Goal: Task Accomplishment & Management: Manage account settings

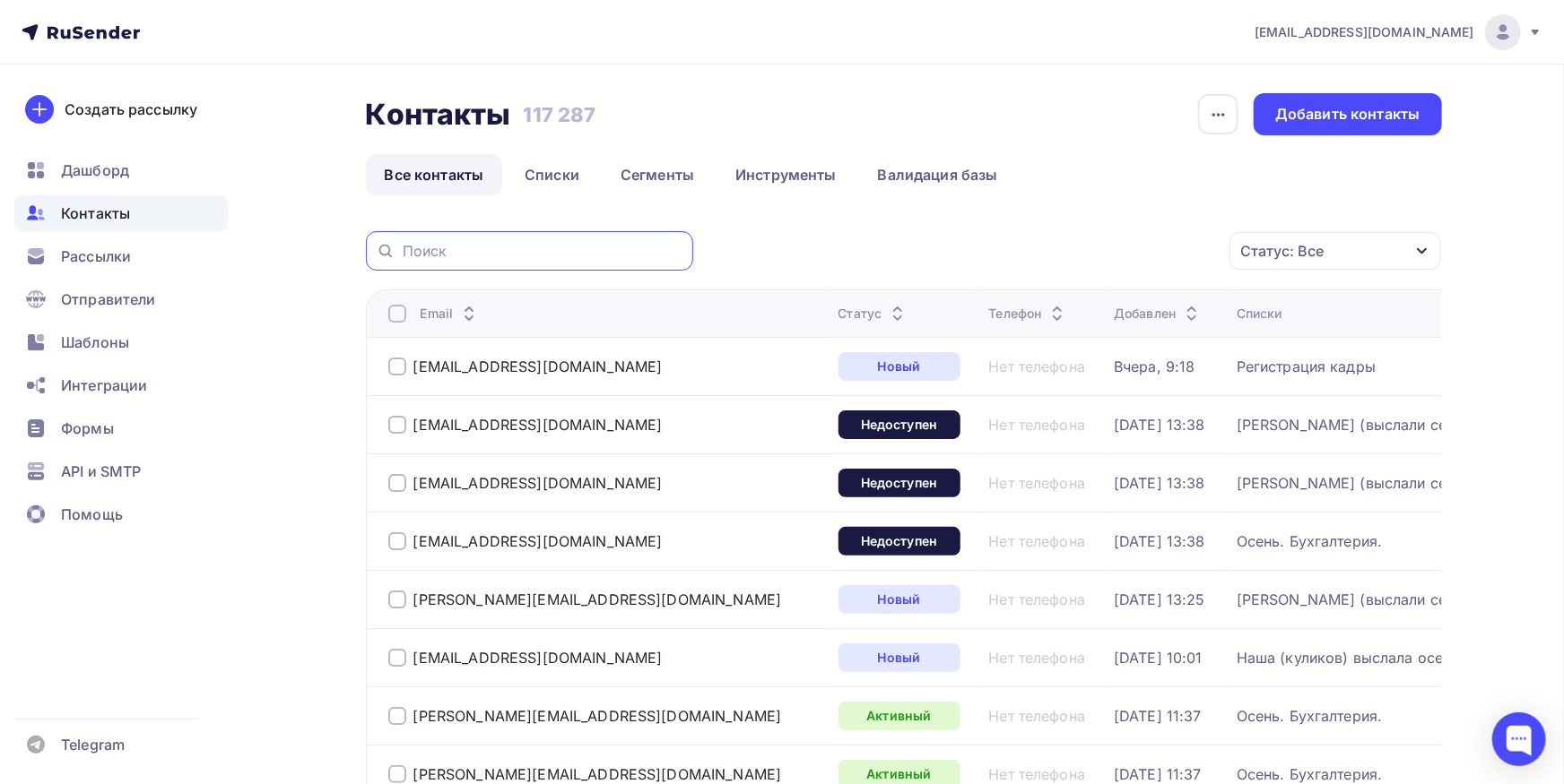
click at [598, 248] on input "text" at bounding box center [543, 251] width 280 height 20
paste input "[DOMAIN_NAME]"
type input "[DOMAIN_NAME]"
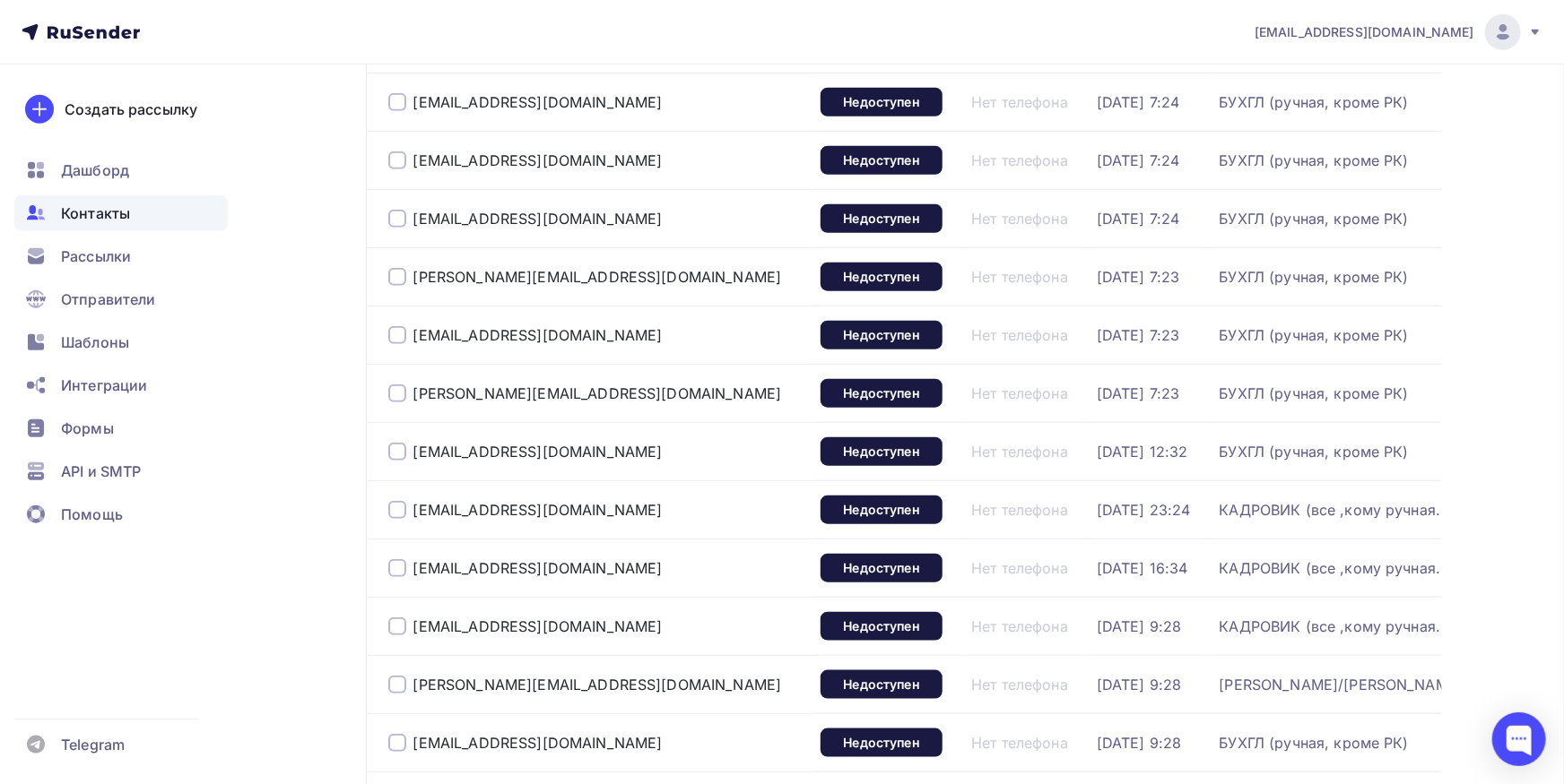
scroll to position [1146, 0]
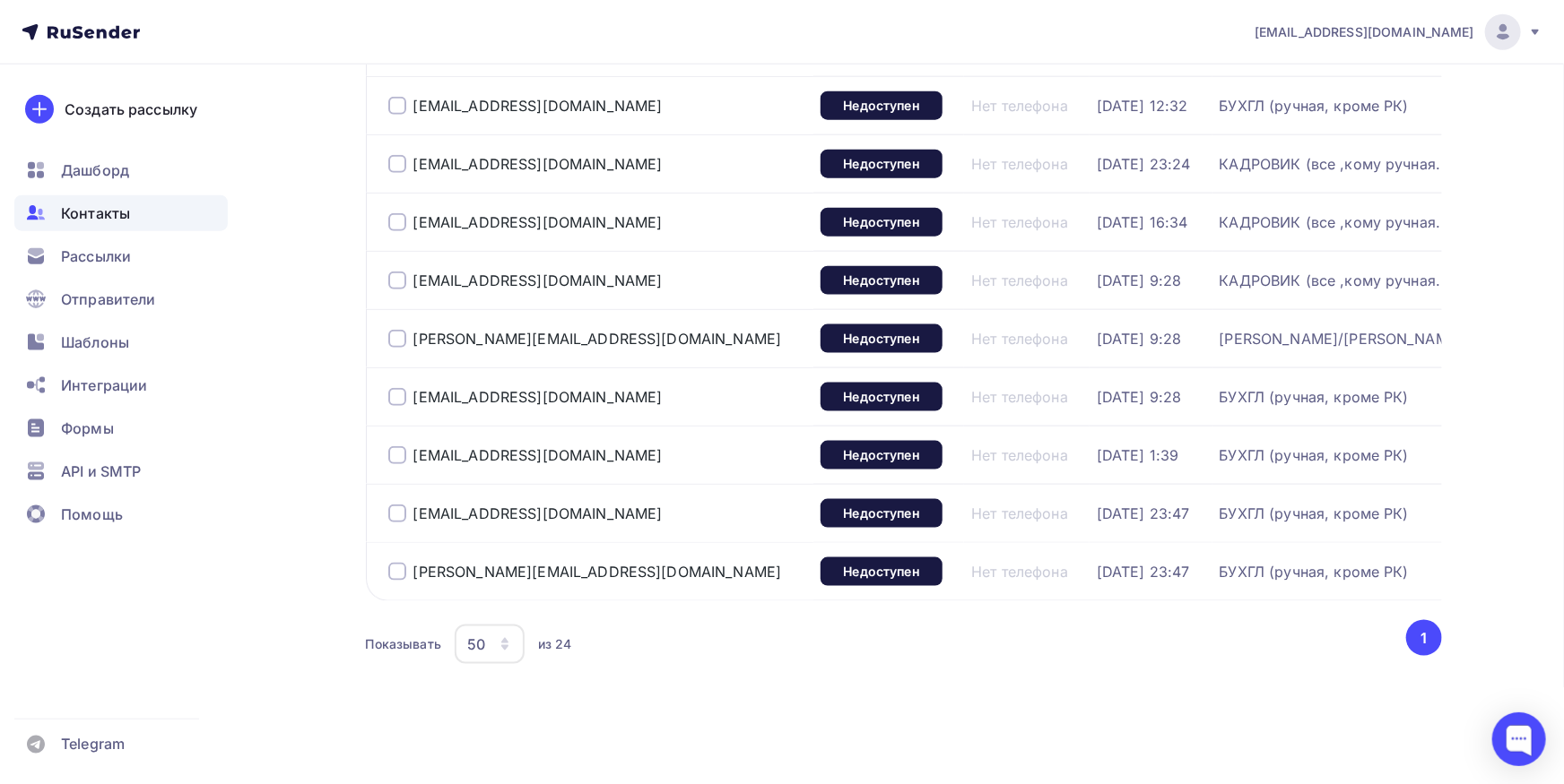
drag, startPoint x: 610, startPoint y: 329, endPoint x: 412, endPoint y: 330, distance: 198.0
click at [410, 330] on div "[PERSON_NAME][EMAIL_ADDRESS][DOMAIN_NAME]" at bounding box center [598, 339] width 419 height 29
click at [618, 325] on div "[PERSON_NAME][EMAIL_ADDRESS][DOMAIN_NAME]" at bounding box center [598, 339] width 419 height 29
click at [391, 331] on div at bounding box center [398, 339] width 18 height 18
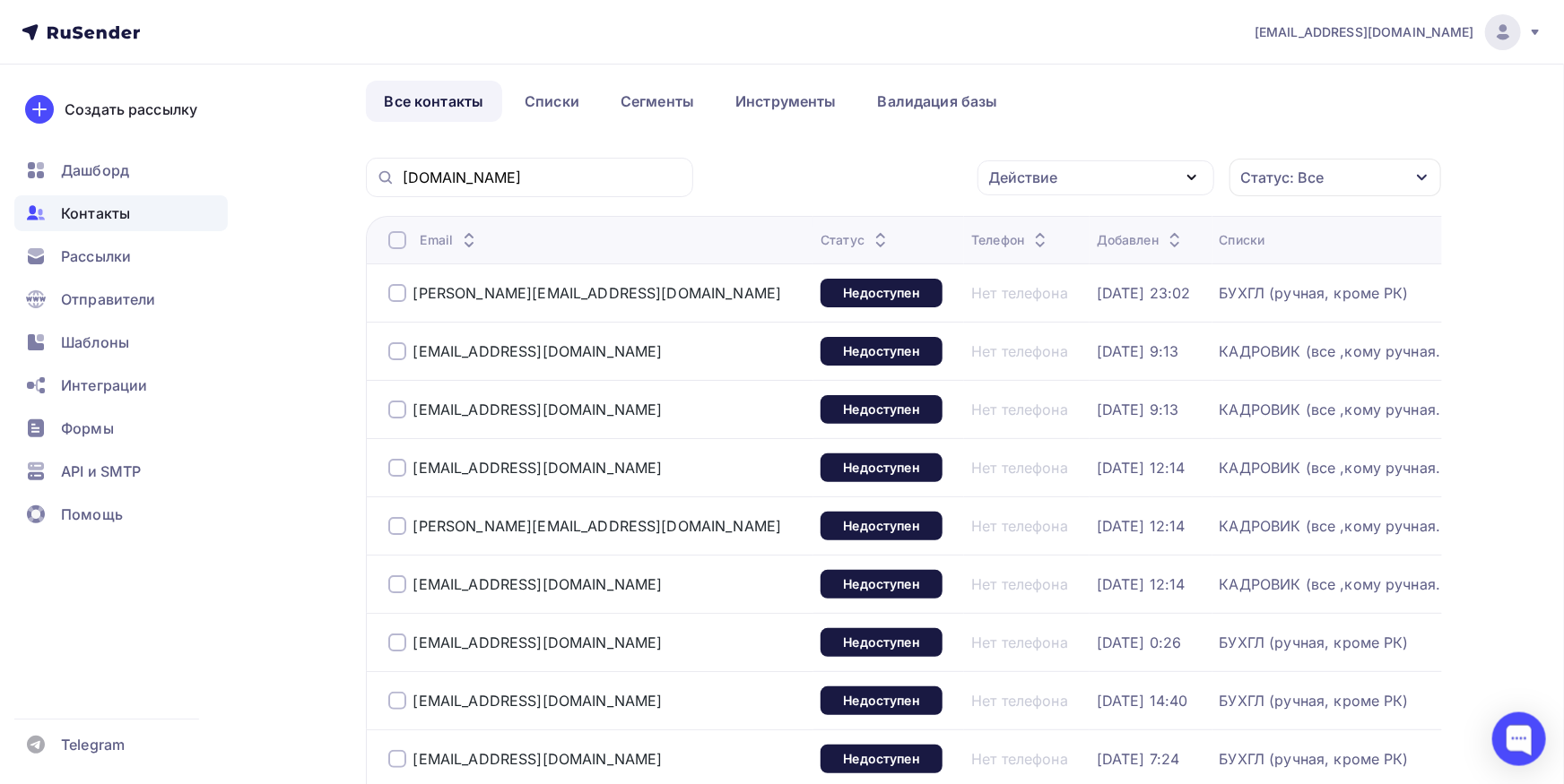
scroll to position [0, 0]
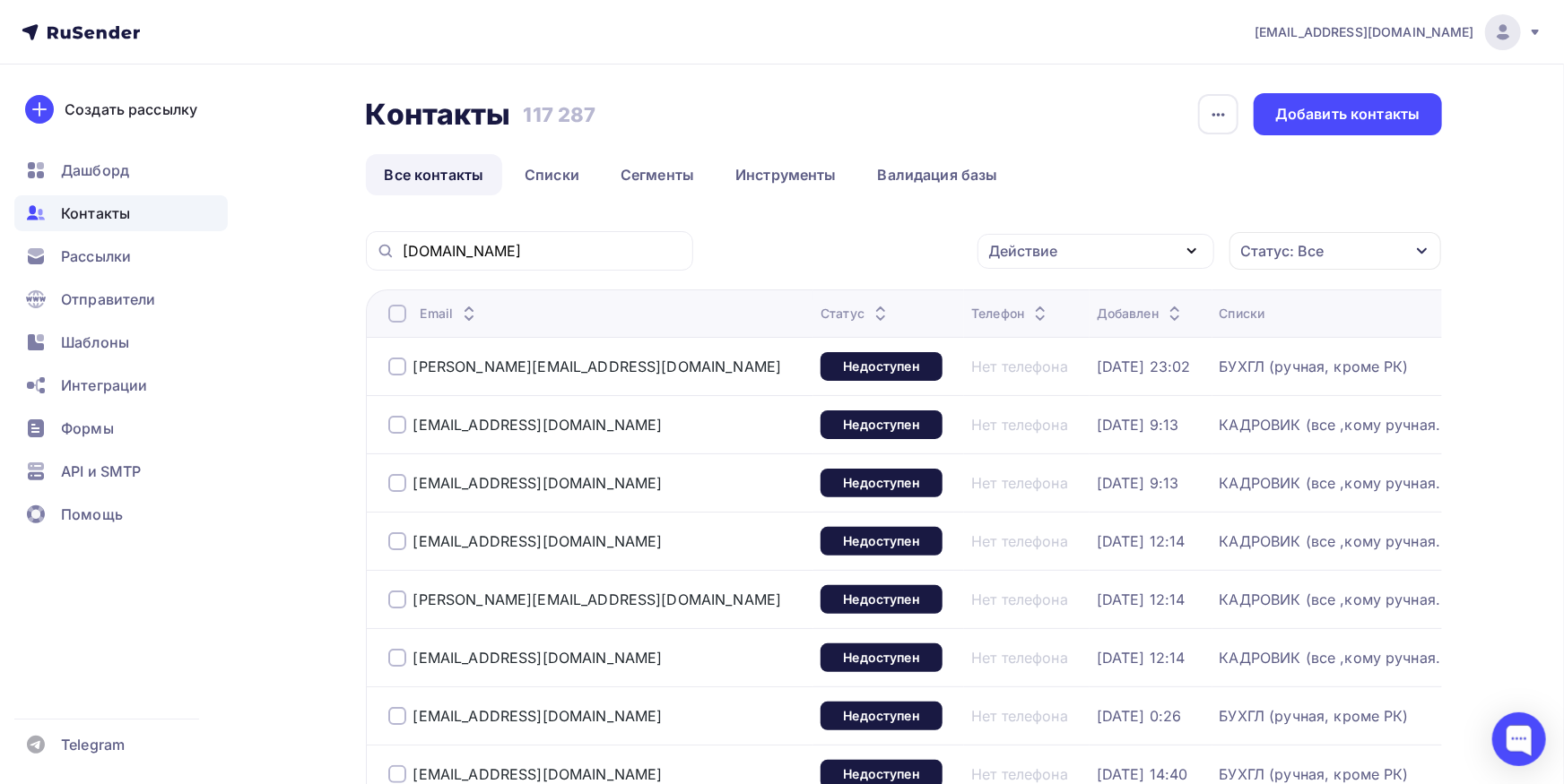
click at [1061, 242] on div "Действие" at bounding box center [1095, 251] width 237 height 35
click at [1041, 343] on div "Исключить из списка" at bounding box center [1077, 340] width 156 height 22
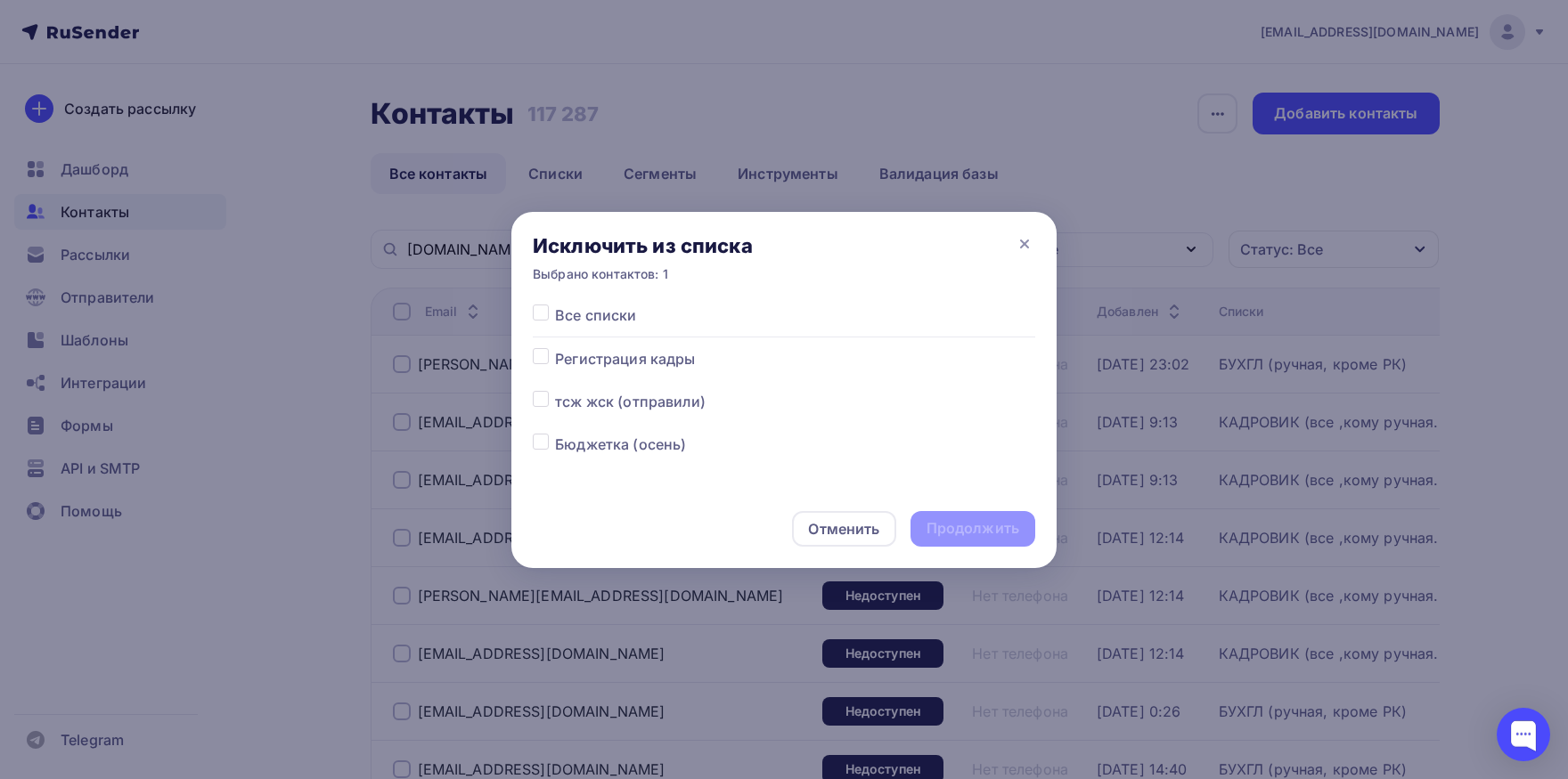
click at [555, 305] on label at bounding box center [555, 305] width 0 height 0
click at [537, 320] on input "checkbox" at bounding box center [541, 313] width 16 height 16
checkbox input "true"
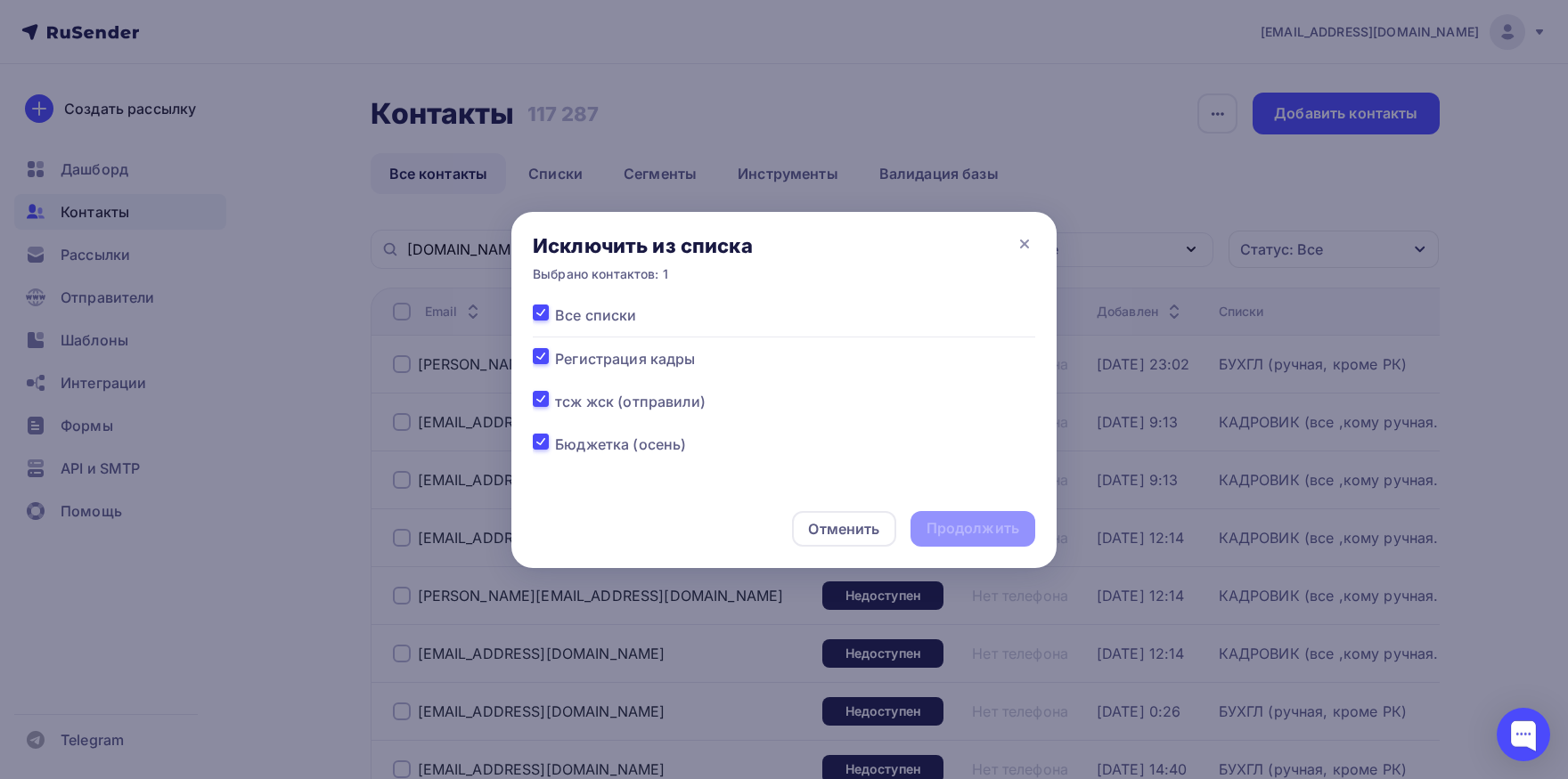
checkbox input "true"
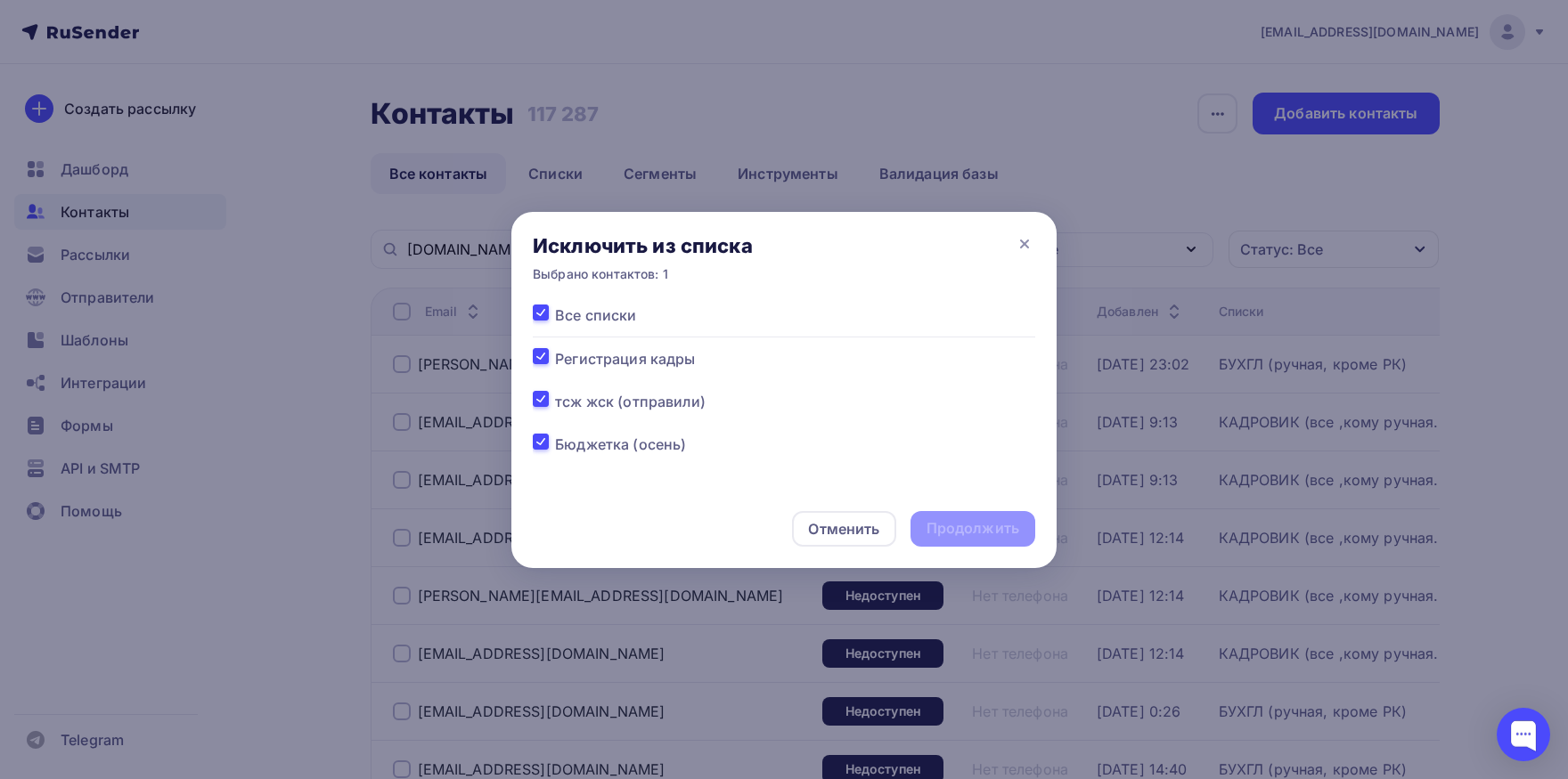
checkbox input "true"
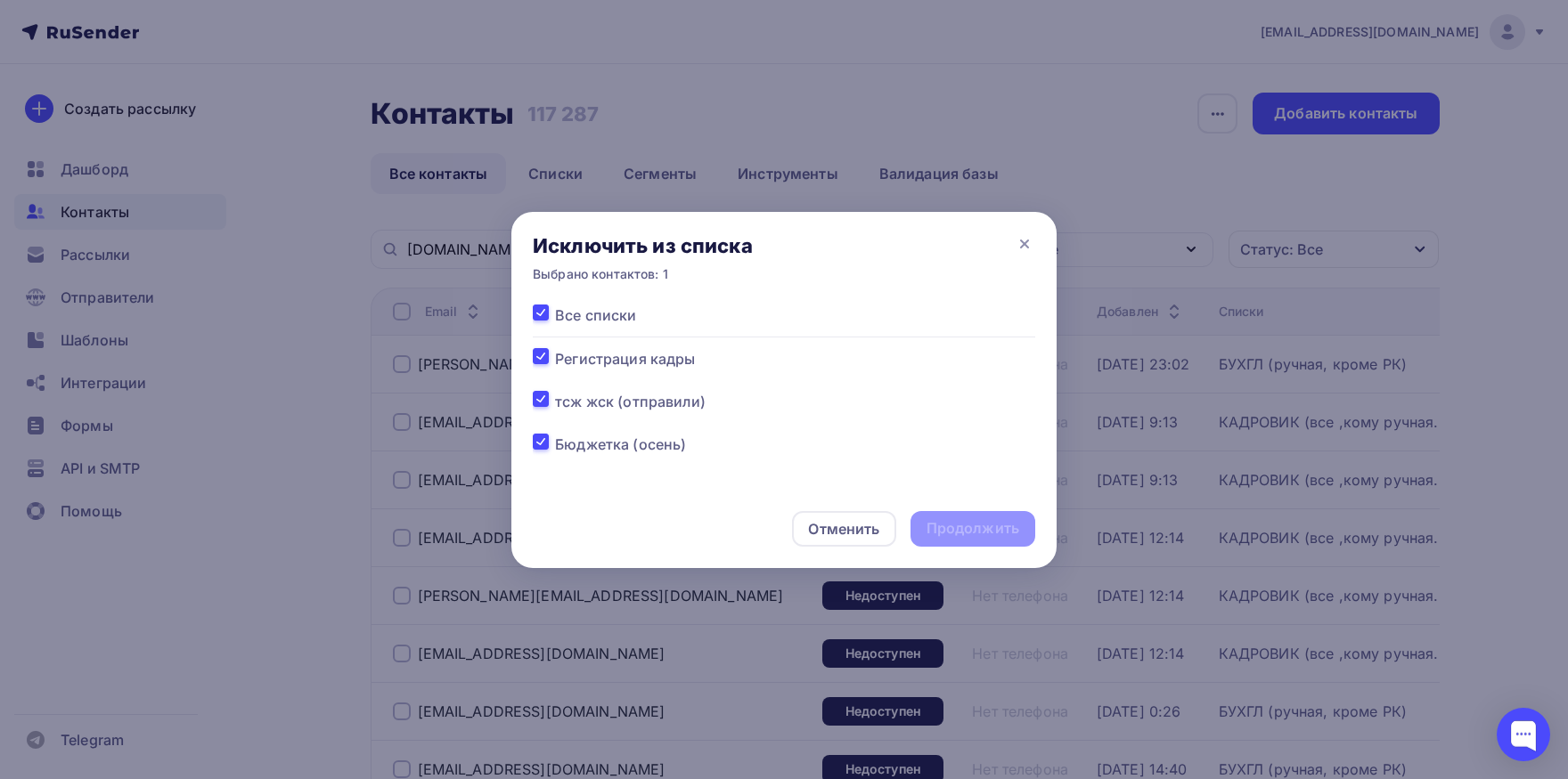
checkbox input "true"
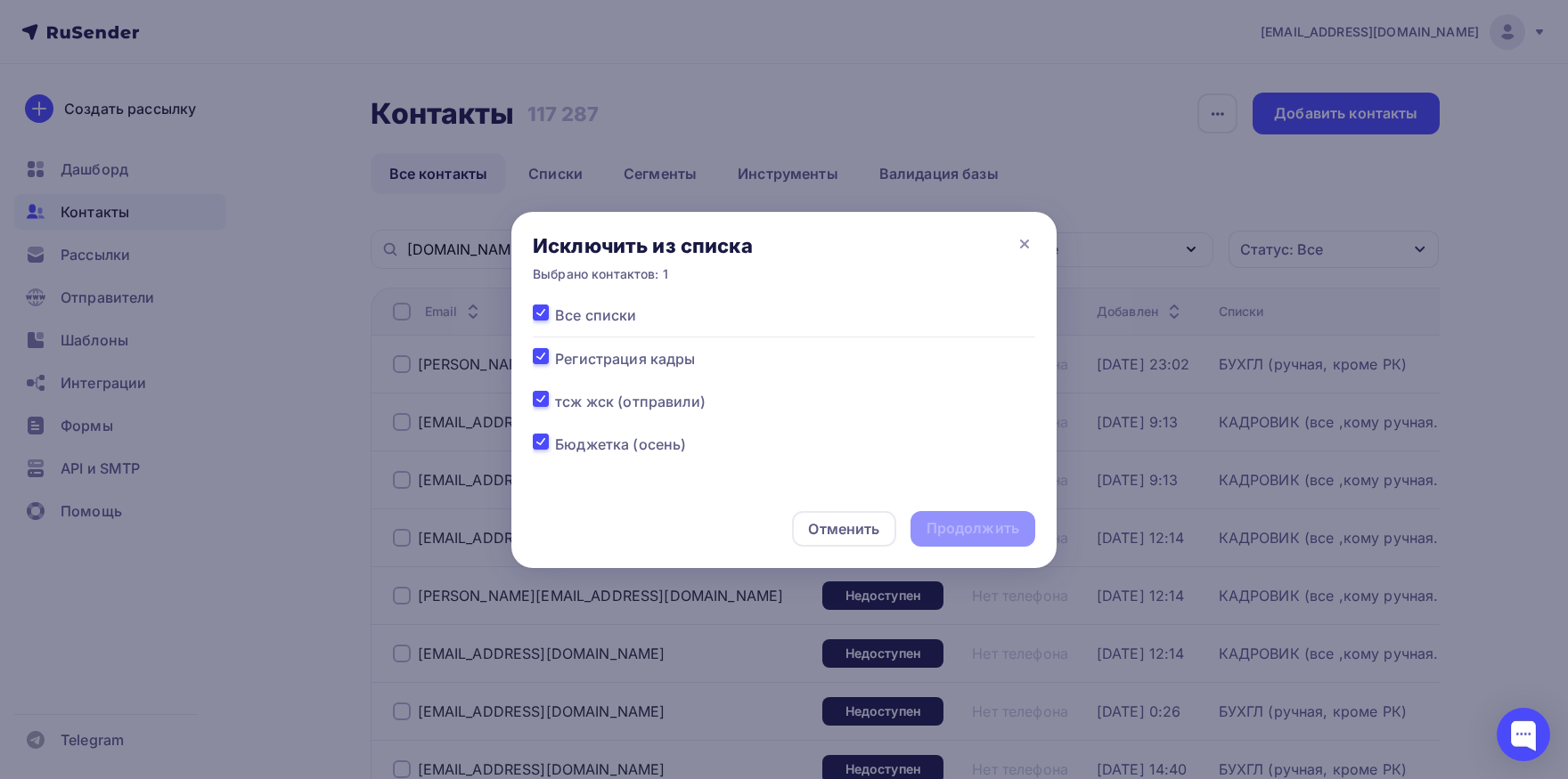
checkbox input "true"
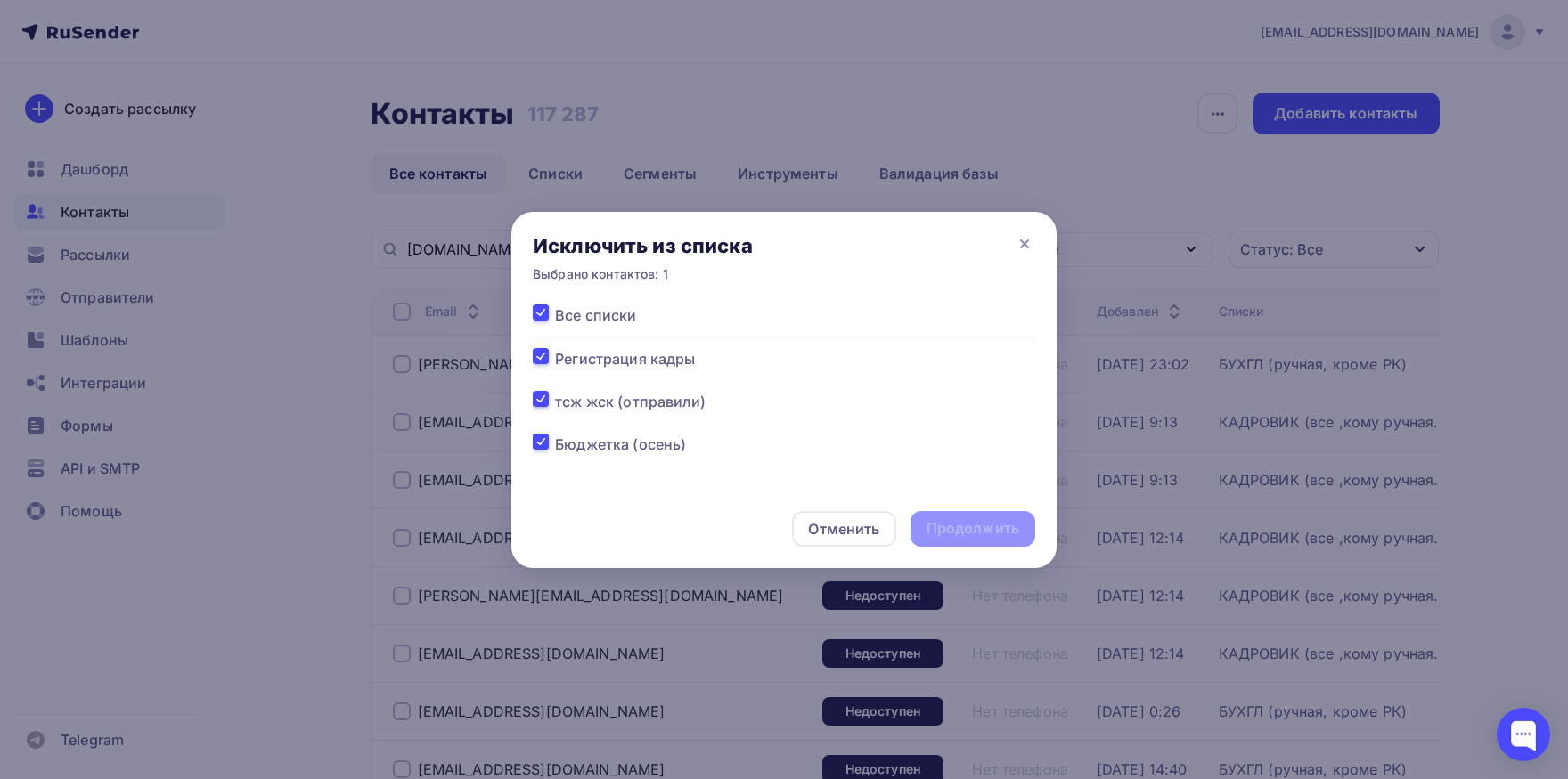
checkbox input "true"
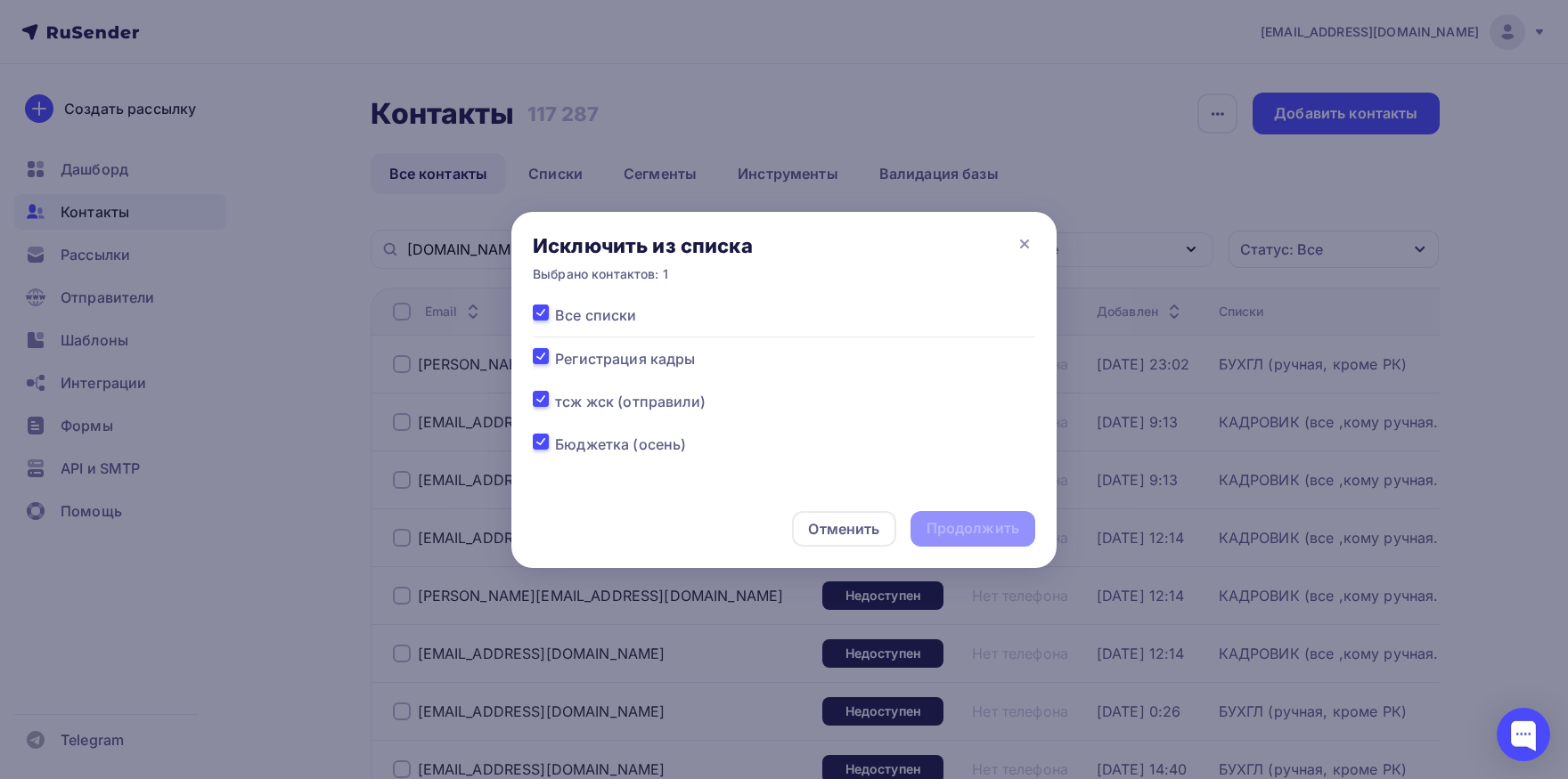
checkbox input "true"
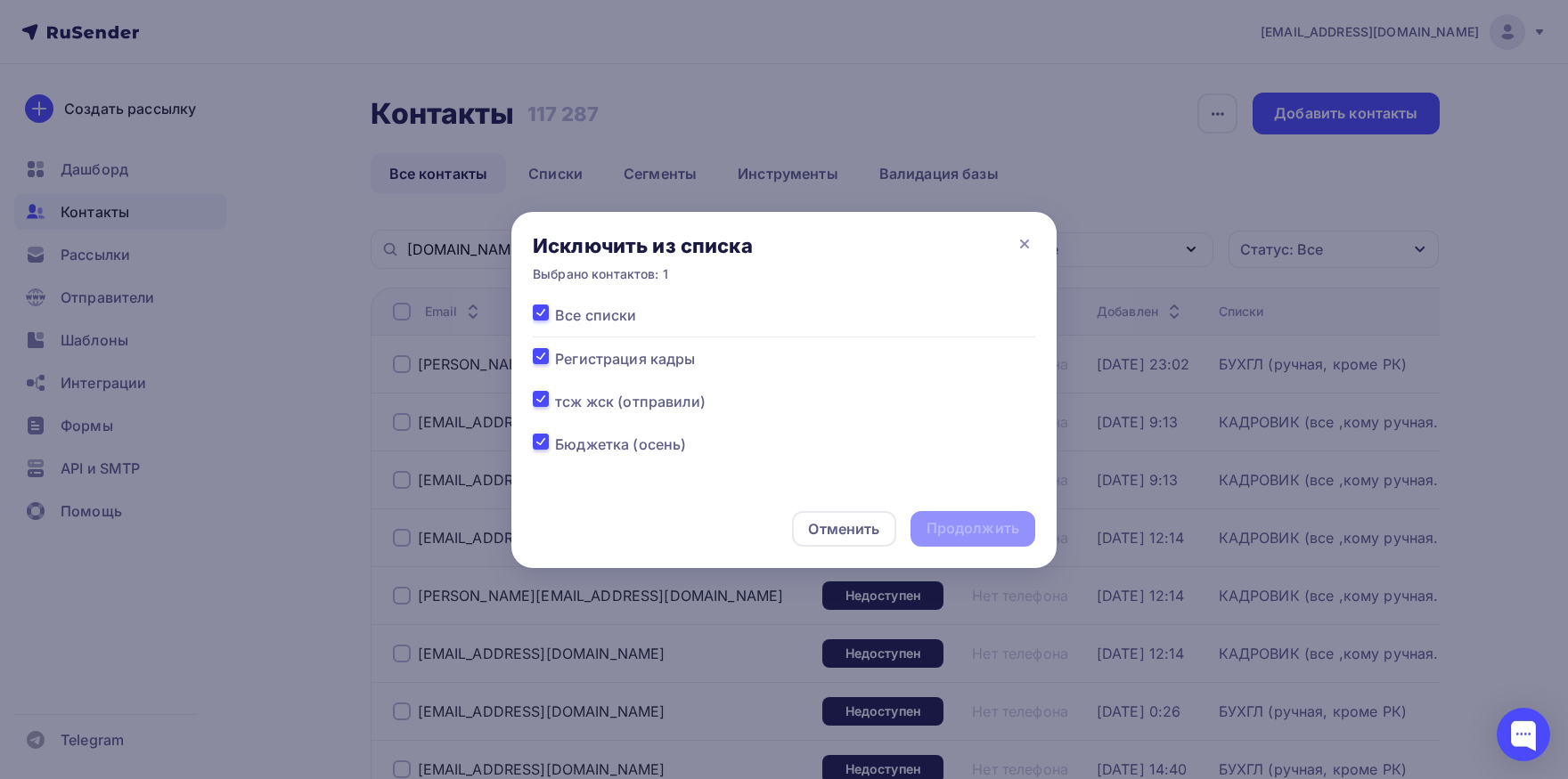
checkbox input "true"
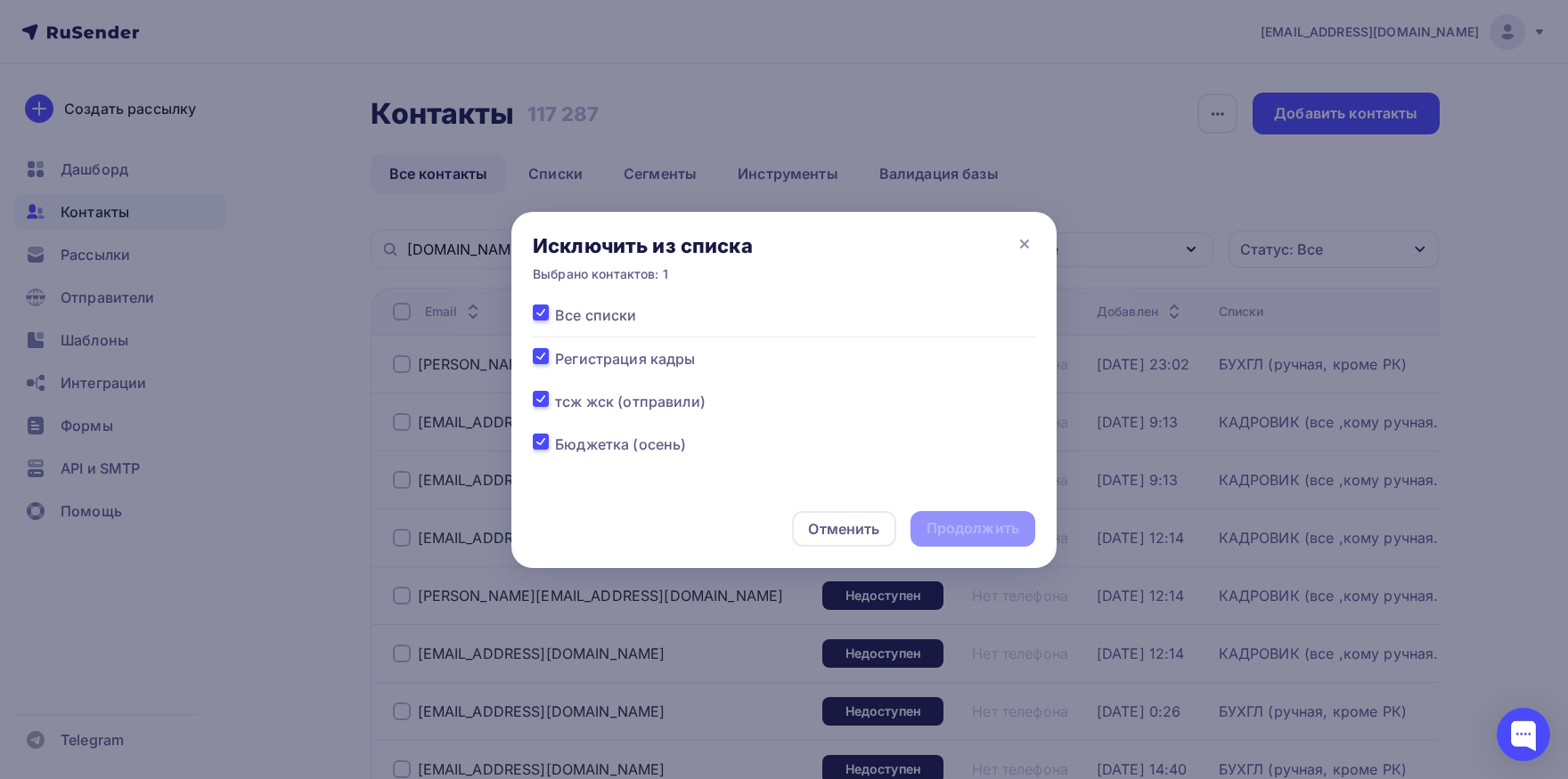
checkbox input "true"
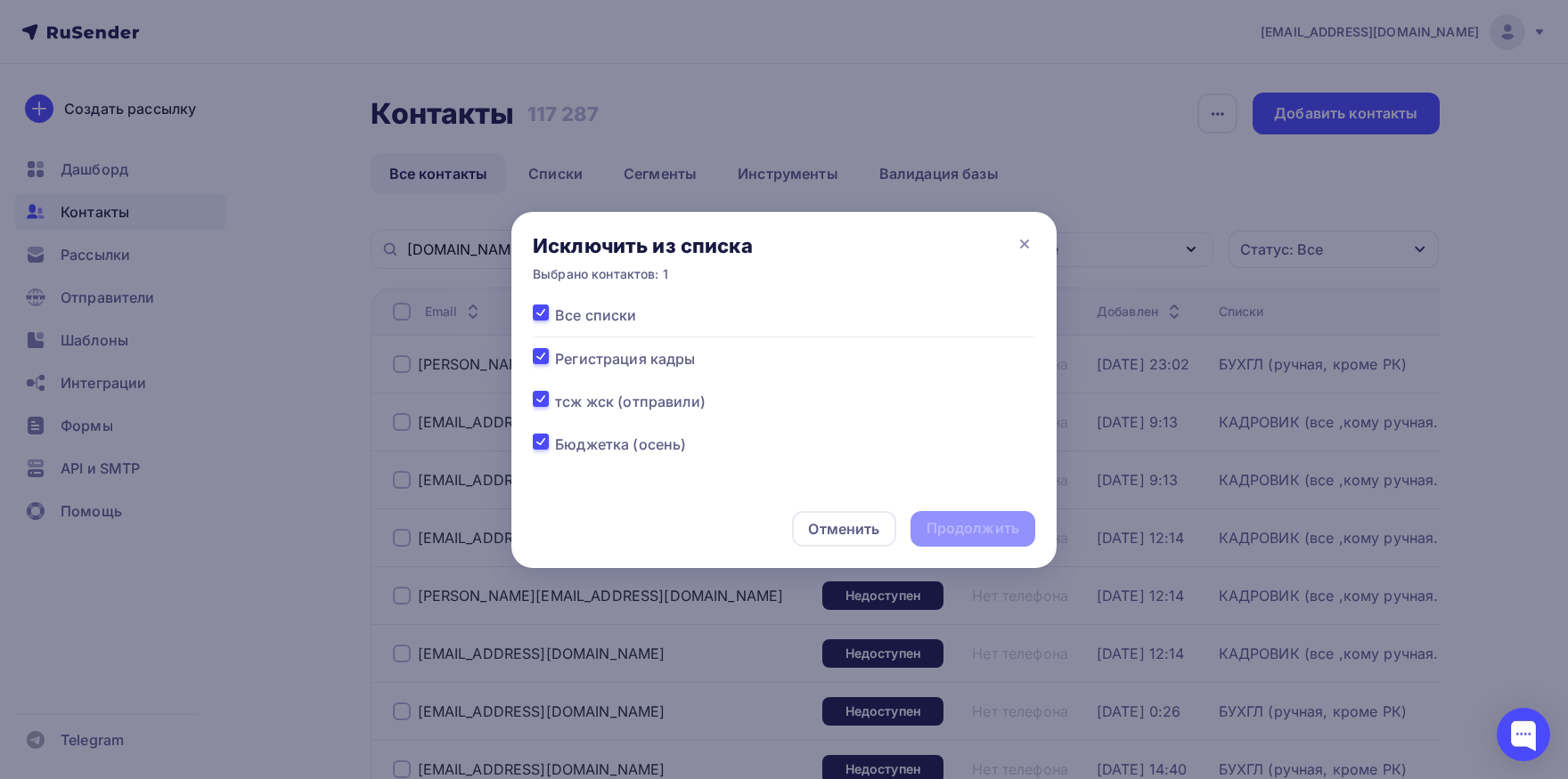
checkbox input "true"
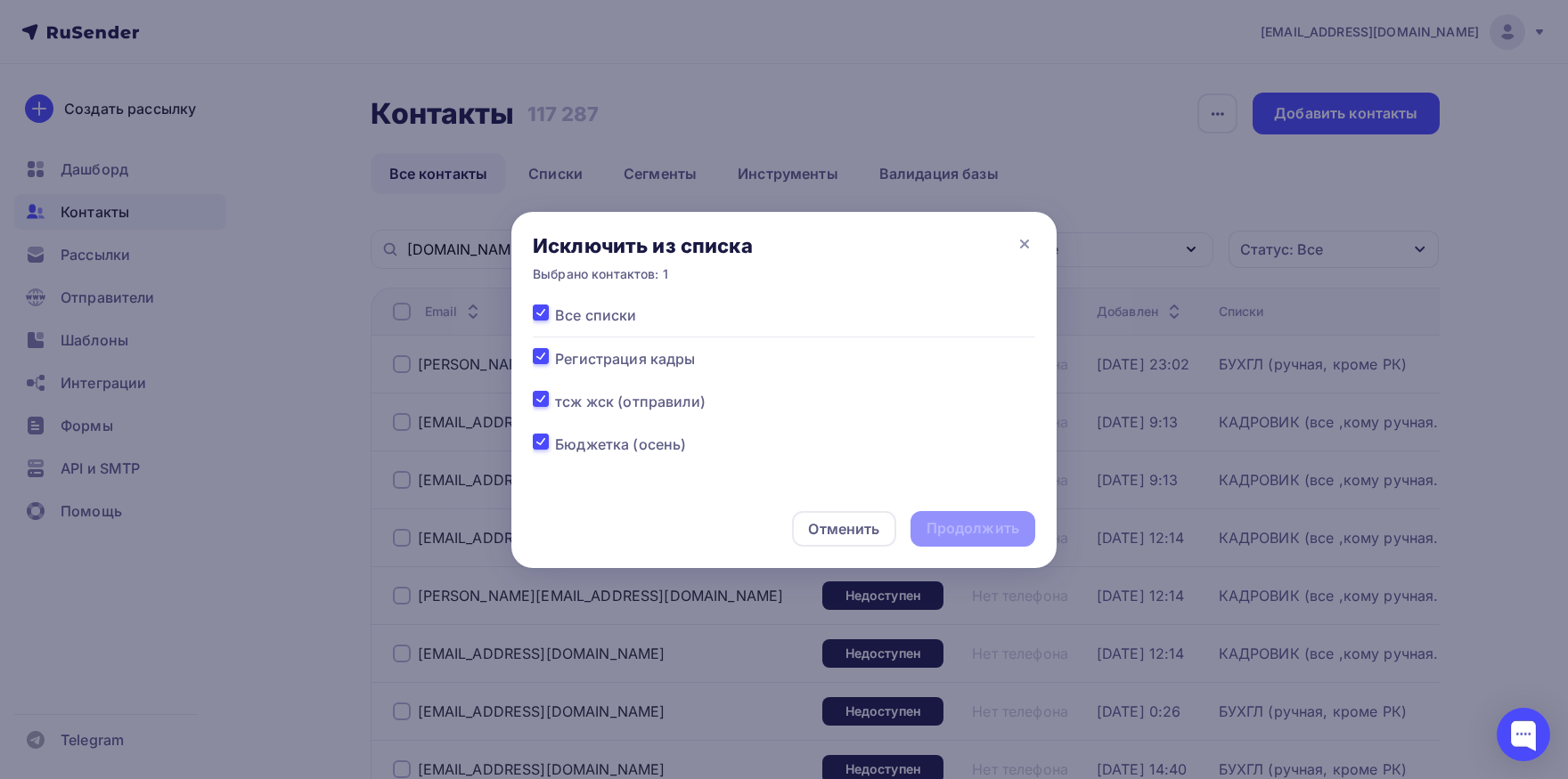
checkbox input "true"
click at [989, 515] on div "Продолжить" at bounding box center [973, 529] width 125 height 36
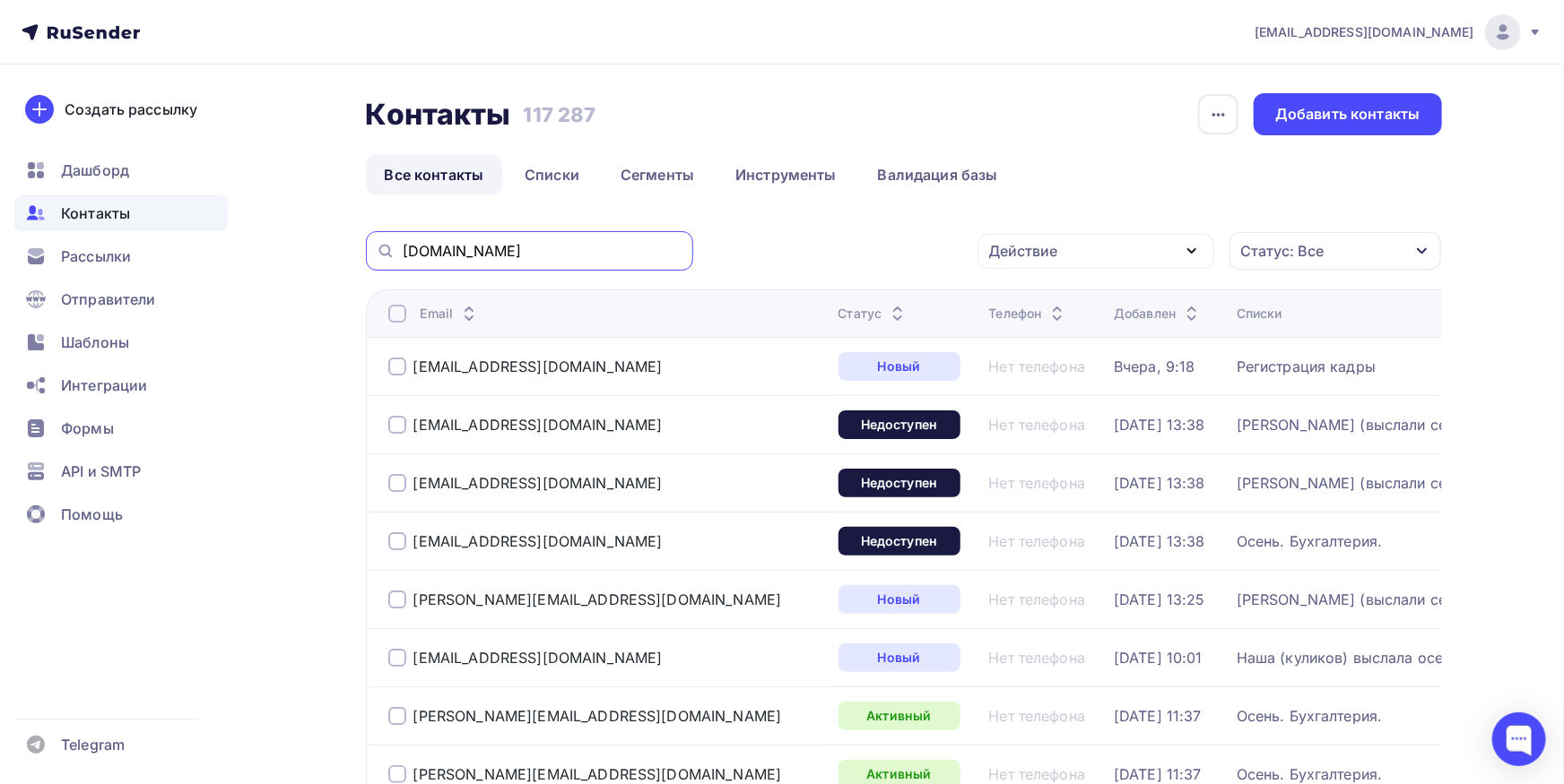
click at [588, 242] on input "[DOMAIN_NAME]" at bounding box center [543, 251] width 280 height 20
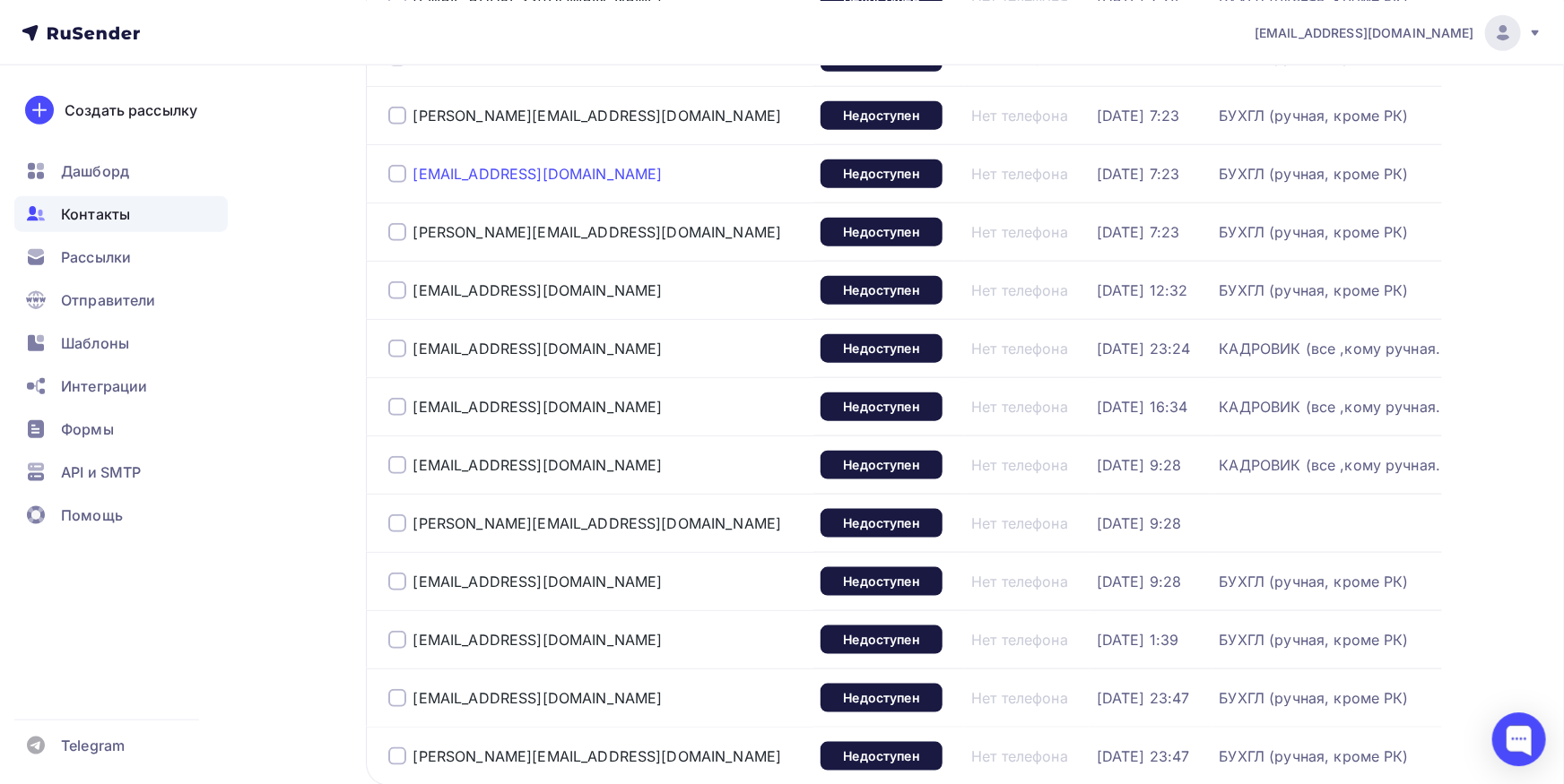
scroll to position [1133, 0]
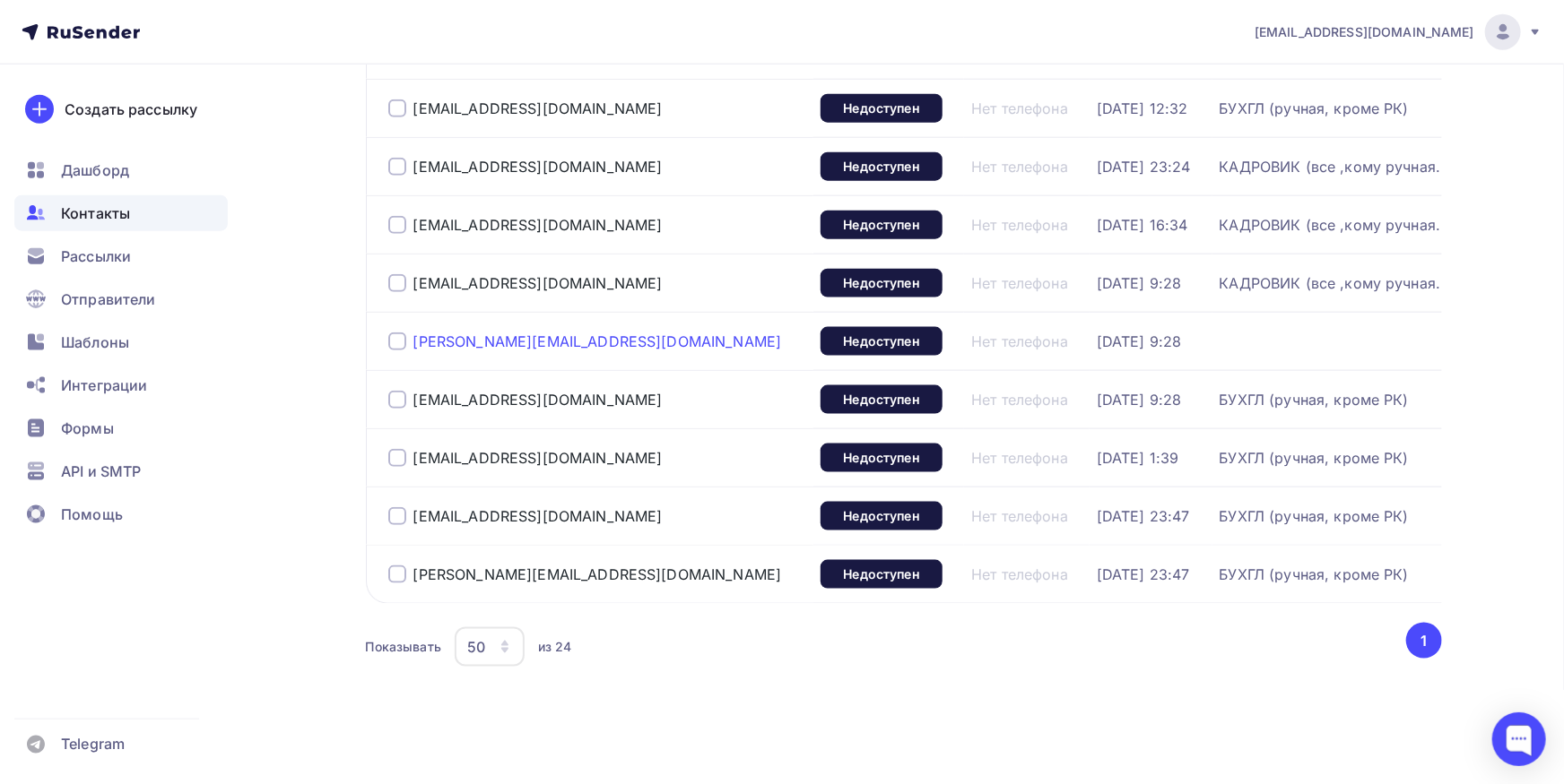
drag, startPoint x: 613, startPoint y: 339, endPoint x: 500, endPoint y: 342, distance: 113.0
click at [503, 342] on div "[PERSON_NAME][EMAIL_ADDRESS][DOMAIN_NAME]" at bounding box center [598, 342] width 419 height 29
copy div "@[DOMAIN_NAME]"
click at [390, 337] on div at bounding box center [398, 342] width 18 height 18
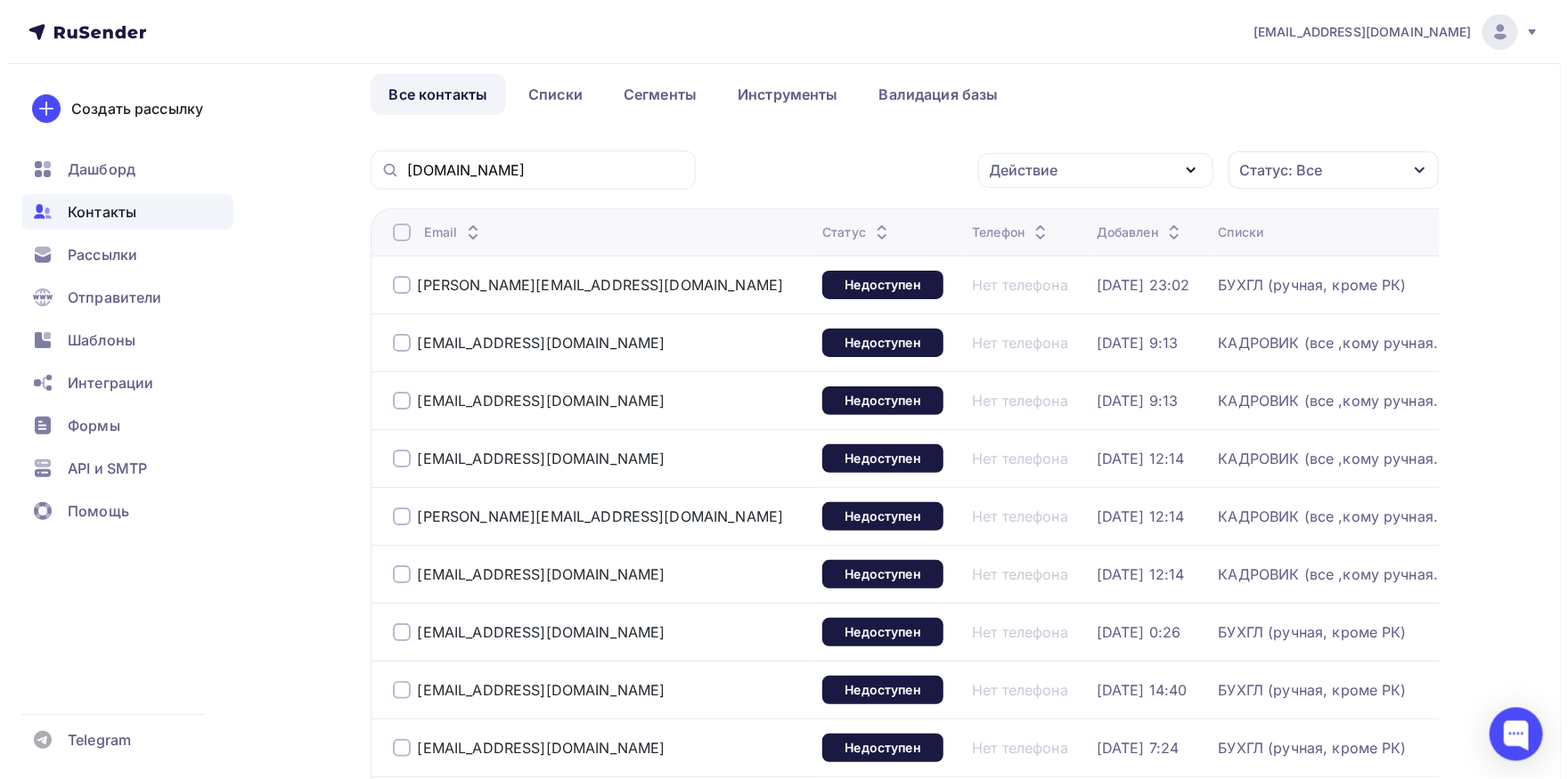
scroll to position [0, 0]
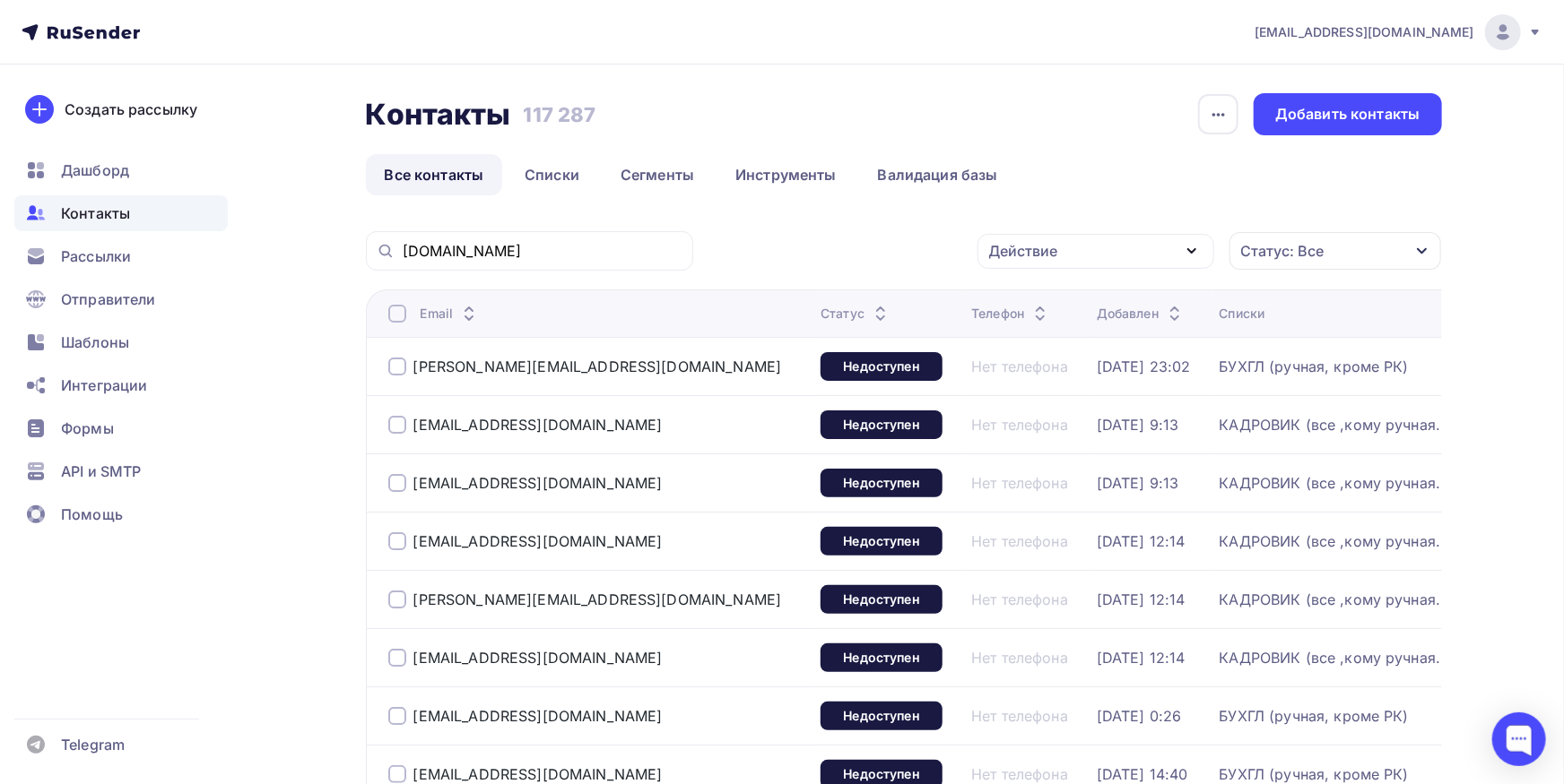
click at [1030, 251] on div "Действие" at bounding box center [1023, 252] width 69 height 22
click at [1035, 305] on div "Добавить в списки" at bounding box center [1068, 304] width 138 height 22
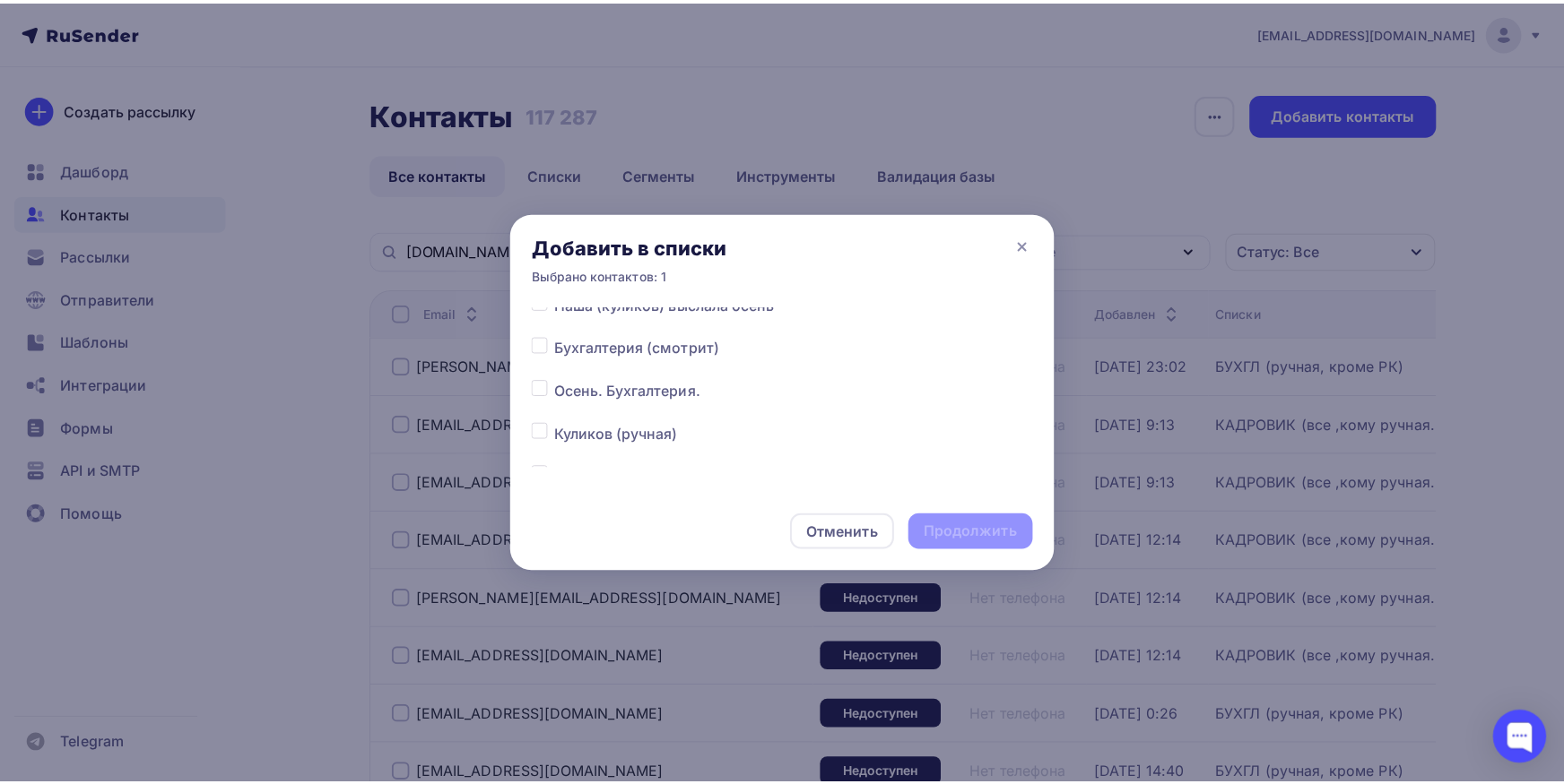
scroll to position [281, 0]
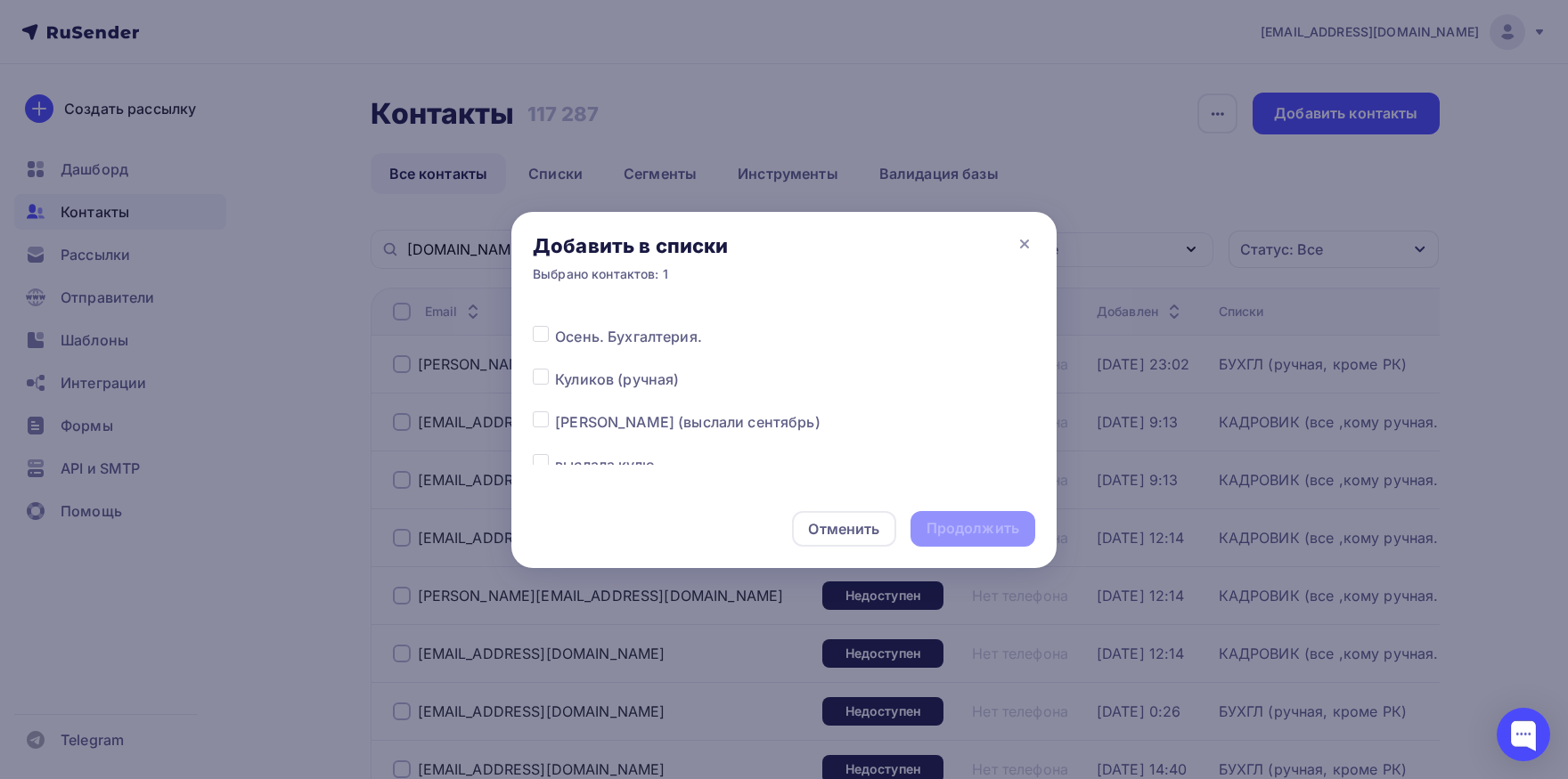
click at [555, 412] on label at bounding box center [555, 412] width 0 height 0
click at [539, 417] on input "checkbox" at bounding box center [541, 420] width 16 height 16
checkbox input "true"
click at [942, 524] on div "Продолжить" at bounding box center [972, 528] width 92 height 21
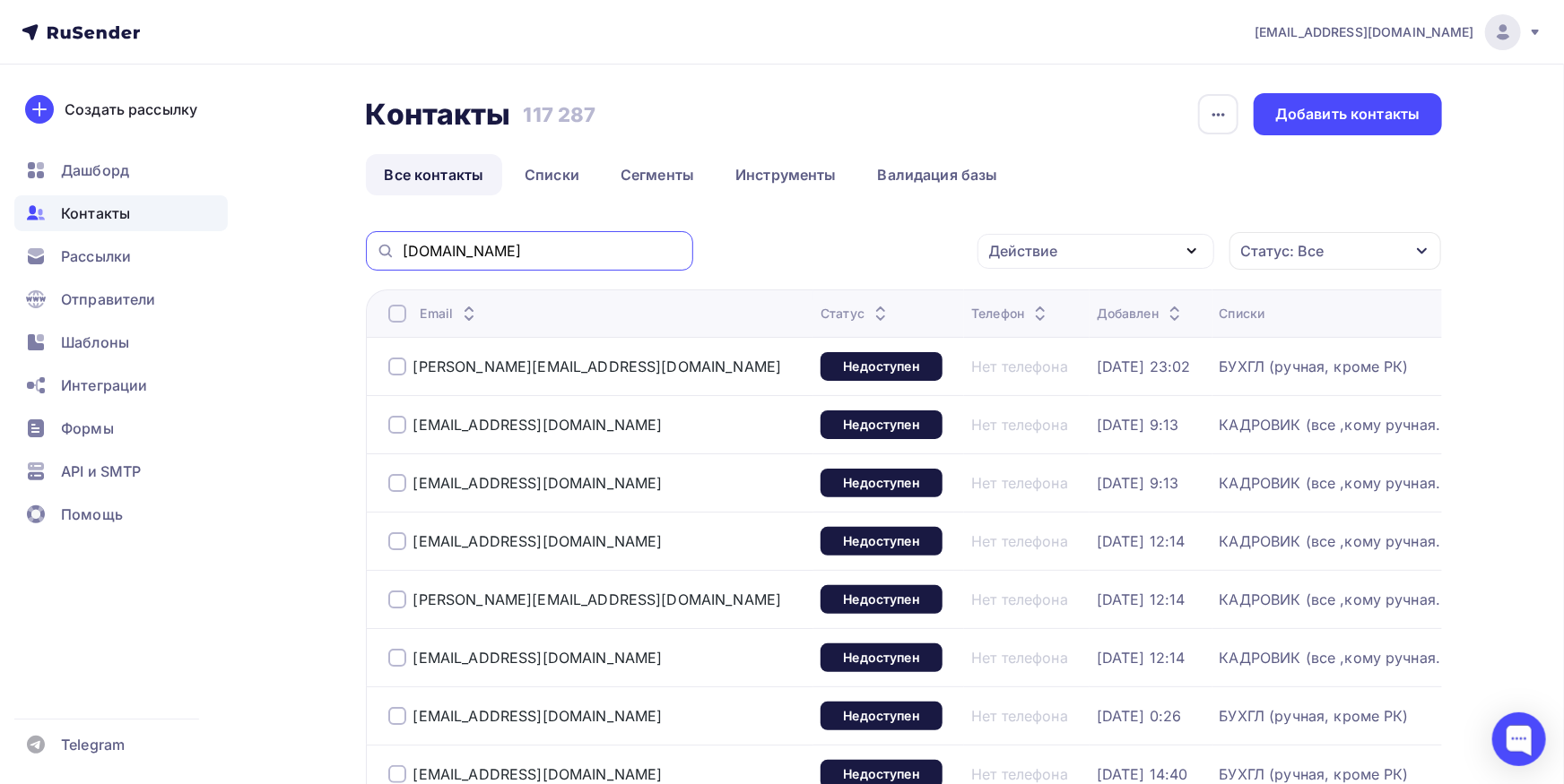
click at [548, 259] on input "[DOMAIN_NAME]" at bounding box center [543, 251] width 280 height 20
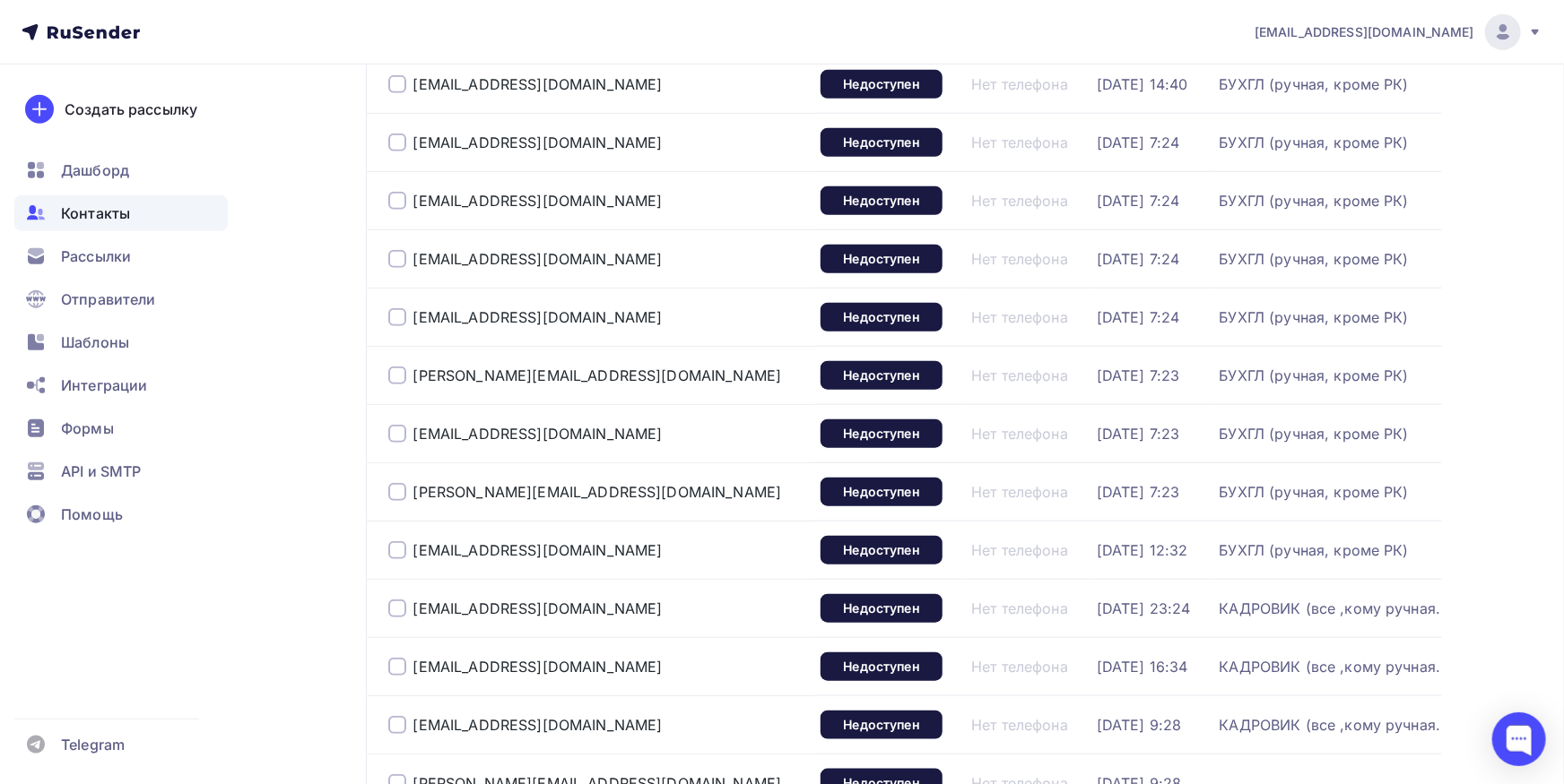
scroll to position [1085, 0]
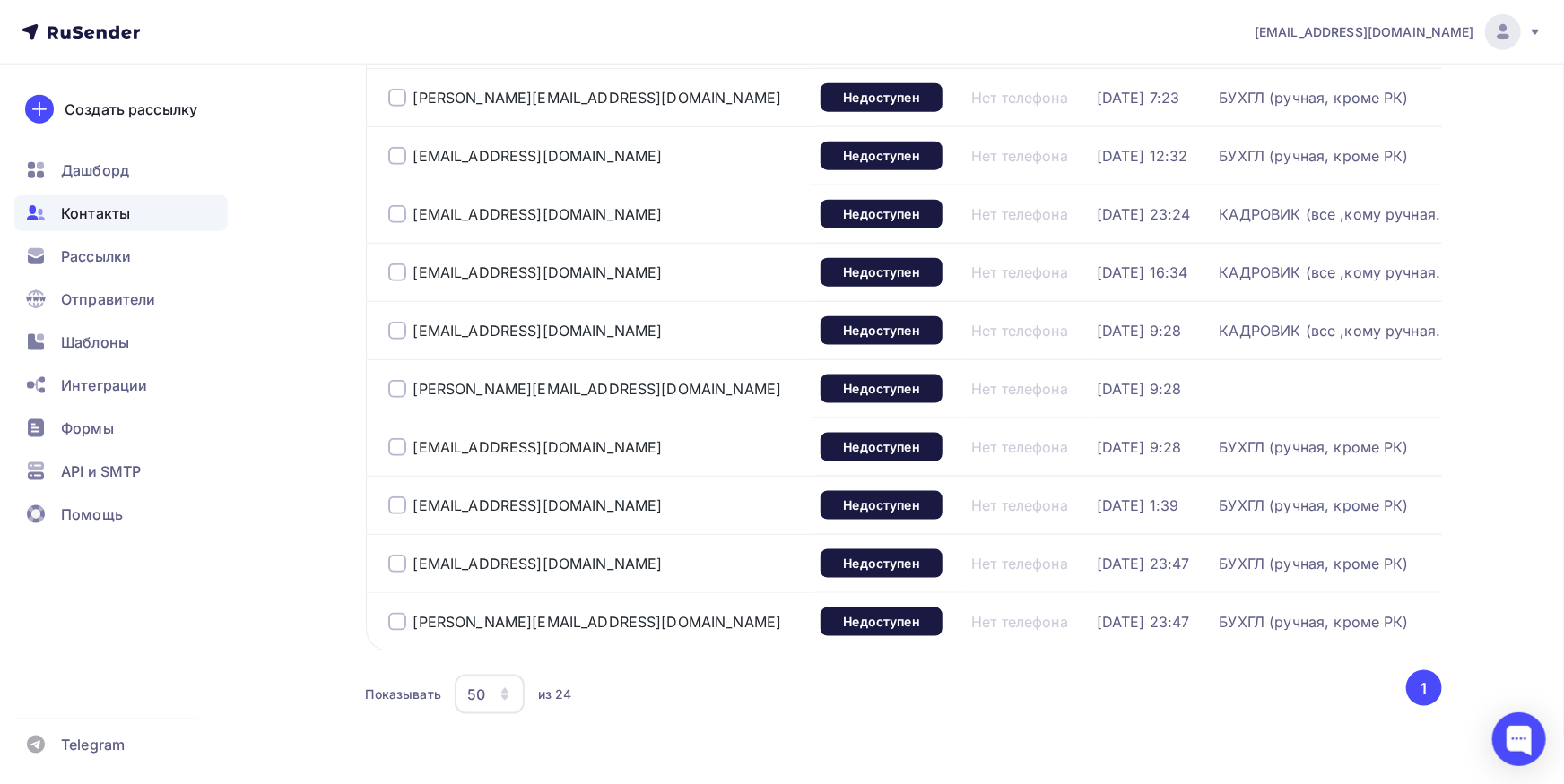
click at [394, 390] on div at bounding box center [398, 390] width 18 height 18
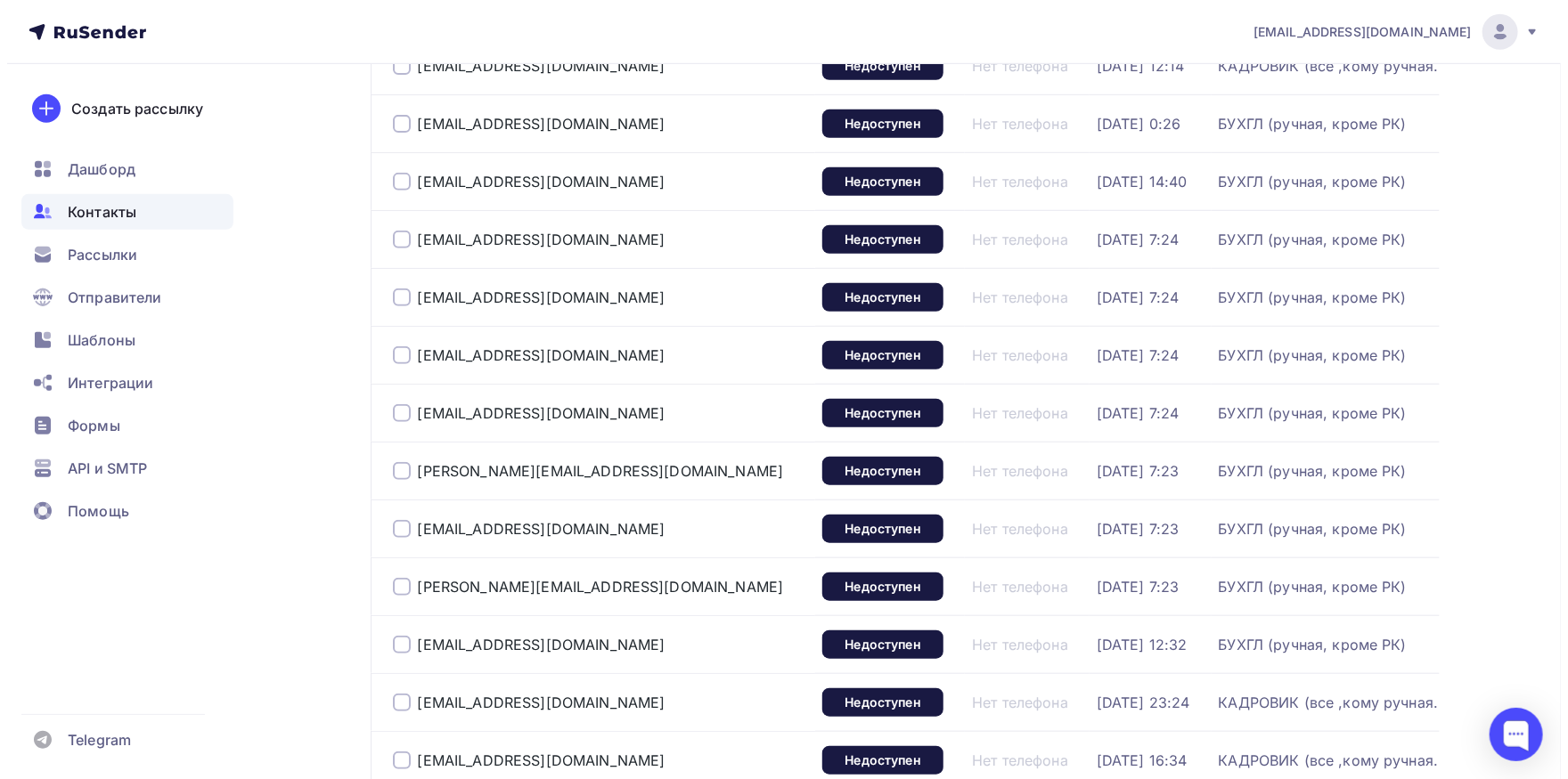
scroll to position [98, 0]
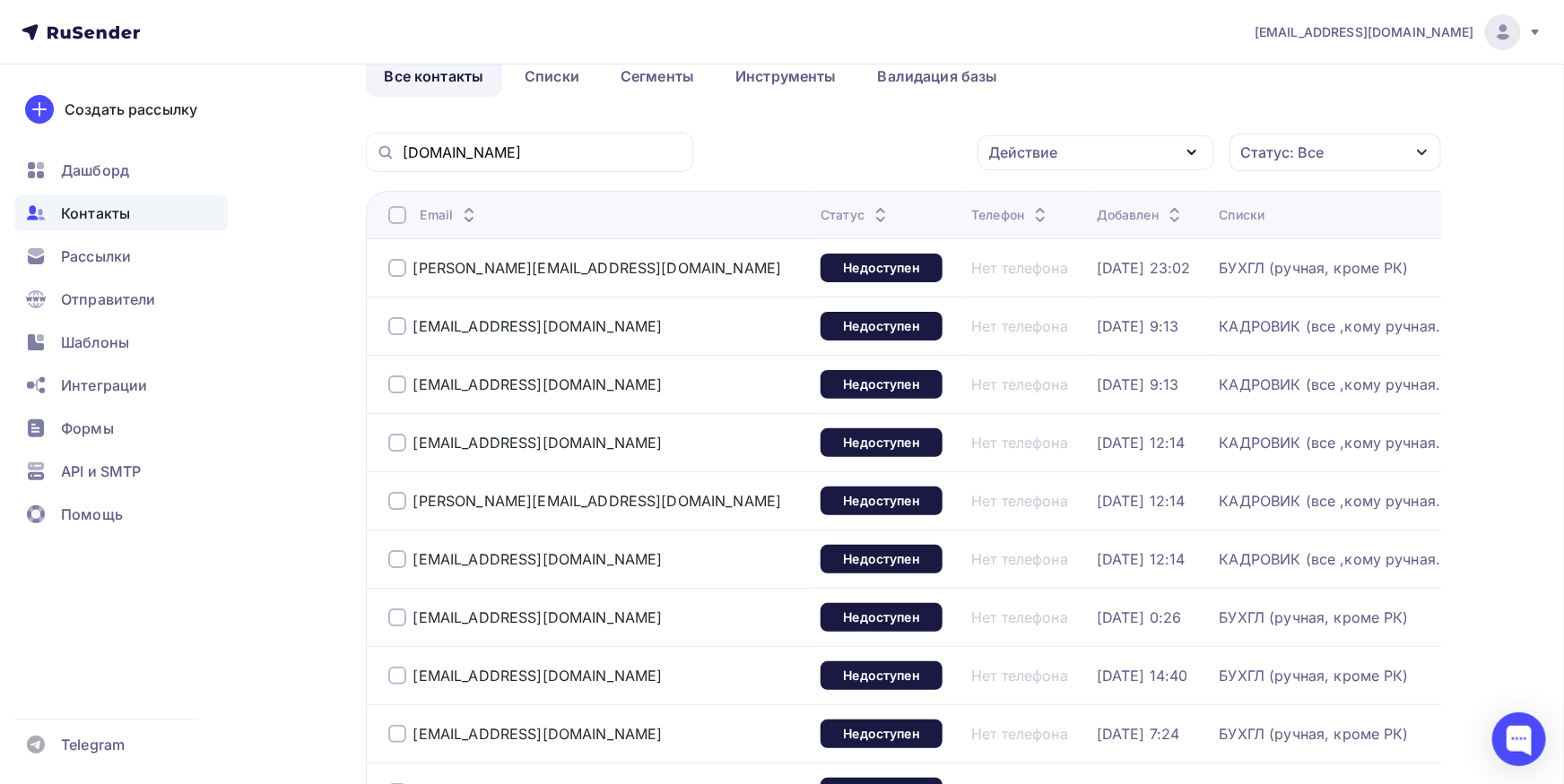
click at [1051, 154] on div "Действие" at bounding box center [1023, 153] width 69 height 22
click at [1047, 209] on div "Добавить в списки" at bounding box center [1068, 206] width 138 height 22
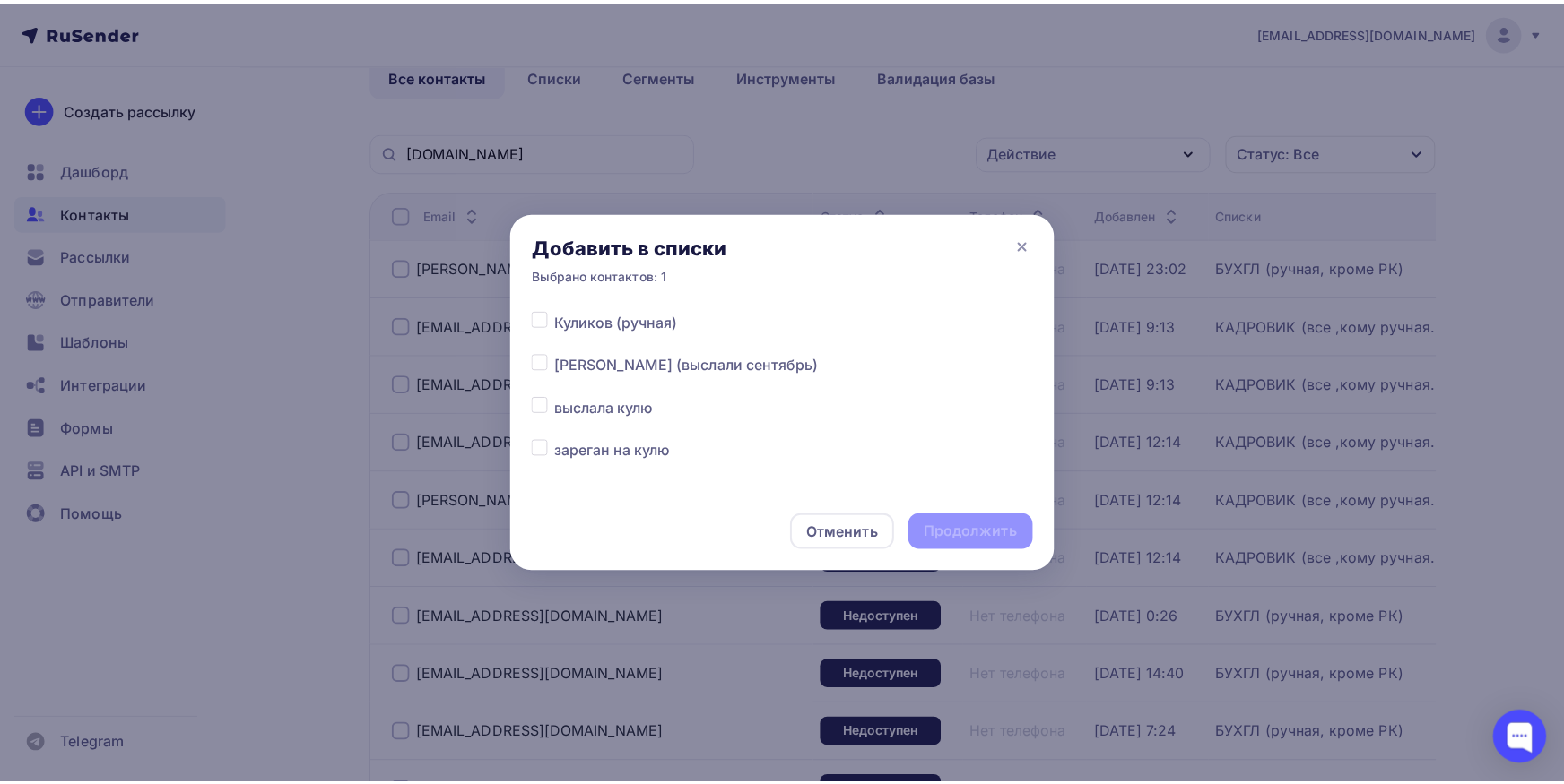
scroll to position [375, 0]
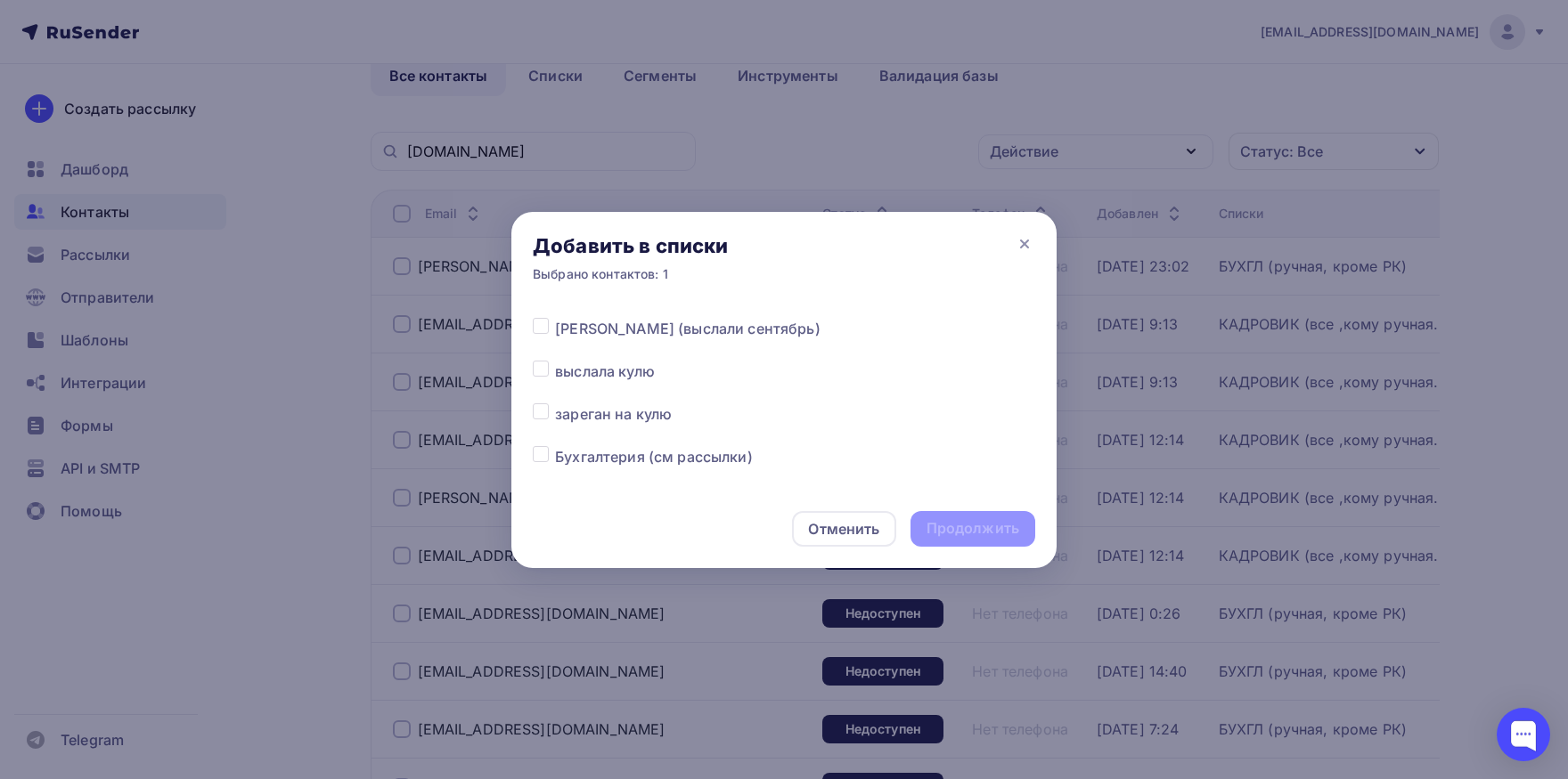
click at [555, 318] on label at bounding box center [555, 318] width 0 height 0
click at [546, 328] on input "checkbox" at bounding box center [541, 325] width 16 height 16
checkbox input "true"
click at [959, 521] on div "Продолжить" at bounding box center [972, 528] width 92 height 21
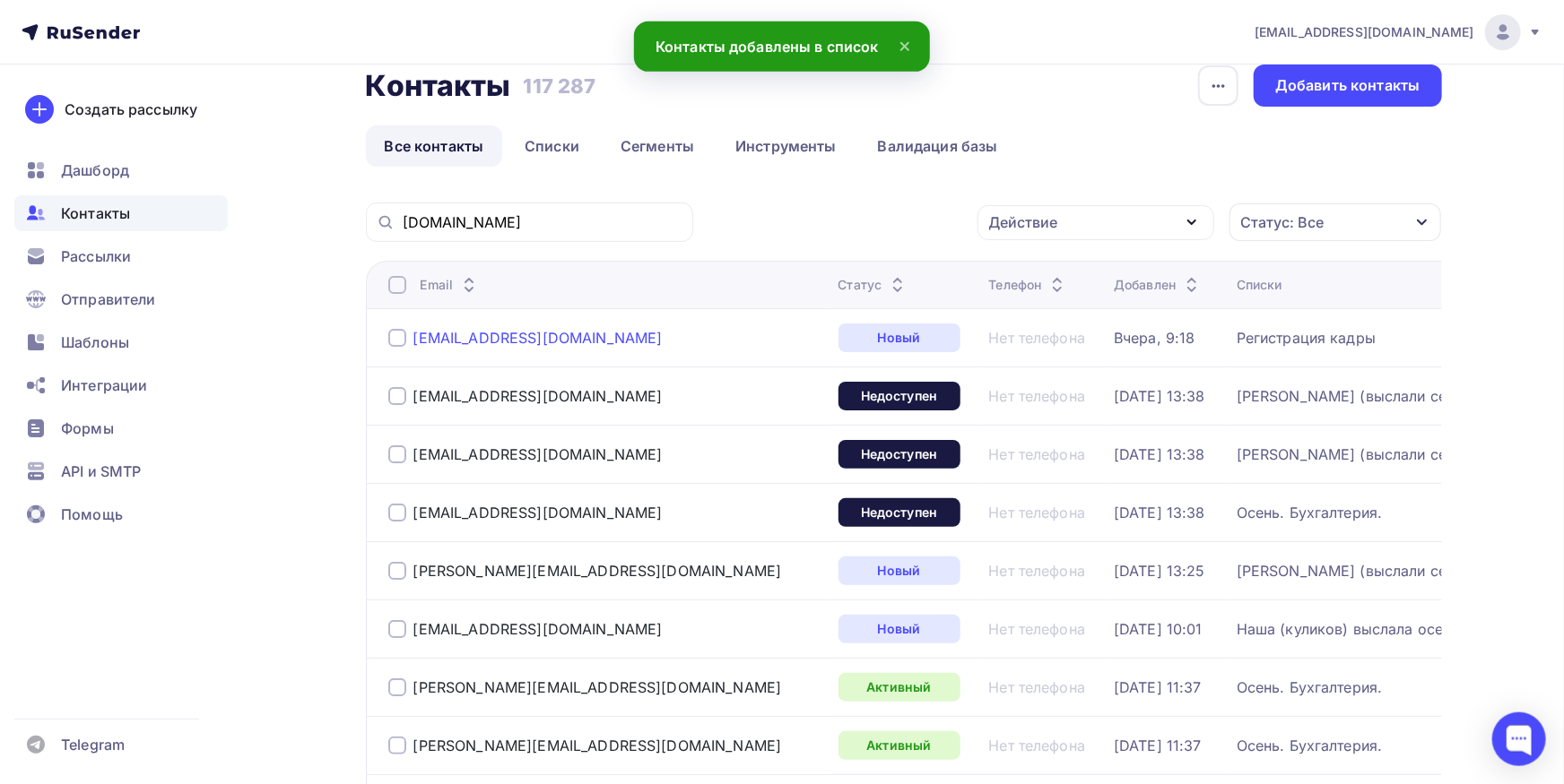
scroll to position [0, 0]
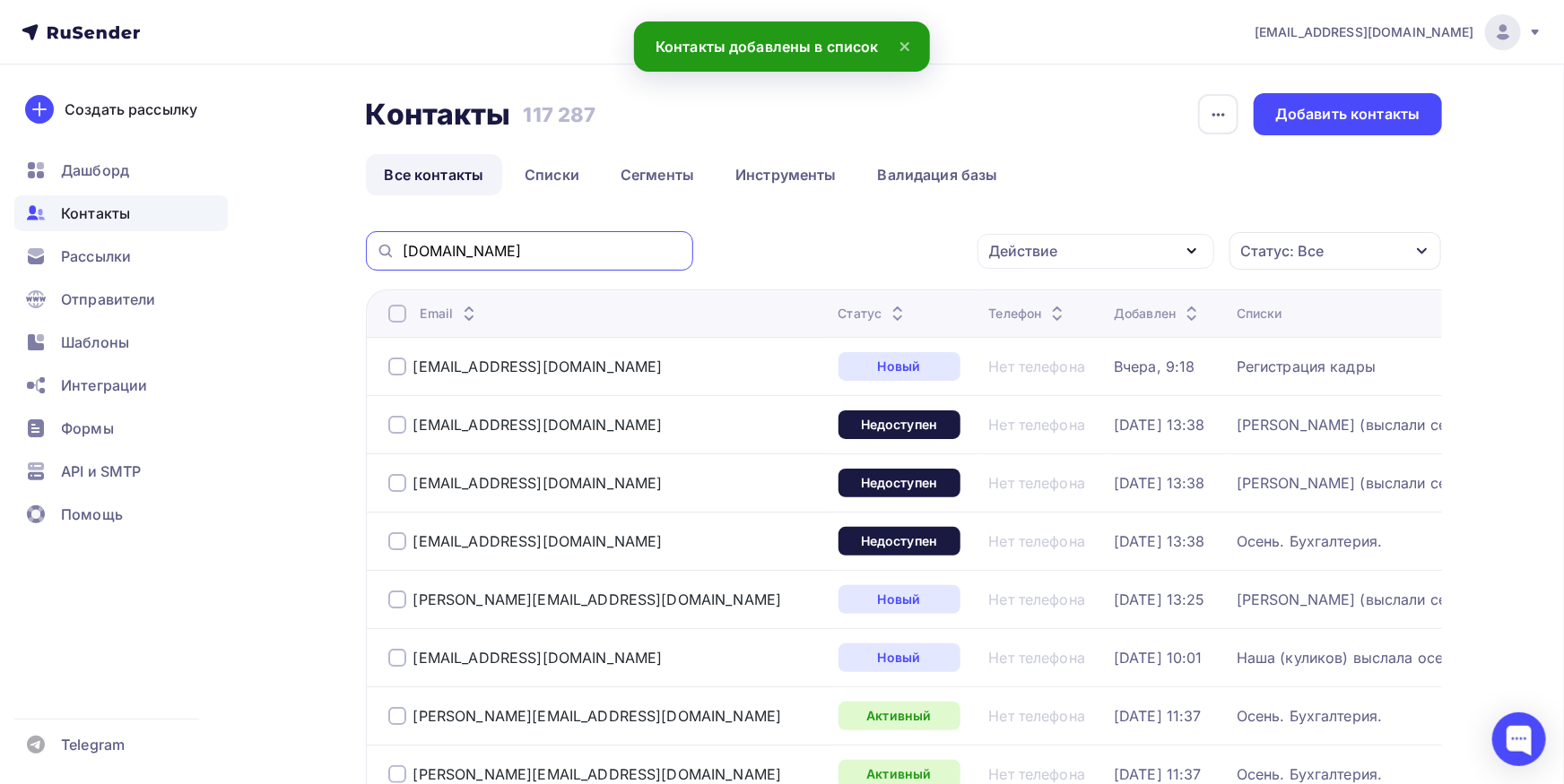
click at [513, 243] on input "[DOMAIN_NAME]" at bounding box center [543, 251] width 280 height 20
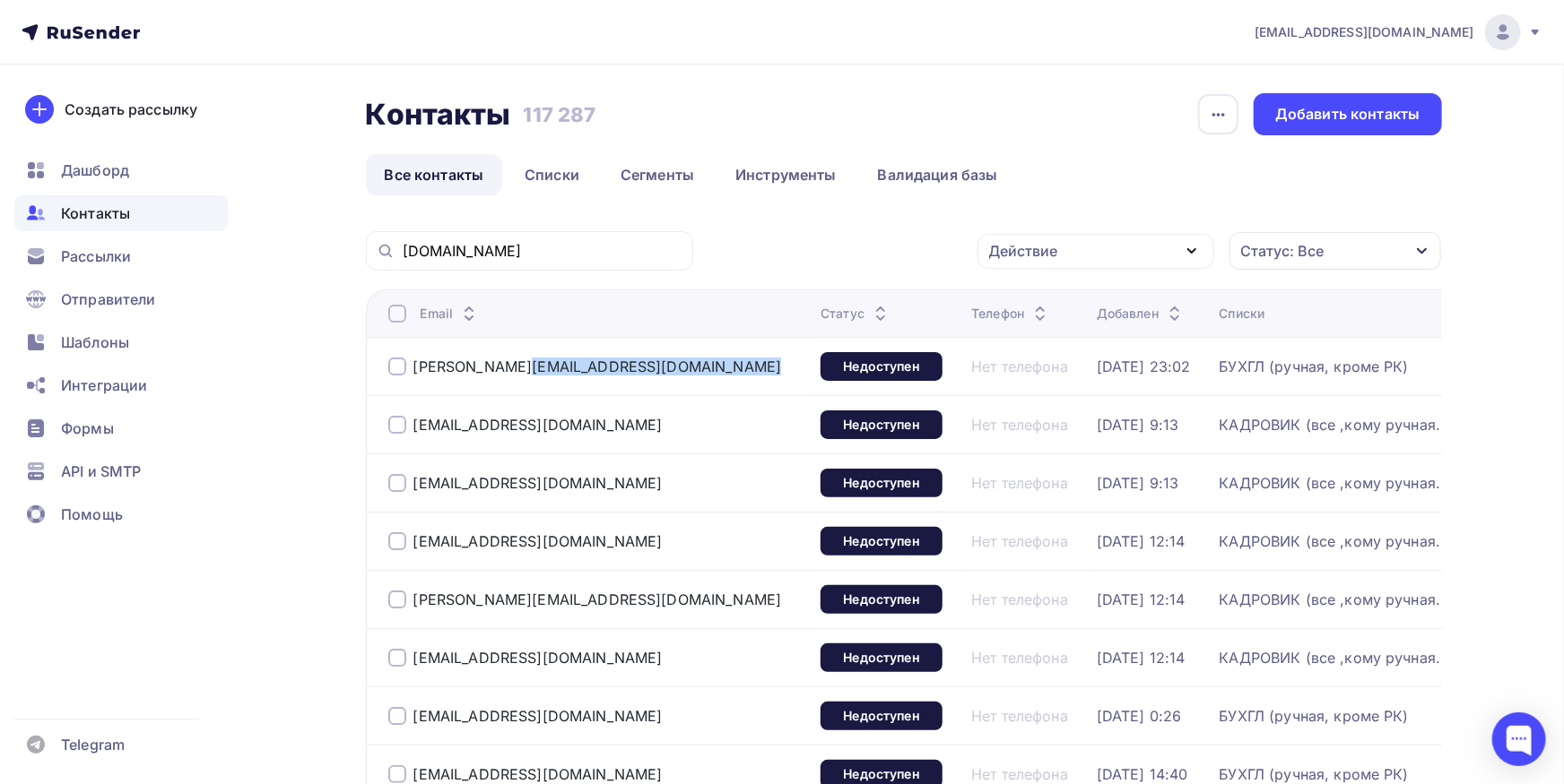
drag, startPoint x: 642, startPoint y: 365, endPoint x: 425, endPoint y: 380, distance: 217.5
click at [417, 375] on div "[PERSON_NAME][EMAIL_ADDRESS][DOMAIN_NAME]" at bounding box center [598, 367] width 419 height 29
copy div ".[EMAIL_ADDRESS][DOMAIN_NAME]"
click at [399, 371] on div at bounding box center [398, 367] width 18 height 18
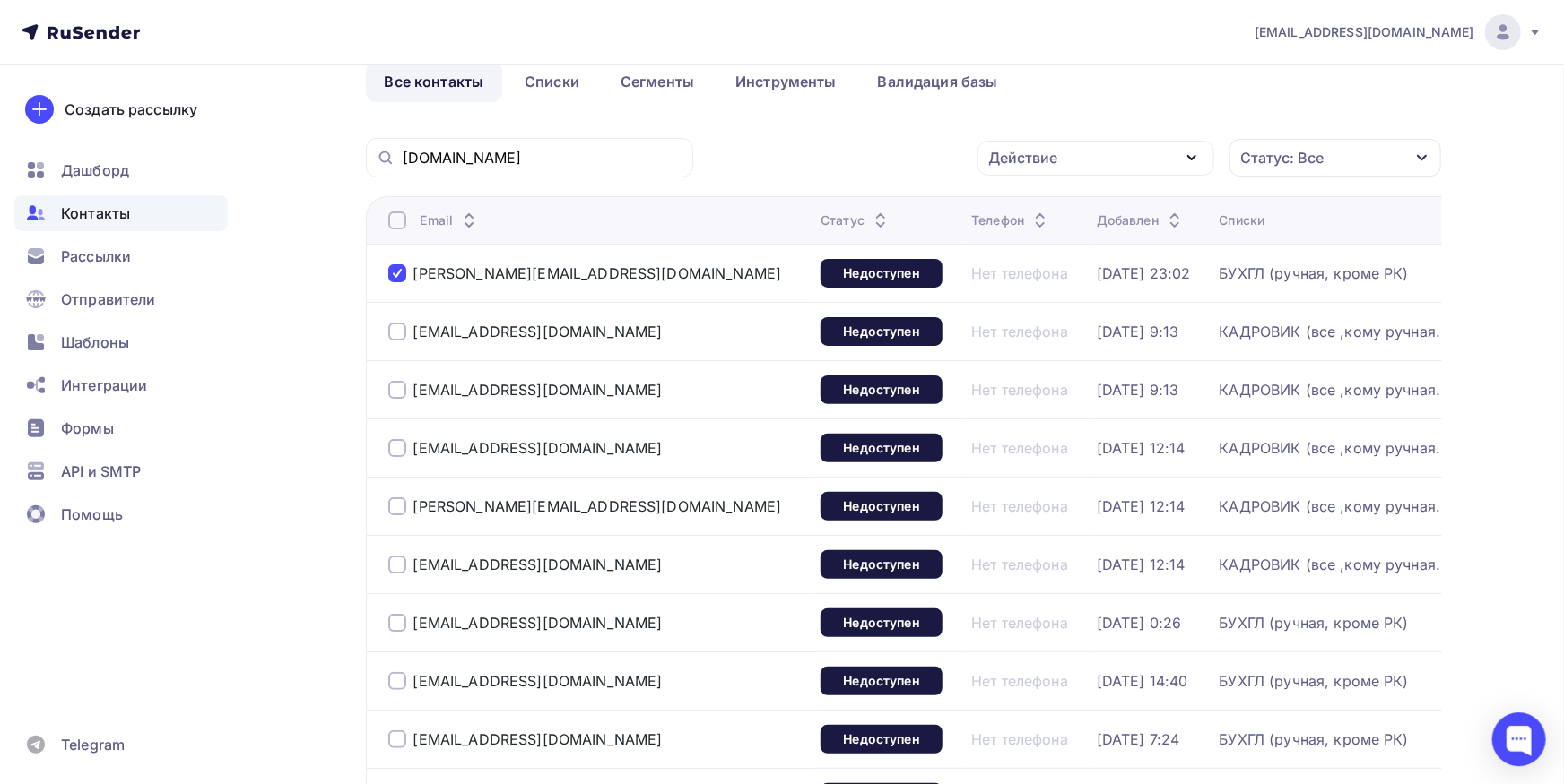
scroll to position [99, 0]
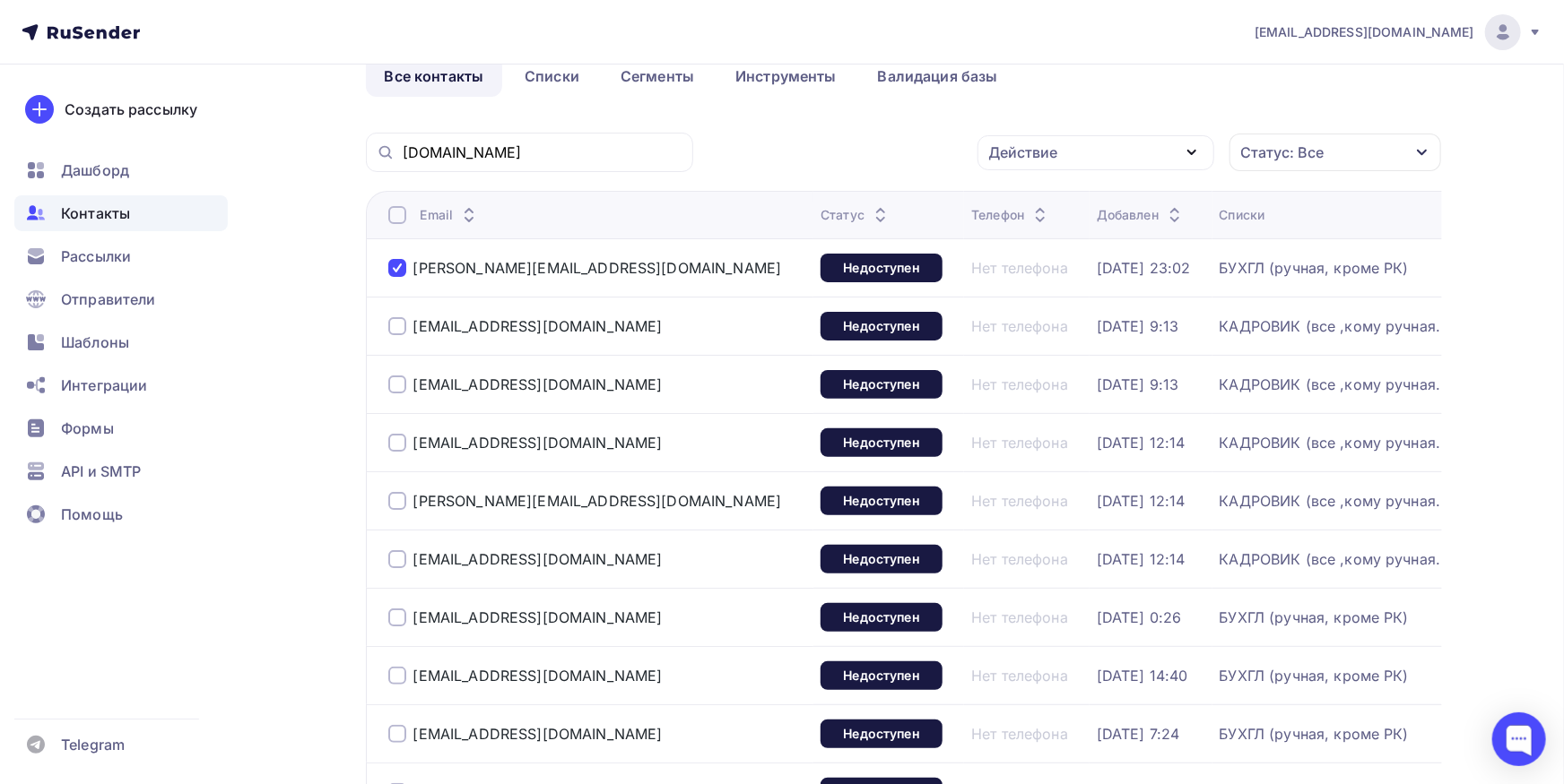
click at [396, 267] on div at bounding box center [398, 268] width 18 height 18
drag, startPoint x: 569, startPoint y: 323, endPoint x: 413, endPoint y: 330, distance: 156.2
click at [413, 330] on div "[EMAIL_ADDRESS][DOMAIN_NAME]" at bounding box center [598, 326] width 419 height 29
copy div "[EMAIL_ADDRESS][DOMAIN_NAME]"
click at [400, 330] on div at bounding box center [398, 327] width 18 height 18
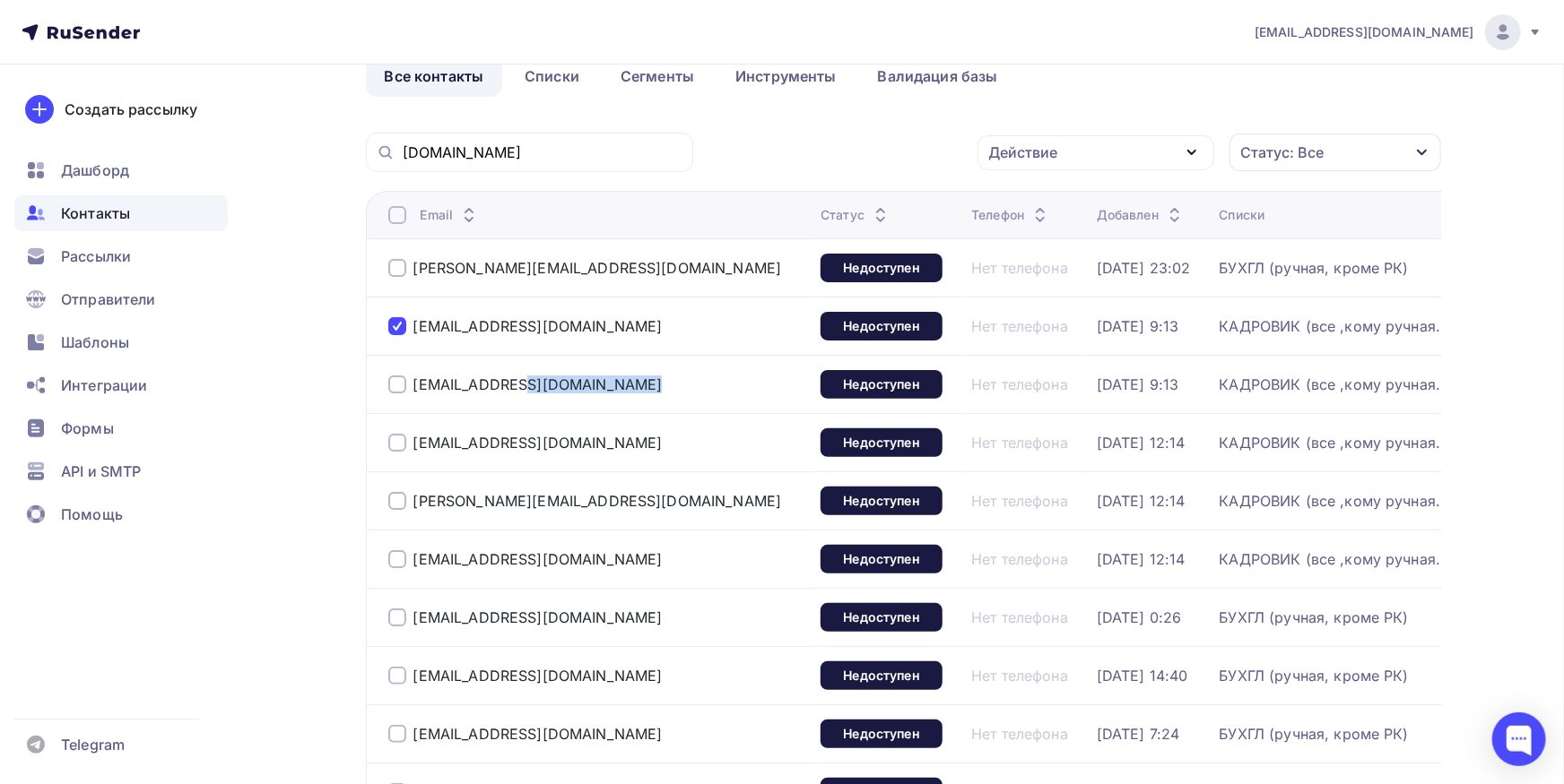
drag, startPoint x: 646, startPoint y: 385, endPoint x: 416, endPoint y: 393, distance: 230.1
click at [416, 391] on div "[EMAIL_ADDRESS][DOMAIN_NAME]" at bounding box center [598, 385] width 419 height 29
copy div "[EMAIL_ADDRESS][DOMAIN_NAME]"
click at [392, 389] on div at bounding box center [398, 385] width 18 height 18
click at [398, 447] on div at bounding box center [398, 442] width 18 height 18
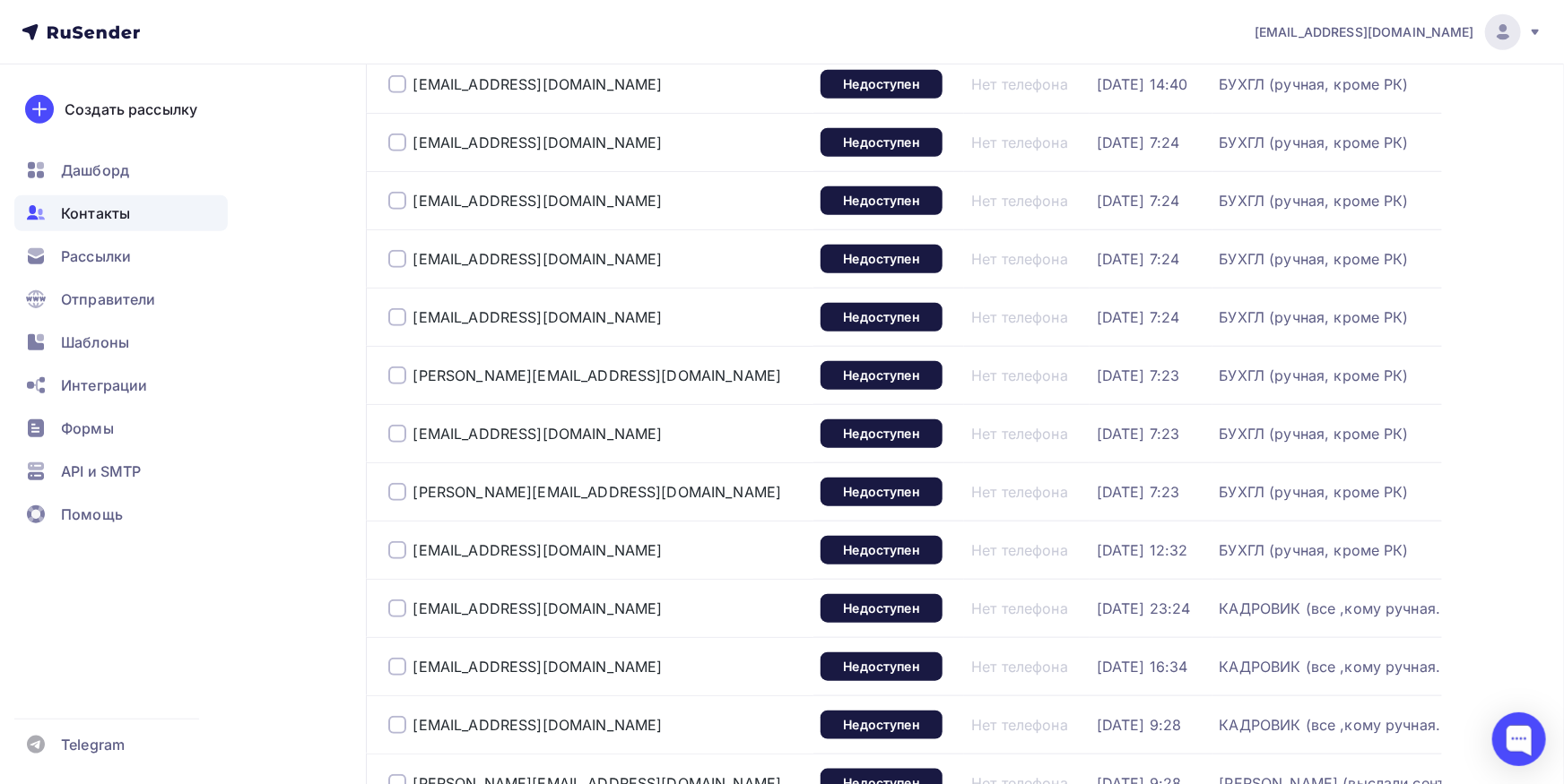
scroll to position [789, 0]
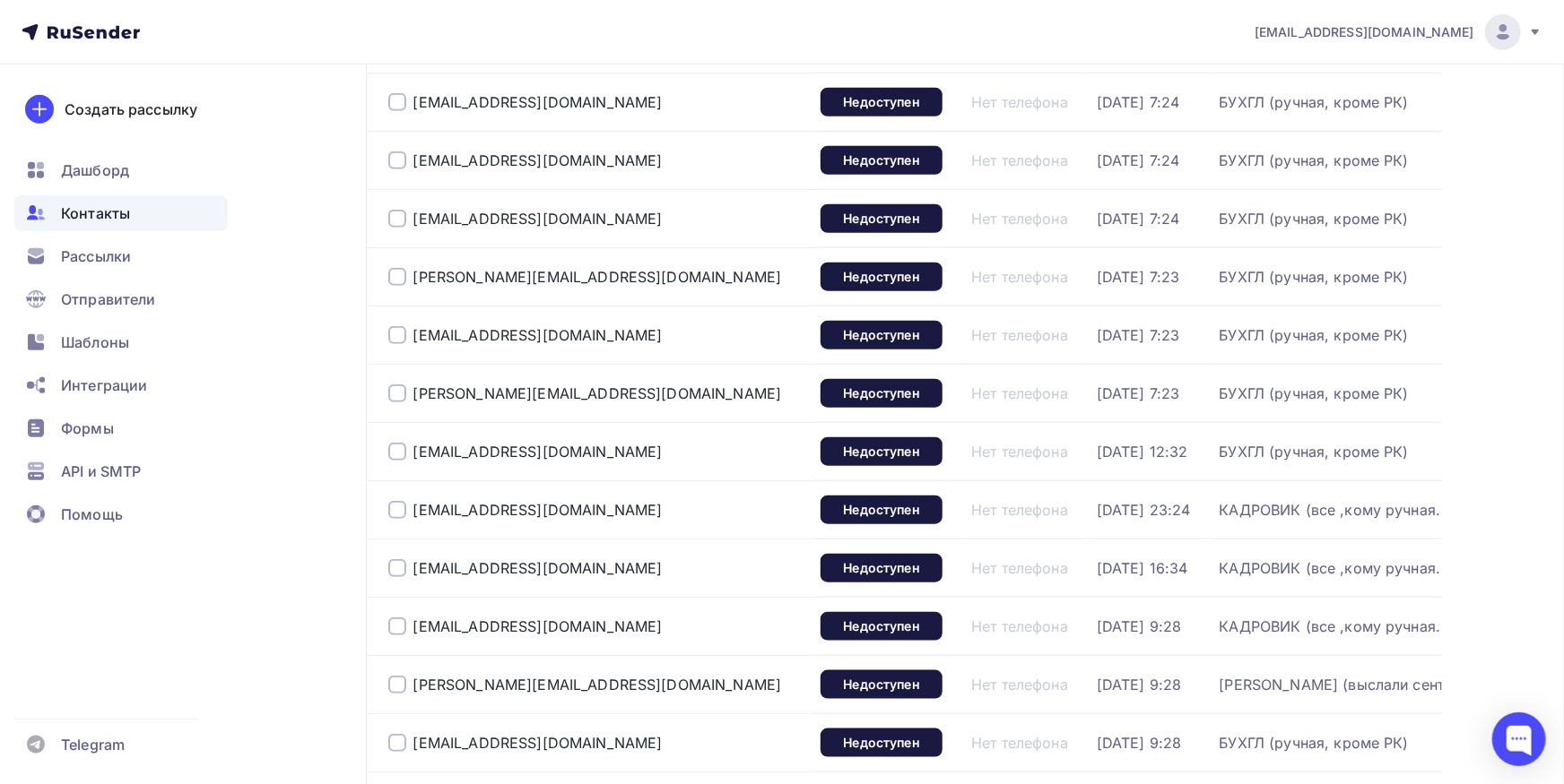
click at [391, 515] on div at bounding box center [398, 510] width 18 height 18
drag, startPoint x: 498, startPoint y: 567, endPoint x: 411, endPoint y: 574, distance: 87.3
click at [399, 567] on div "[EMAIL_ADDRESS][DOMAIN_NAME]" at bounding box center [598, 568] width 419 height 29
copy div "[EMAIL_ADDRESS][DOMAIN_NAME]"
click at [399, 574] on div at bounding box center [398, 568] width 18 height 18
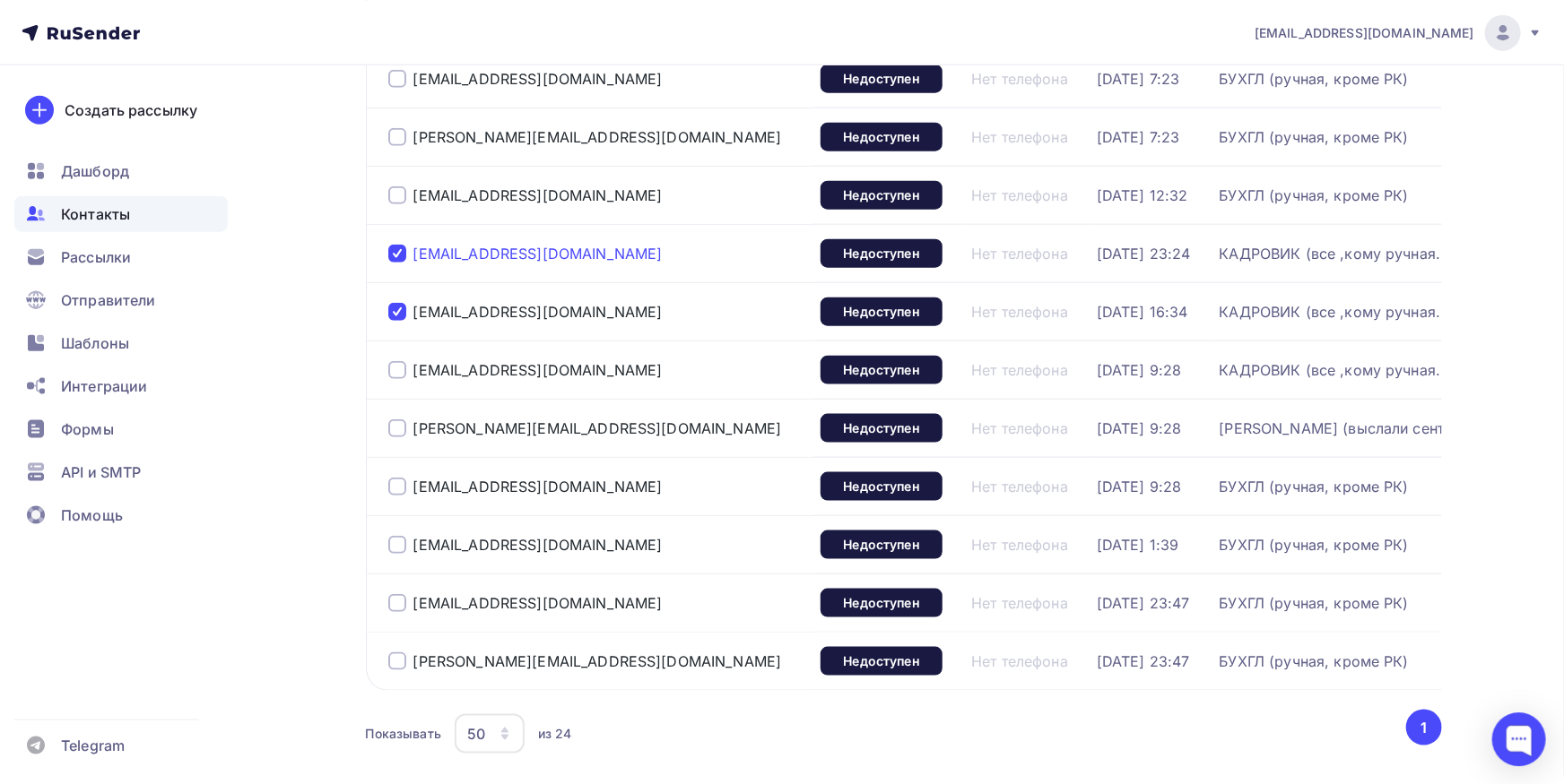
scroll to position [1085, 0]
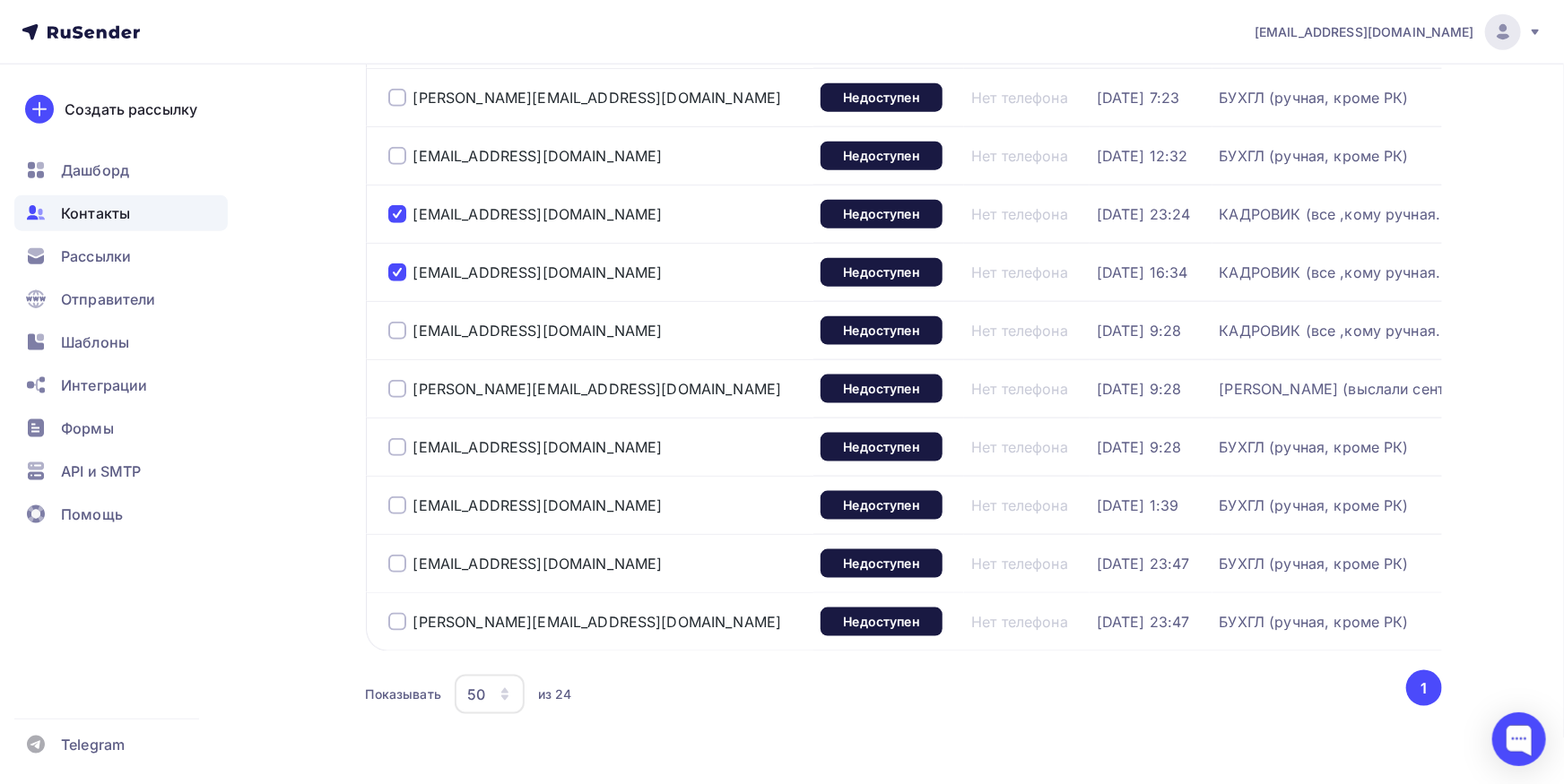
click at [405, 330] on div at bounding box center [398, 331] width 18 height 18
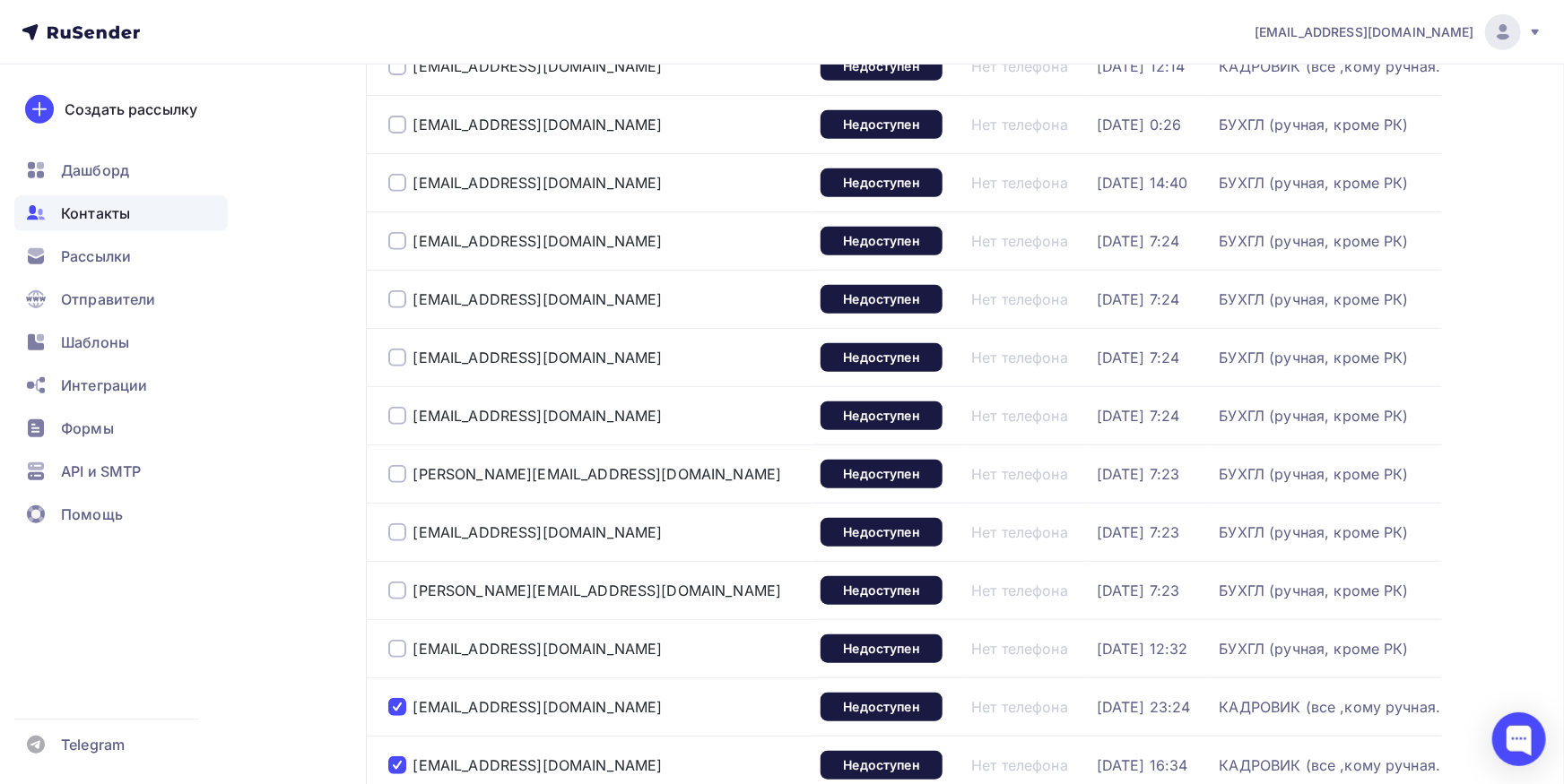
scroll to position [197, 0]
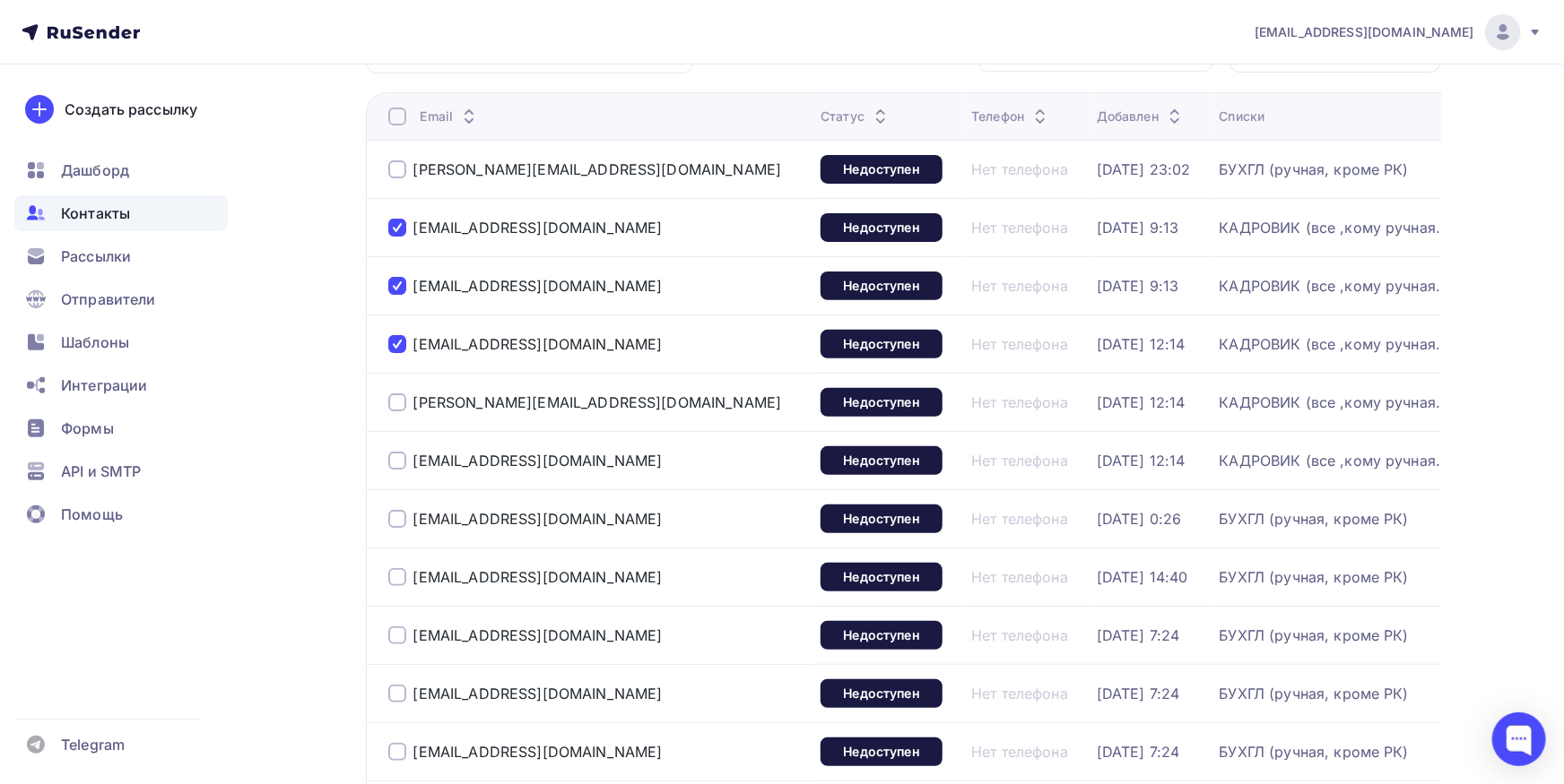
drag, startPoint x: 620, startPoint y: 390, endPoint x: 393, endPoint y: 400, distance: 227.2
click at [393, 400] on div "[PERSON_NAME][EMAIL_ADDRESS][DOMAIN_NAME]" at bounding box center [598, 402] width 419 height 29
copy div "[PERSON_NAME][EMAIL_ADDRESS][DOMAIN_NAME]"
click at [392, 399] on div at bounding box center [398, 402] width 18 height 18
click at [396, 462] on div at bounding box center [398, 460] width 18 height 18
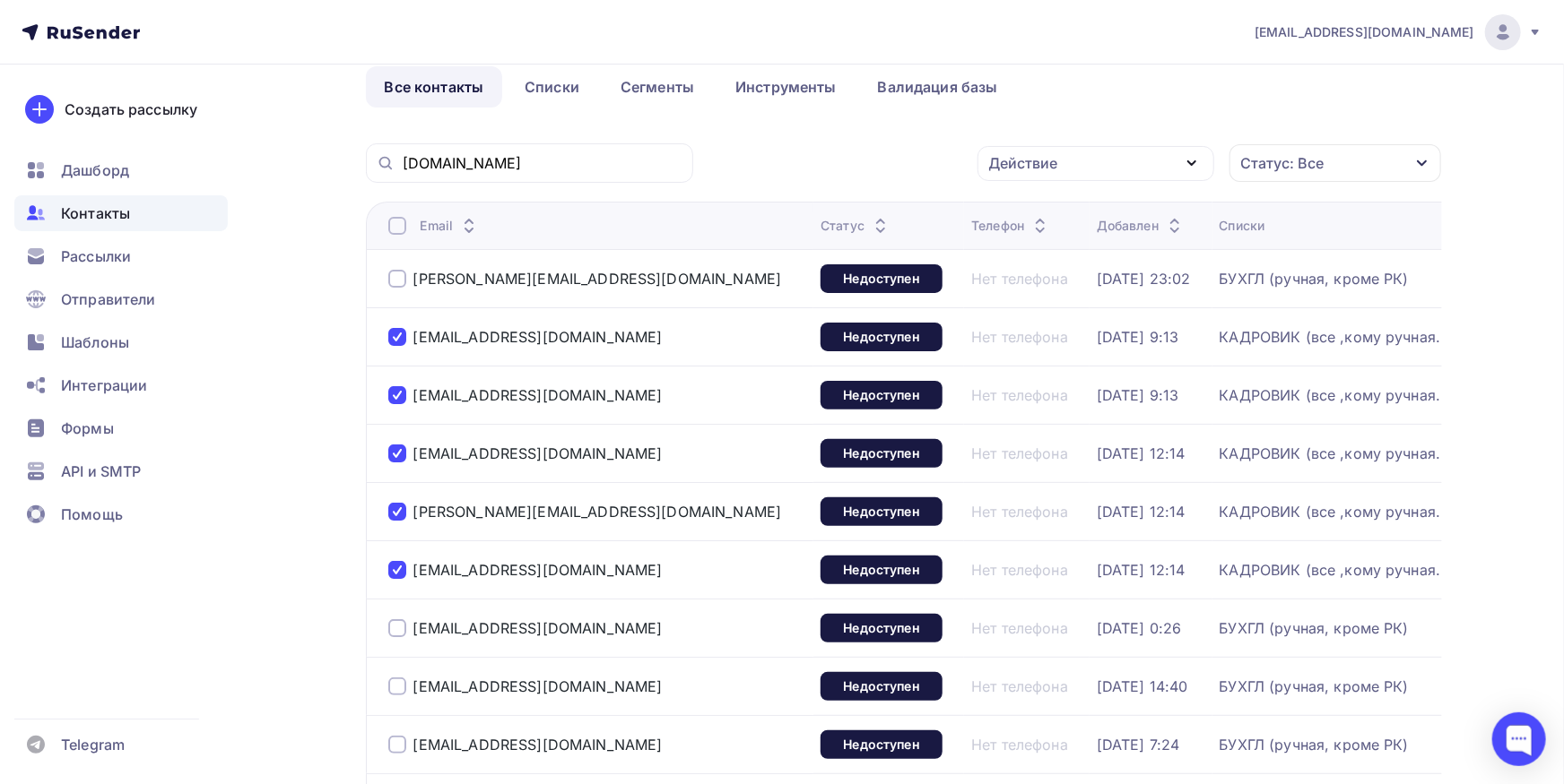
scroll to position [0, 0]
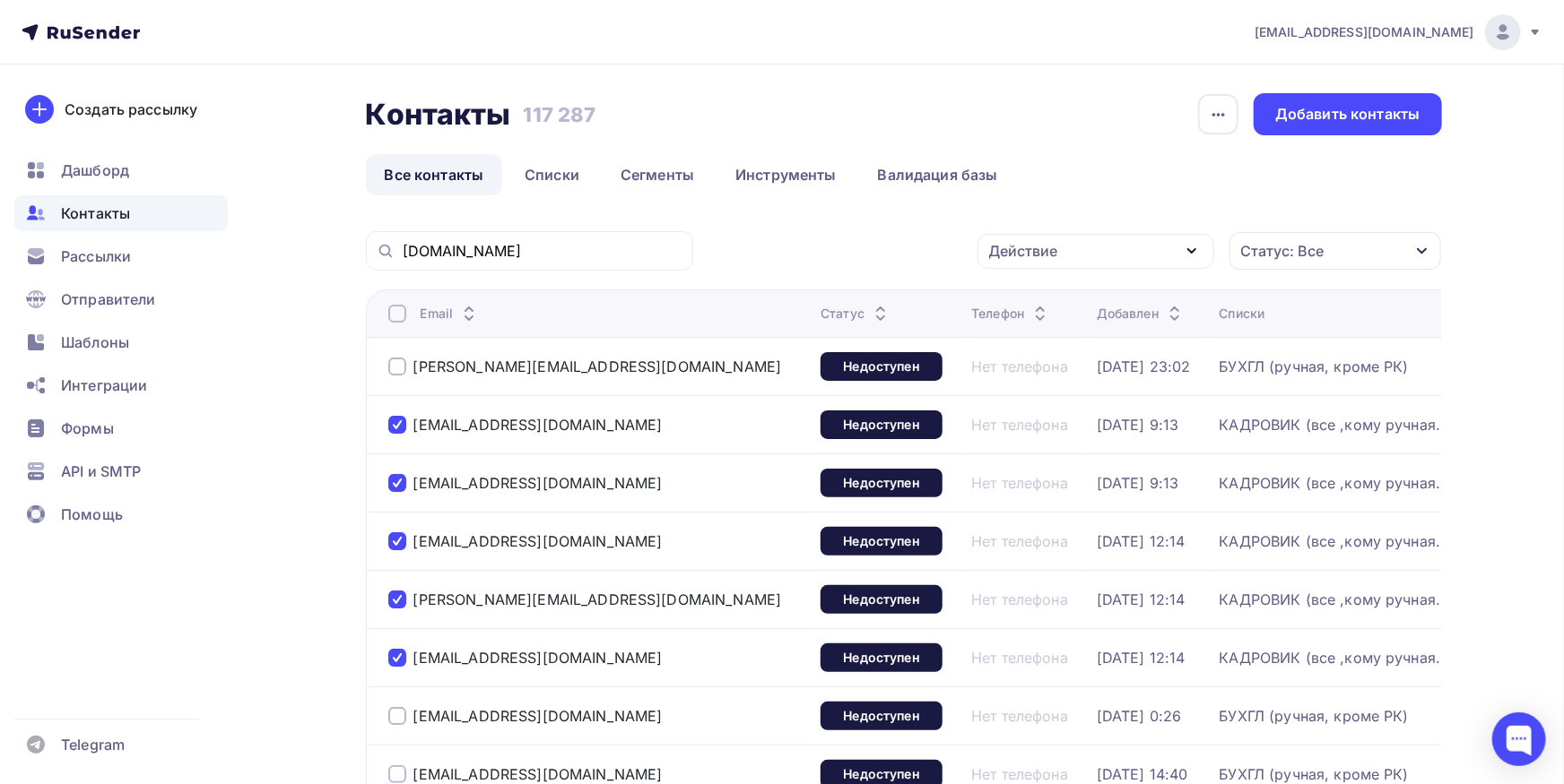
click at [1071, 250] on div "Действие" at bounding box center [1095, 251] width 237 height 35
click at [1077, 346] on div "Исключить из списка" at bounding box center [1077, 340] width 156 height 22
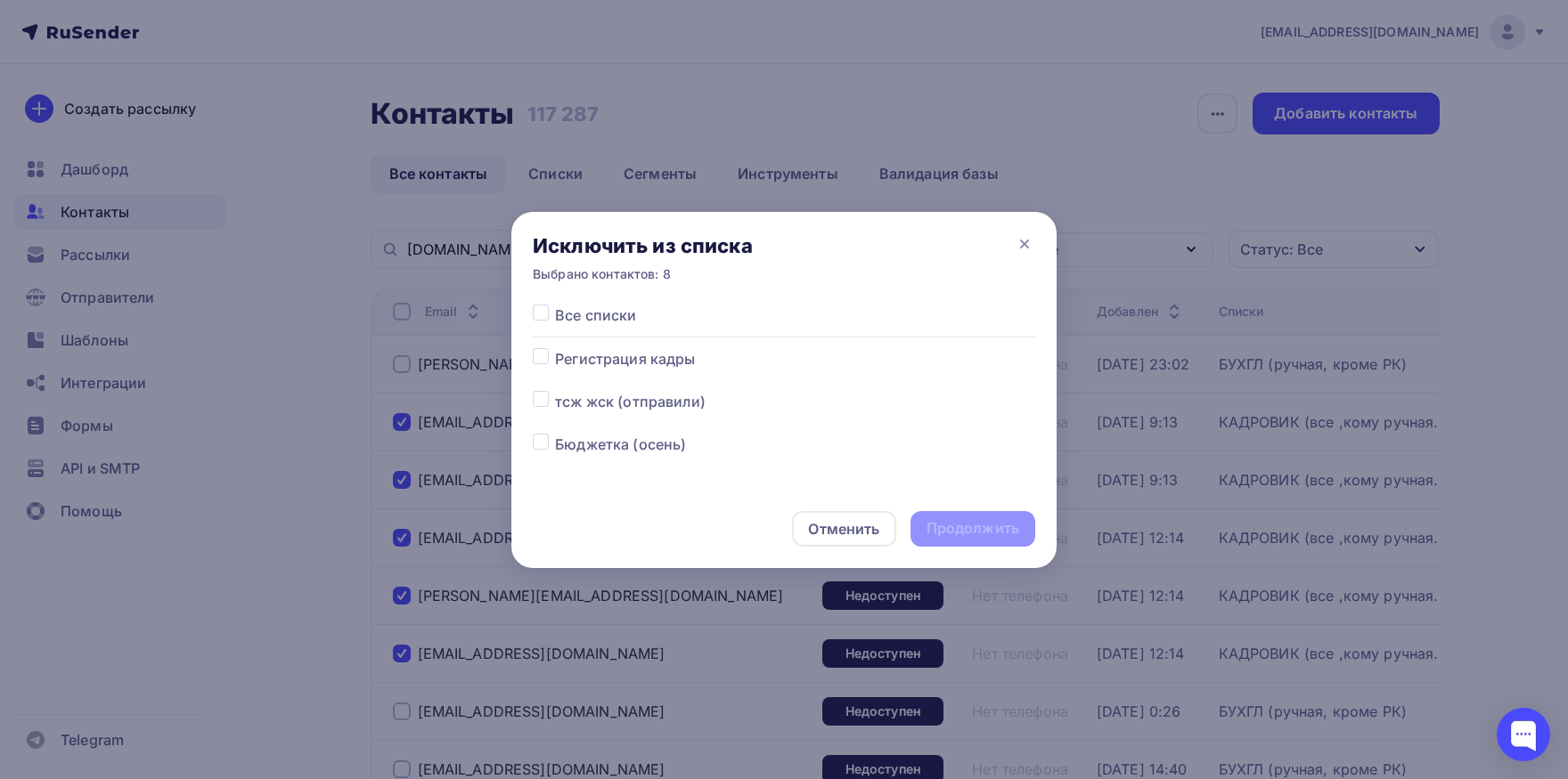
click at [555, 305] on label at bounding box center [555, 305] width 0 height 0
click at [540, 306] on input "checkbox" at bounding box center [541, 313] width 16 height 16
checkbox input "true"
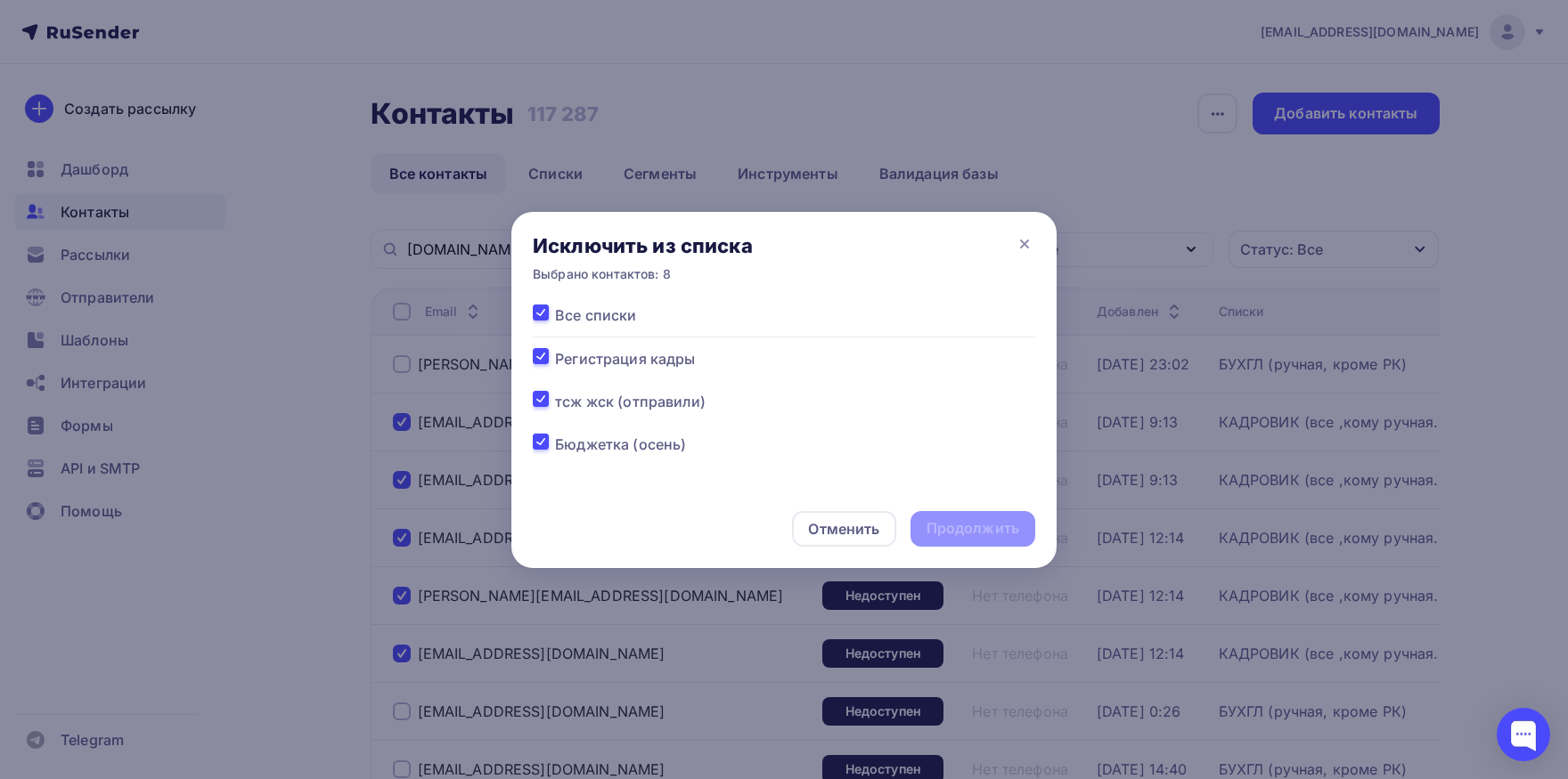
checkbox input "true"
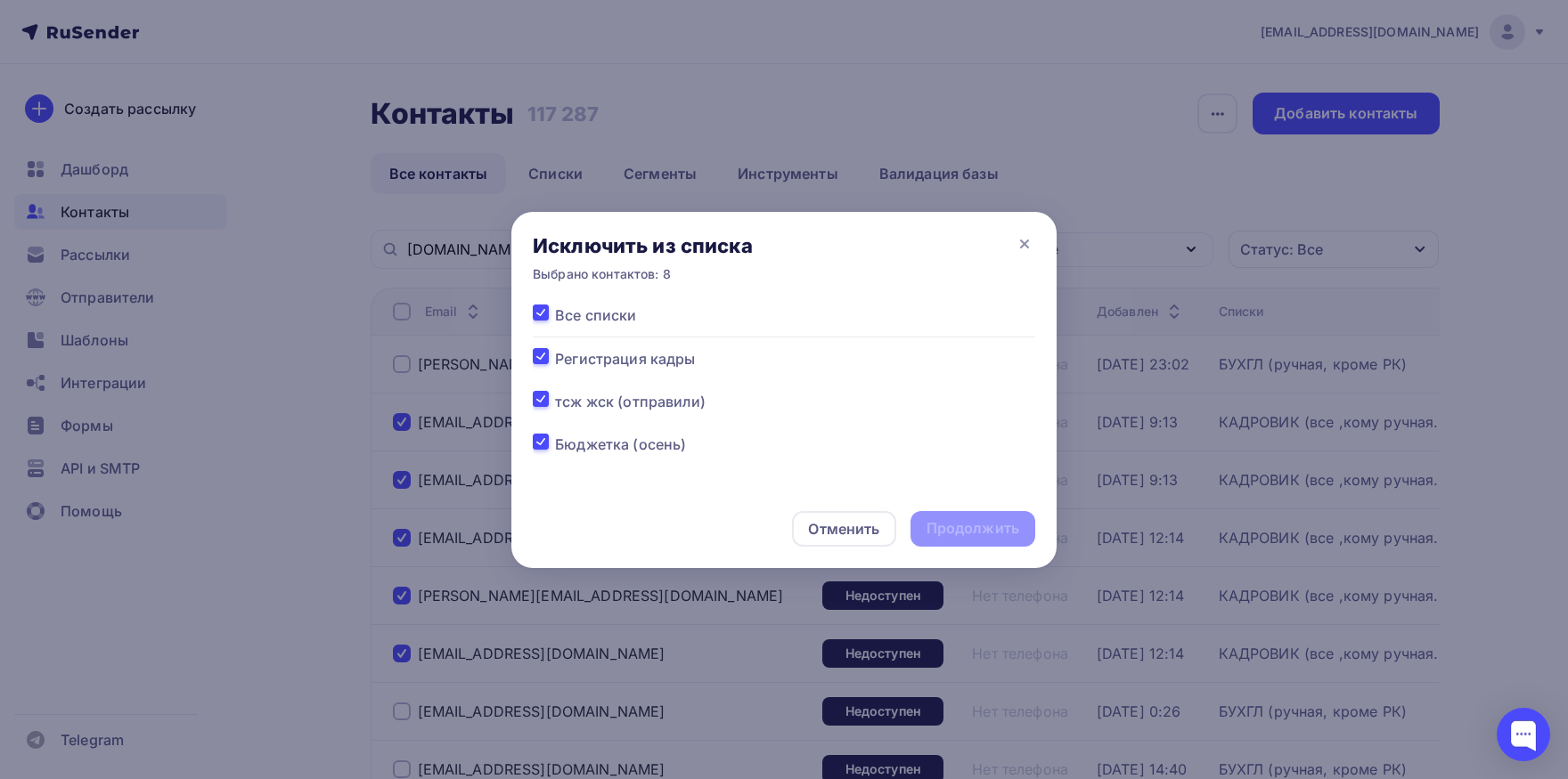
checkbox input "true"
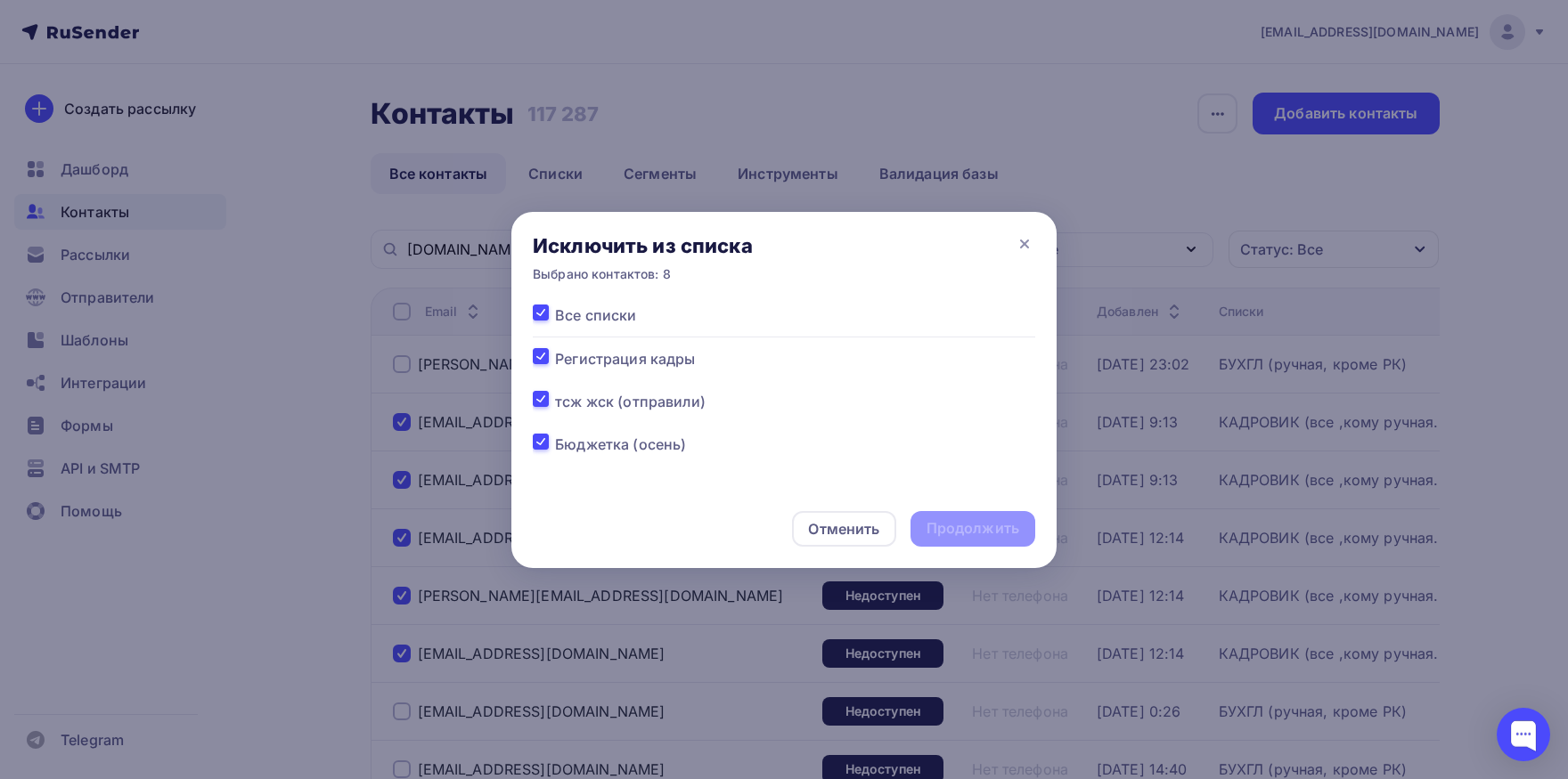
checkbox input "true"
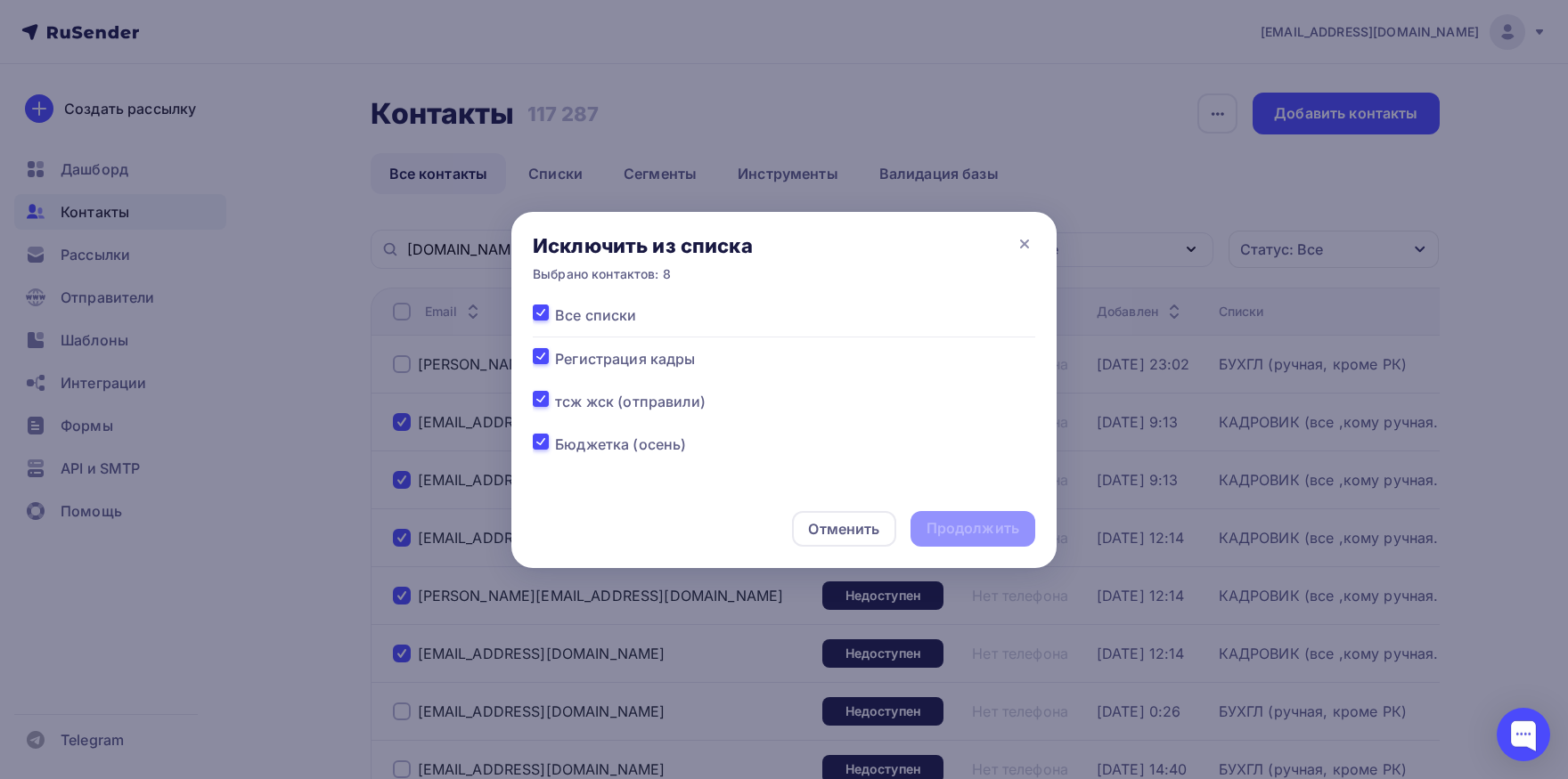
checkbox input "true"
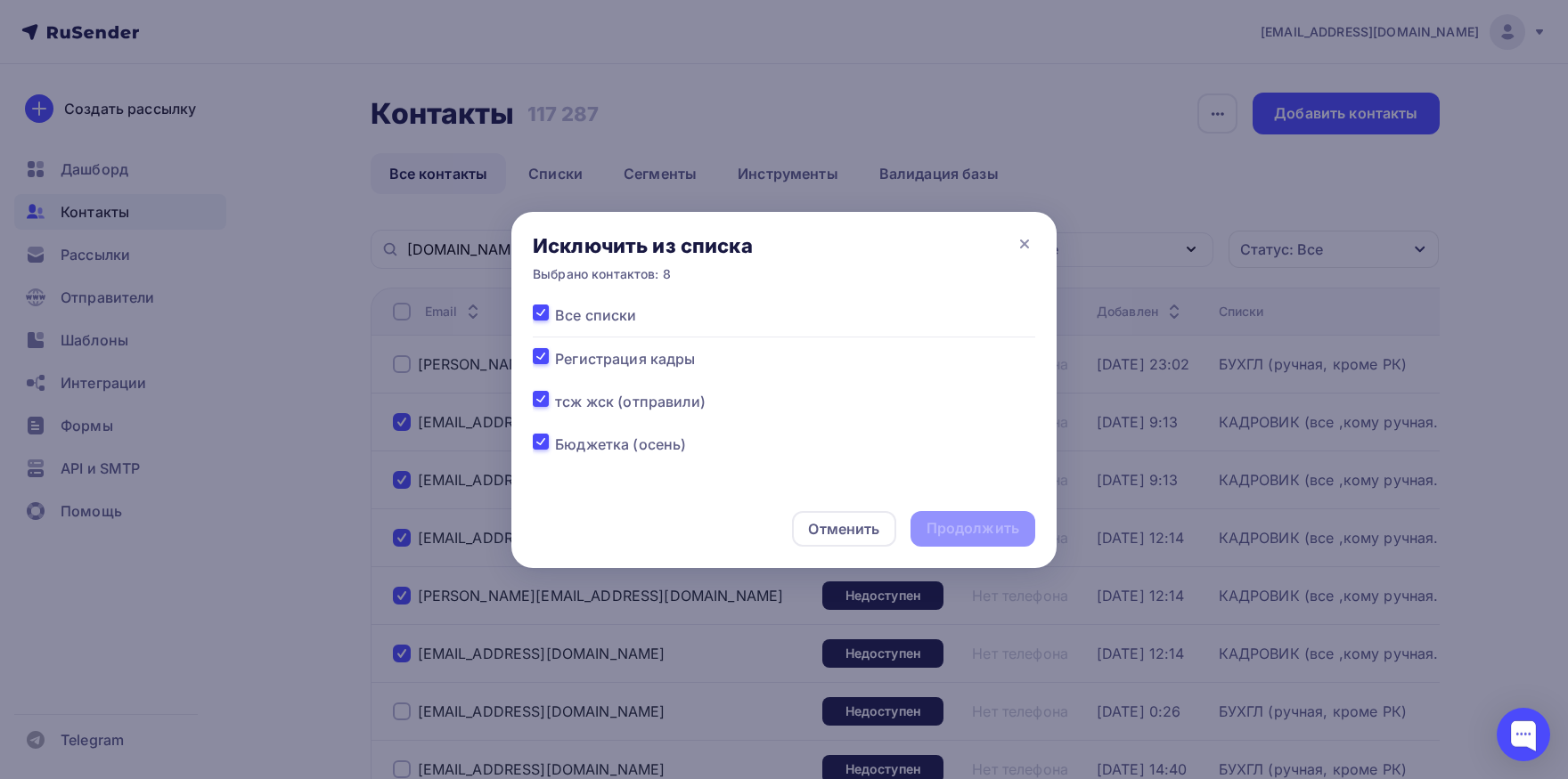
checkbox input "true"
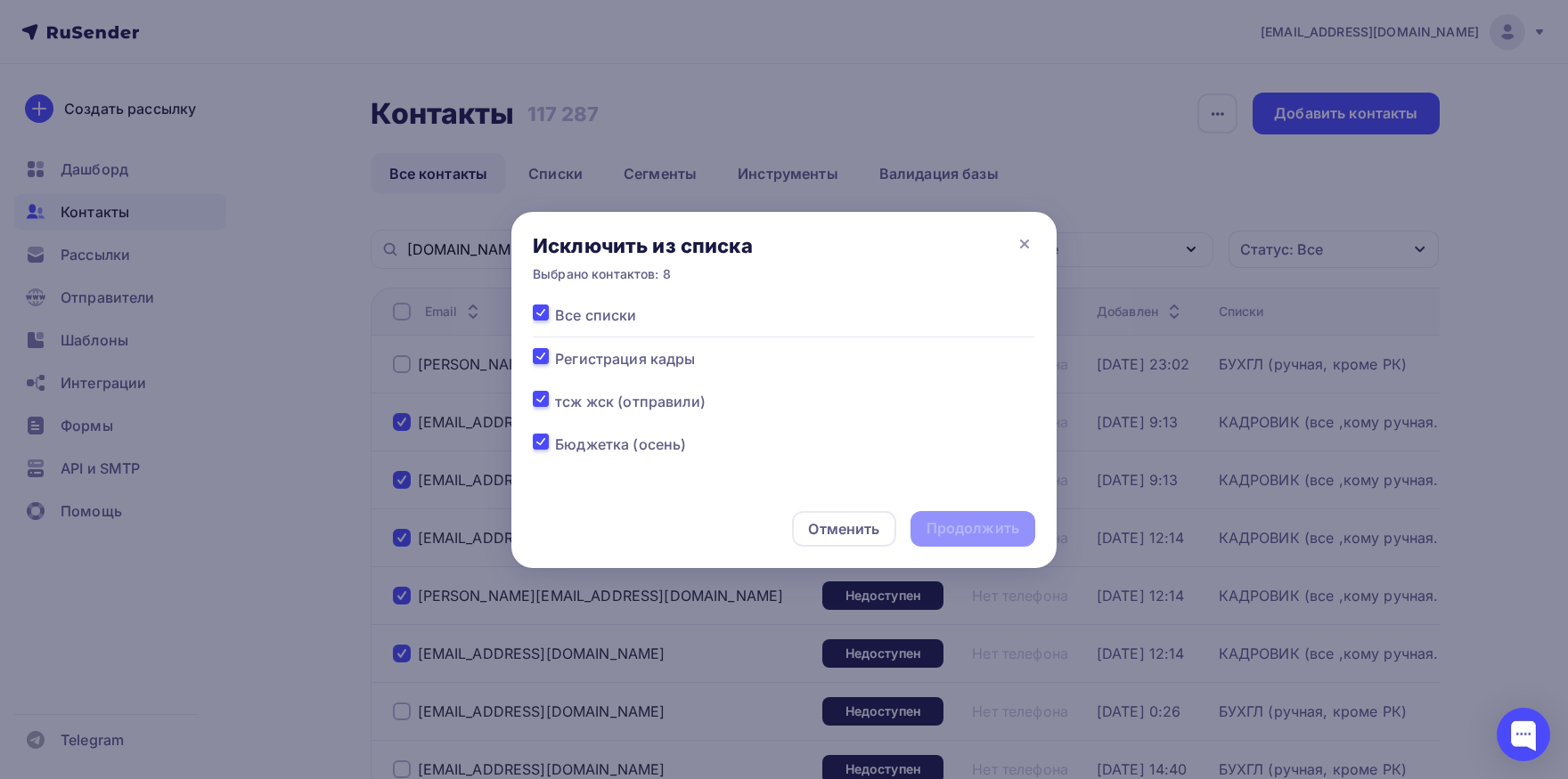
checkbox input "true"
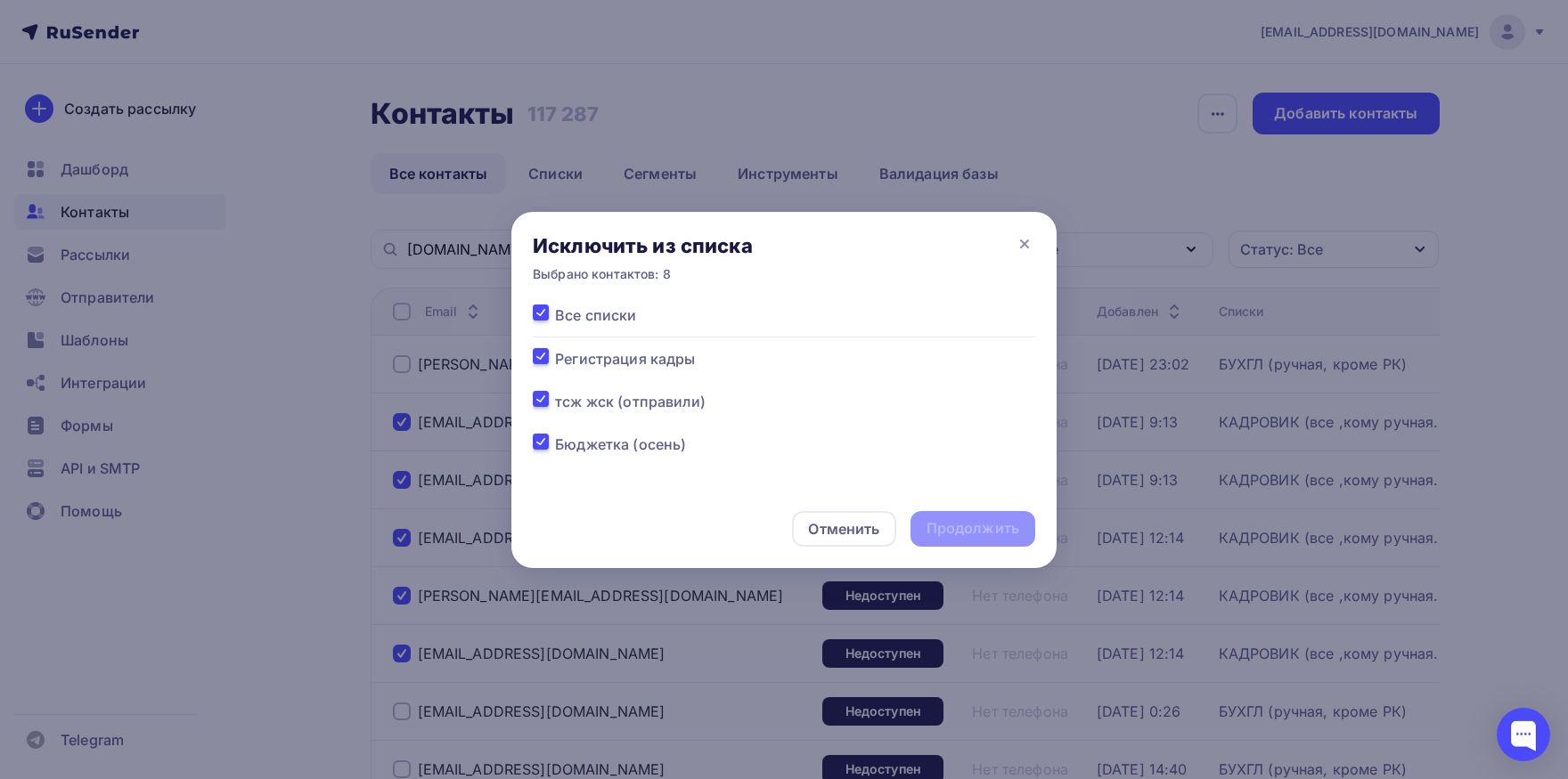
checkbox input "true"
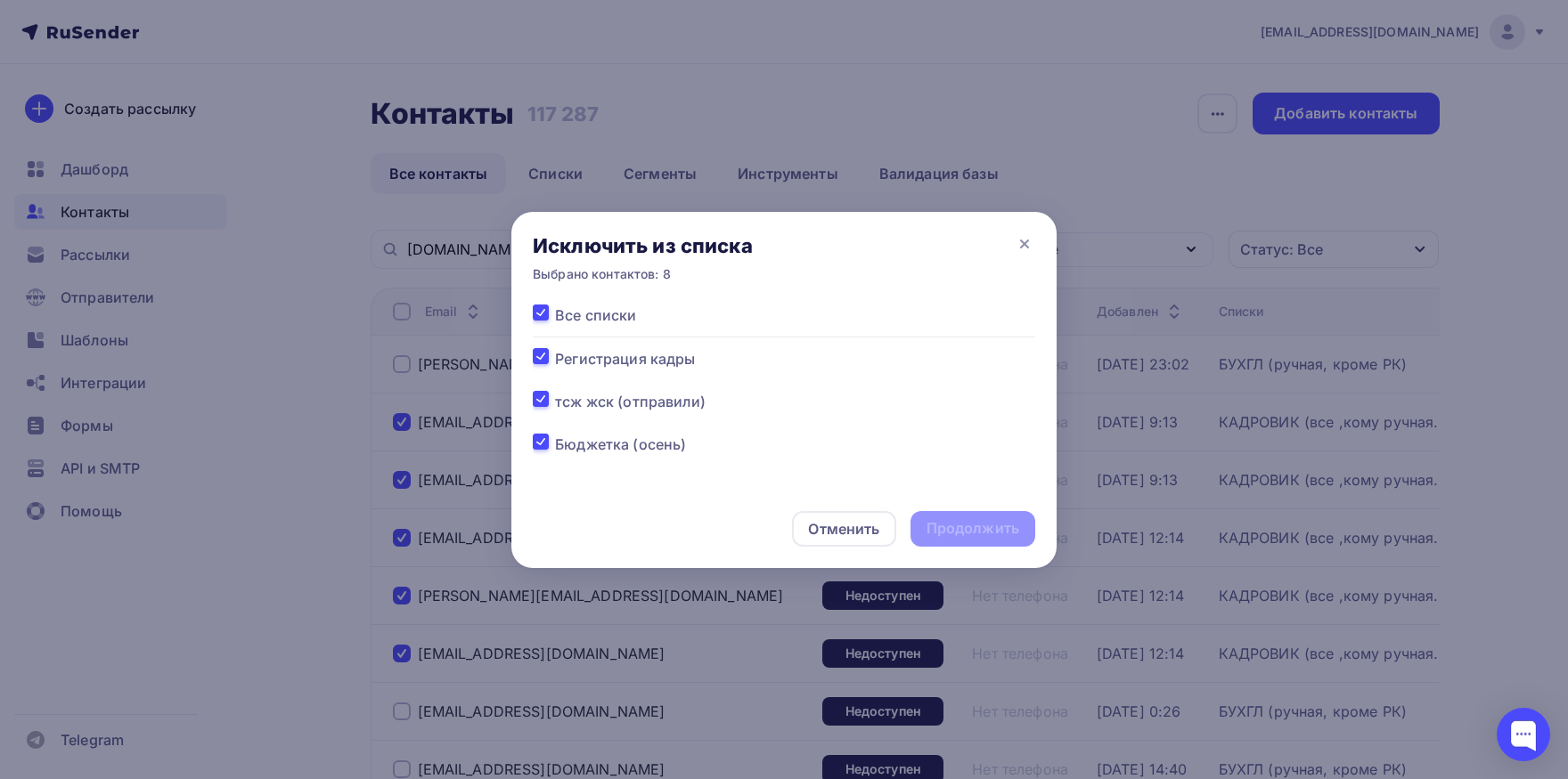
checkbox input "true"
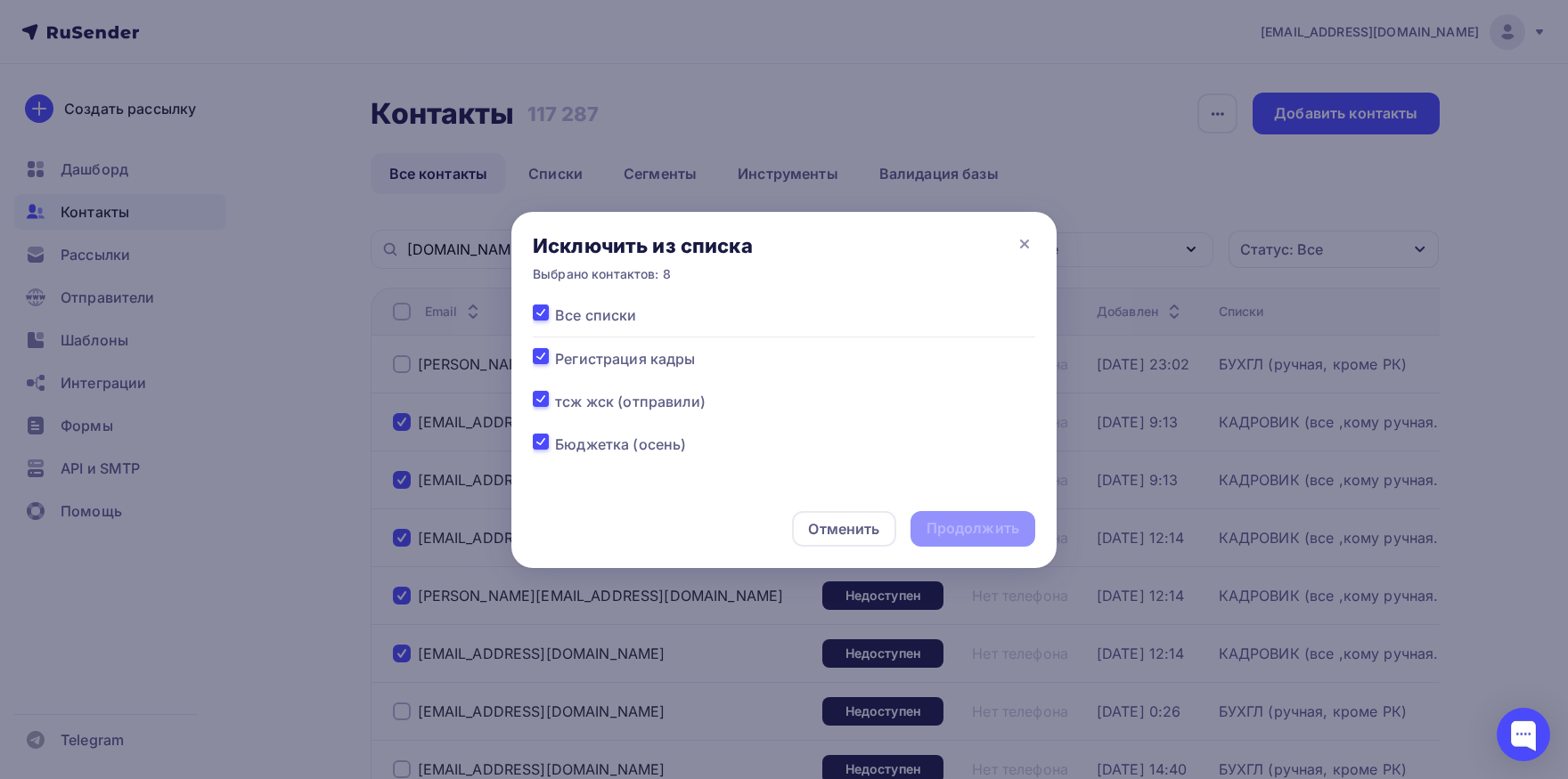
checkbox input "true"
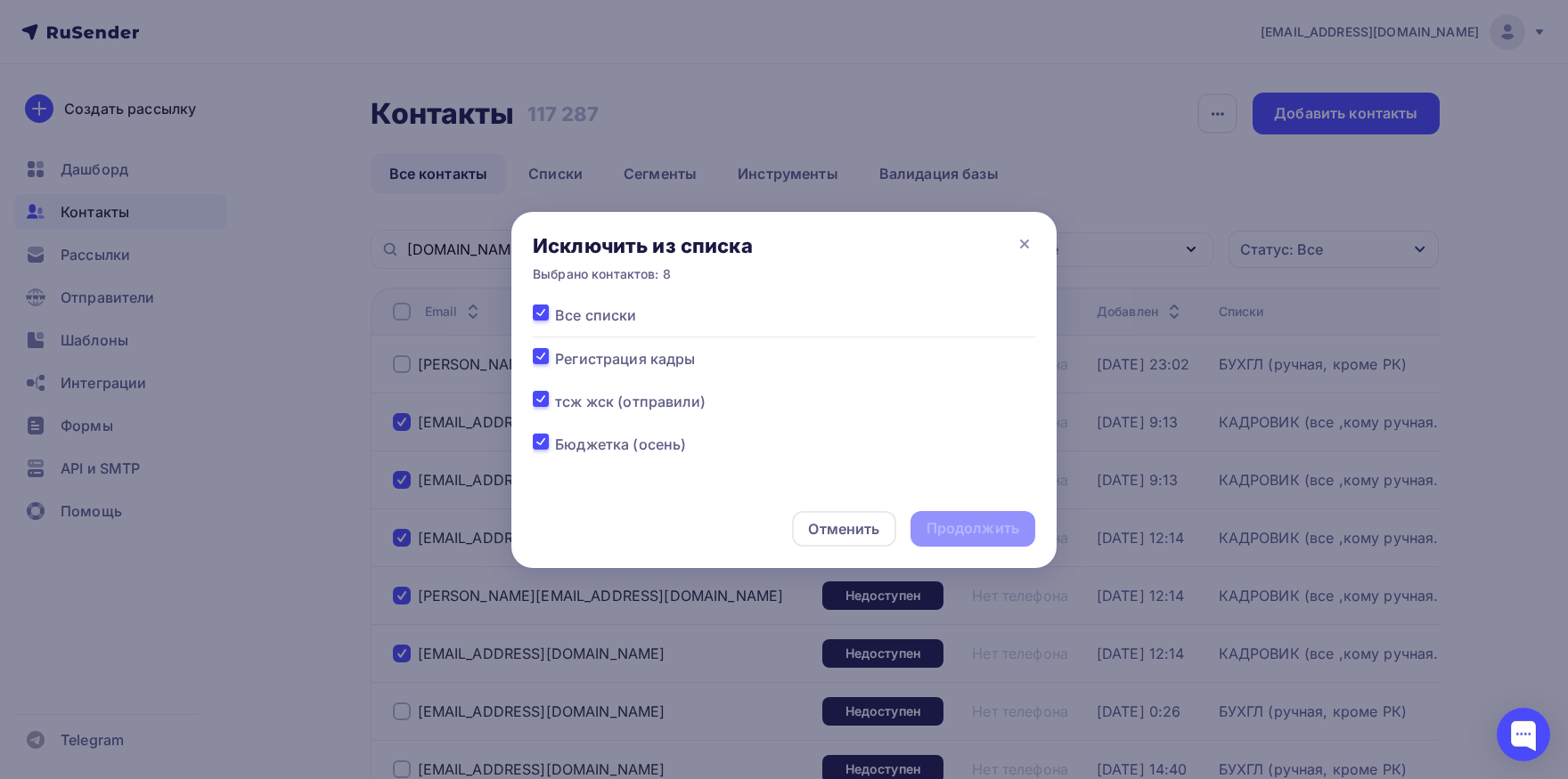
checkbox input "true"
click at [1010, 532] on div "Продолжить" at bounding box center [972, 528] width 92 height 21
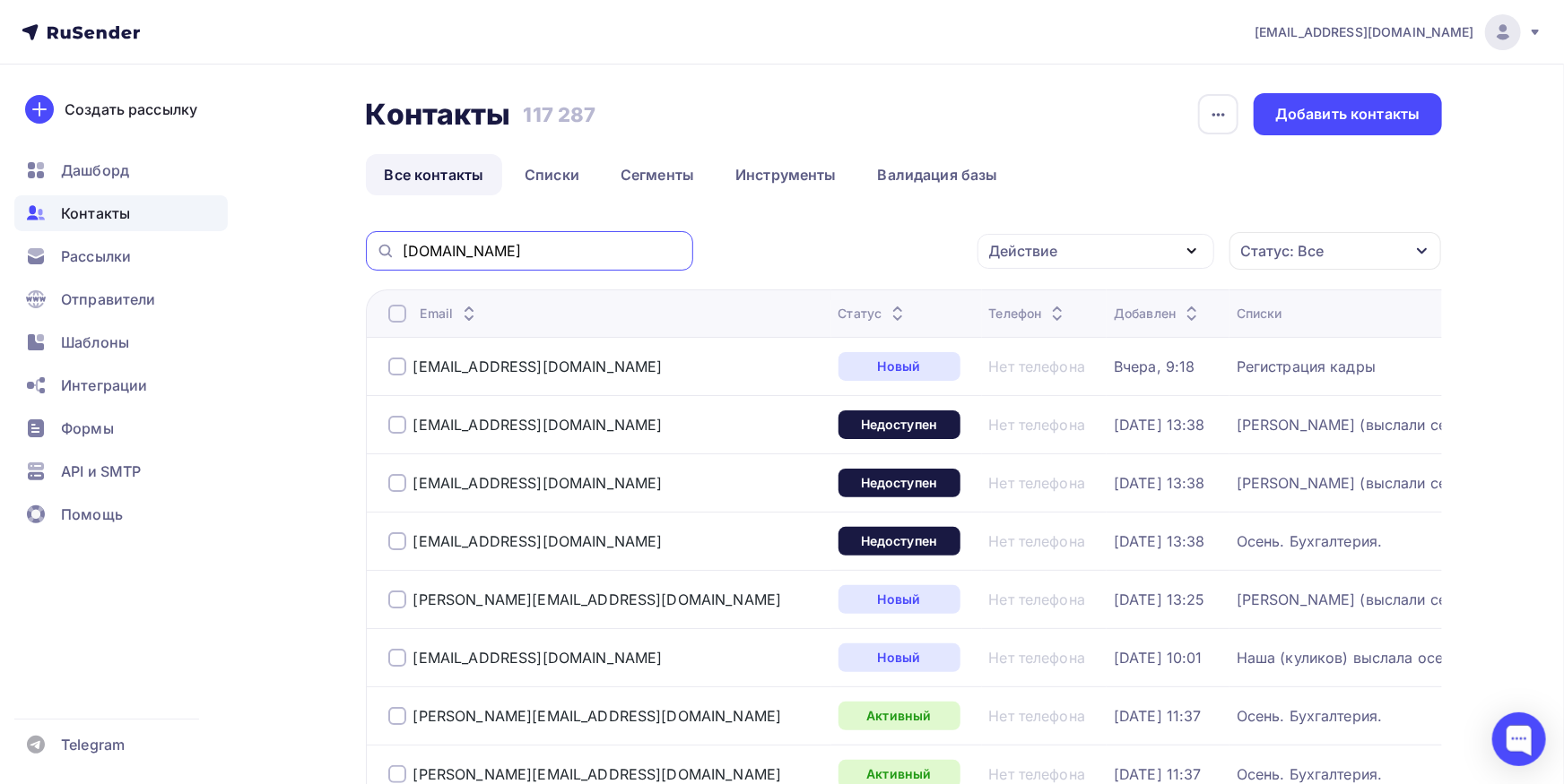
click at [526, 258] on input "[DOMAIN_NAME]" at bounding box center [543, 251] width 280 height 20
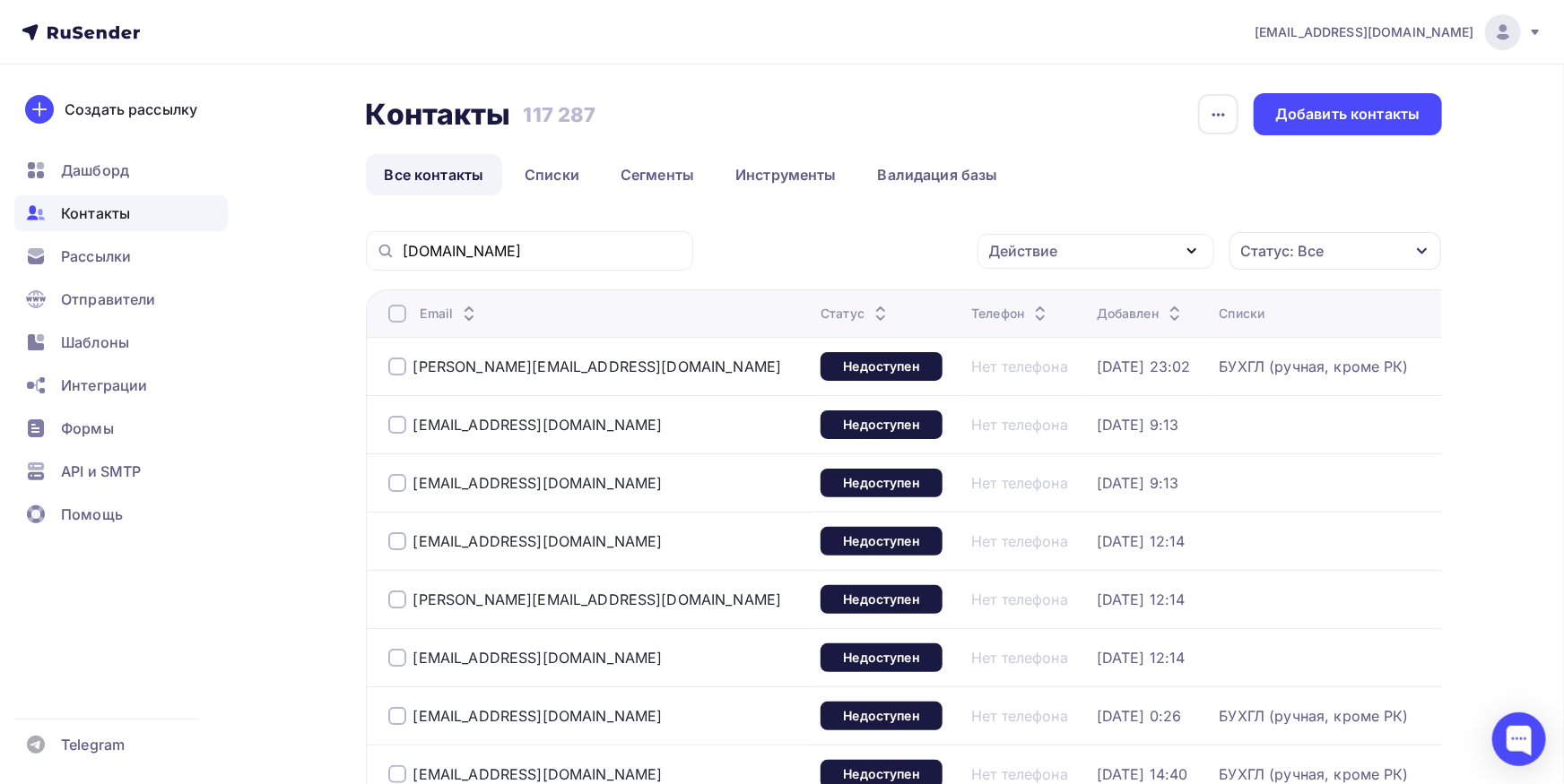
drag, startPoint x: 399, startPoint y: 423, endPoint x: 391, endPoint y: 467, distance: 44.7
click at [398, 426] on div at bounding box center [398, 424] width 18 height 18
click at [390, 491] on div at bounding box center [398, 483] width 18 height 18
click at [407, 546] on div "[EMAIL_ADDRESS][DOMAIN_NAME]" at bounding box center [526, 541] width 275 height 18
click at [397, 595] on div at bounding box center [398, 599] width 18 height 18
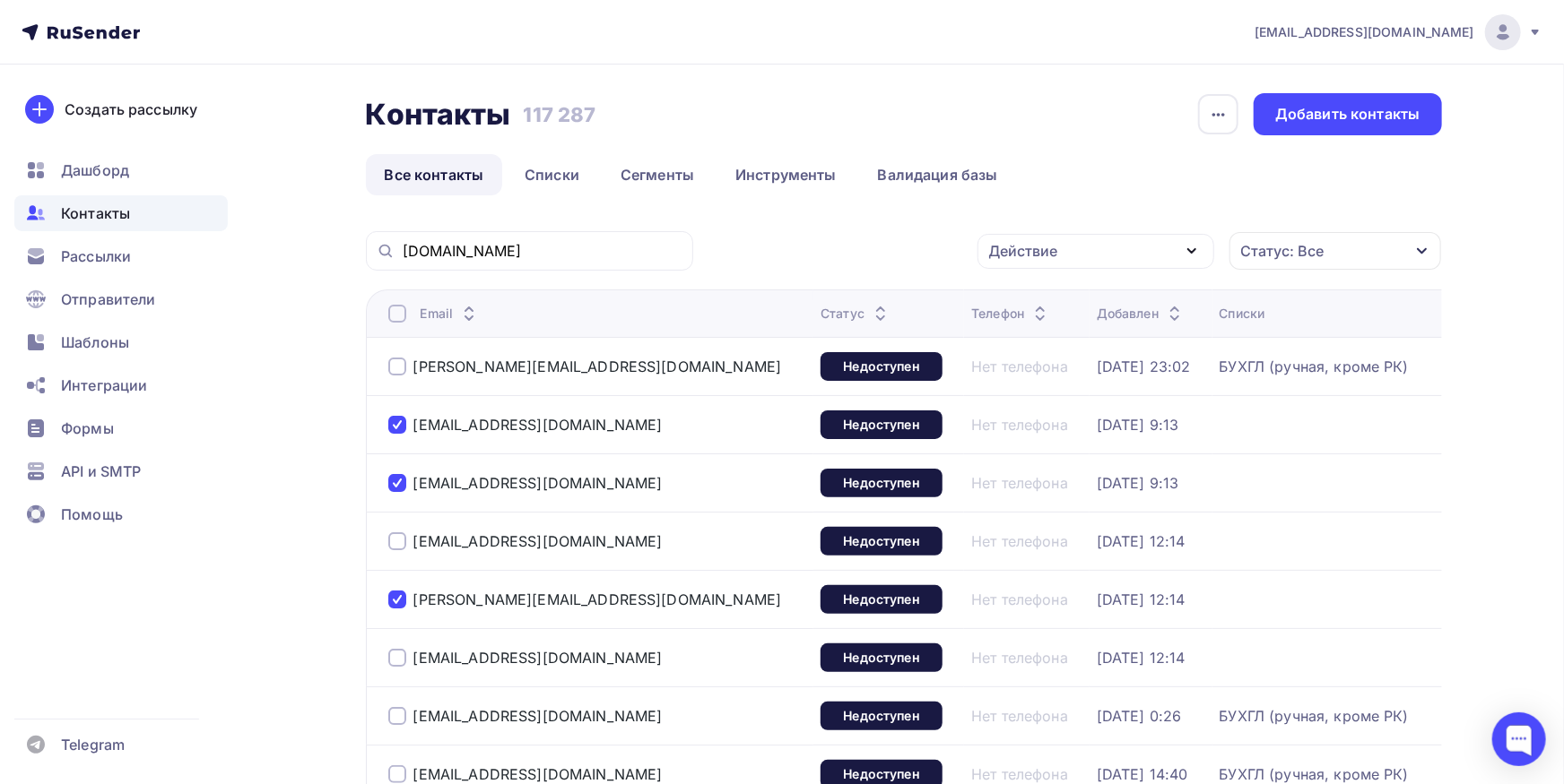
click at [397, 547] on div at bounding box center [398, 541] width 18 height 18
click at [395, 661] on div at bounding box center [398, 658] width 18 height 18
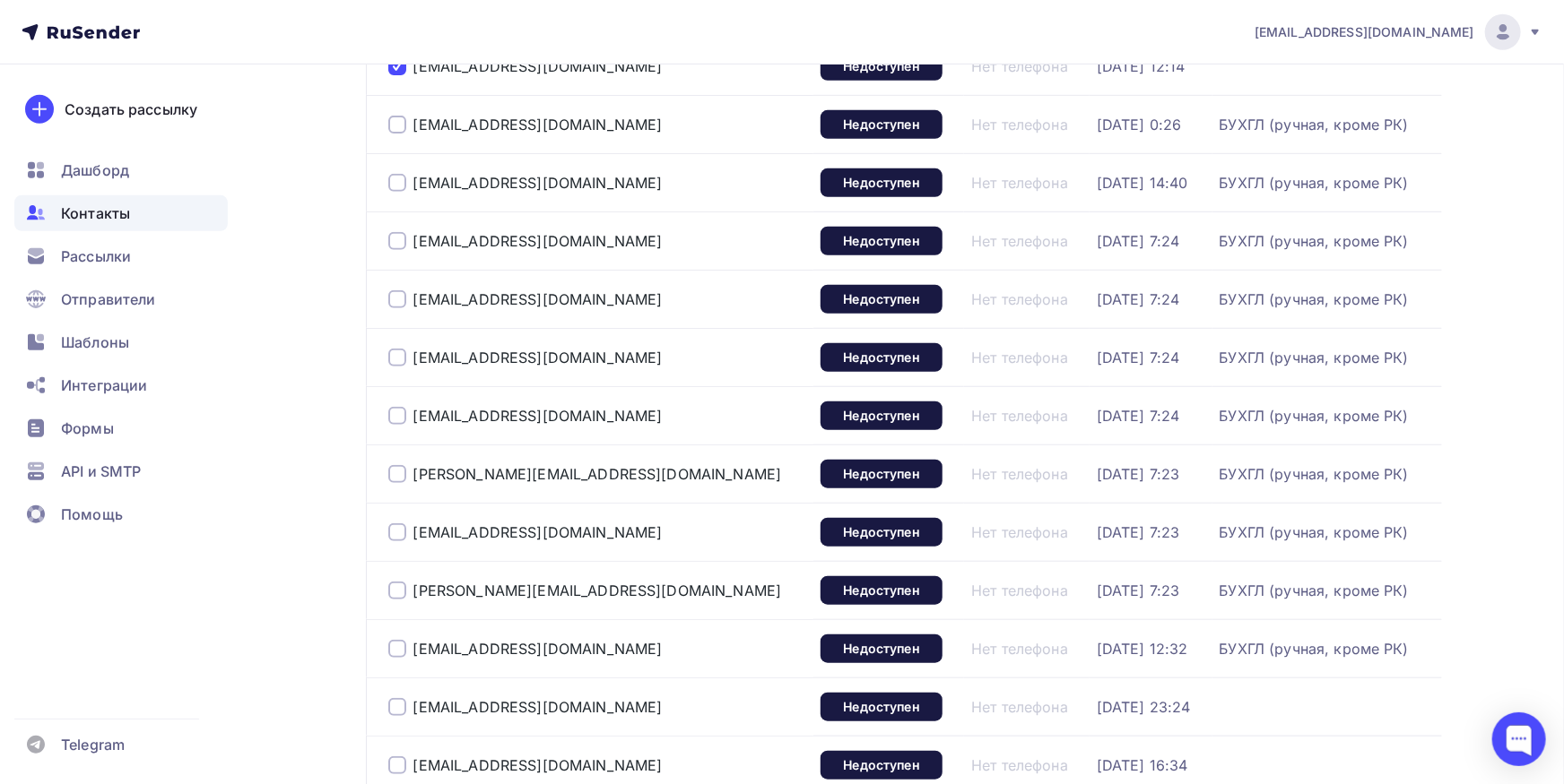
scroll to position [1133, 0]
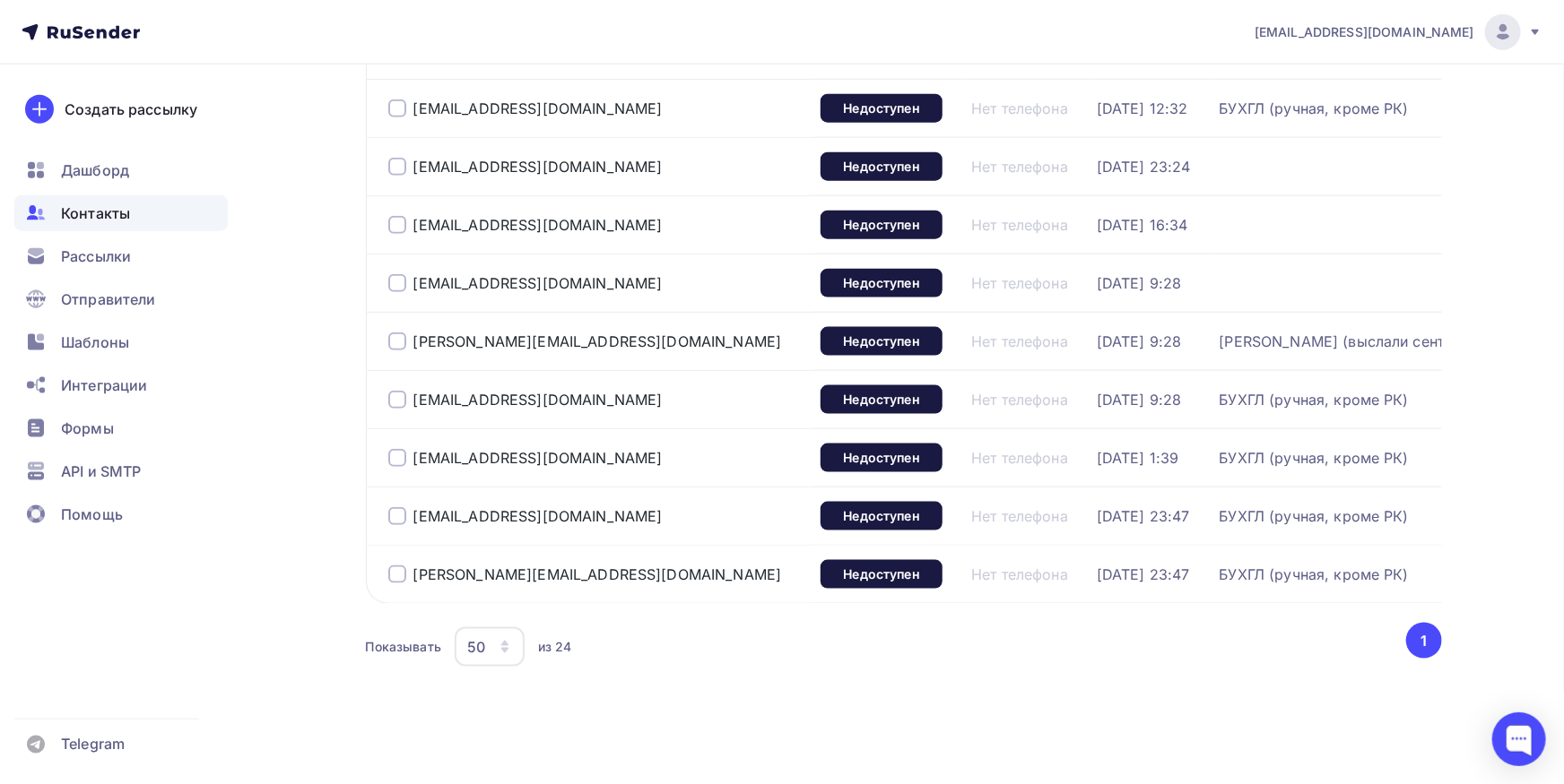
drag, startPoint x: 393, startPoint y: 166, endPoint x: 399, endPoint y: 228, distance: 62.3
click at [395, 176] on div at bounding box center [398, 167] width 18 height 18
click at [399, 230] on div at bounding box center [398, 225] width 18 height 18
click at [398, 280] on div at bounding box center [398, 284] width 18 height 18
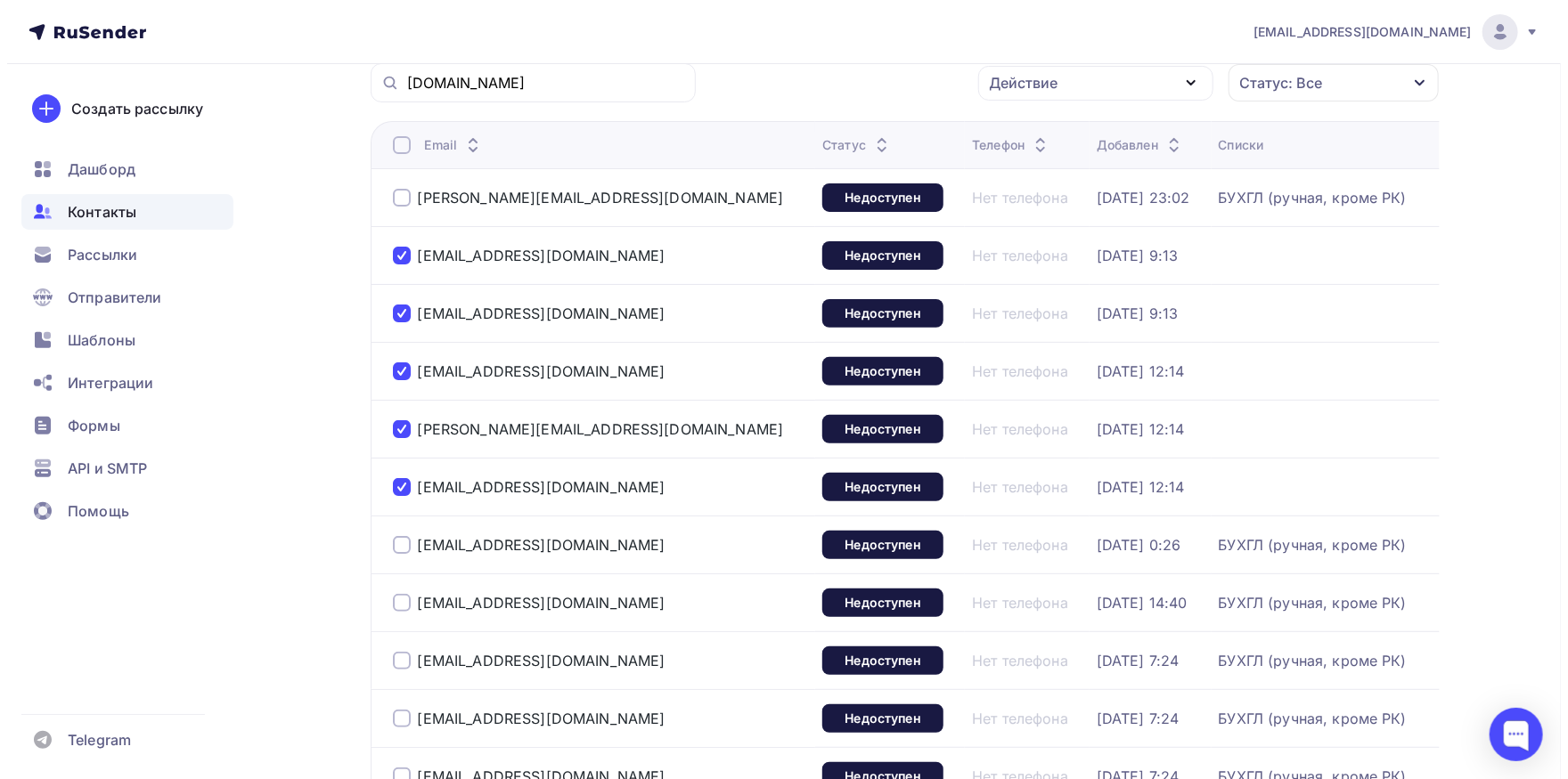
scroll to position [0, 0]
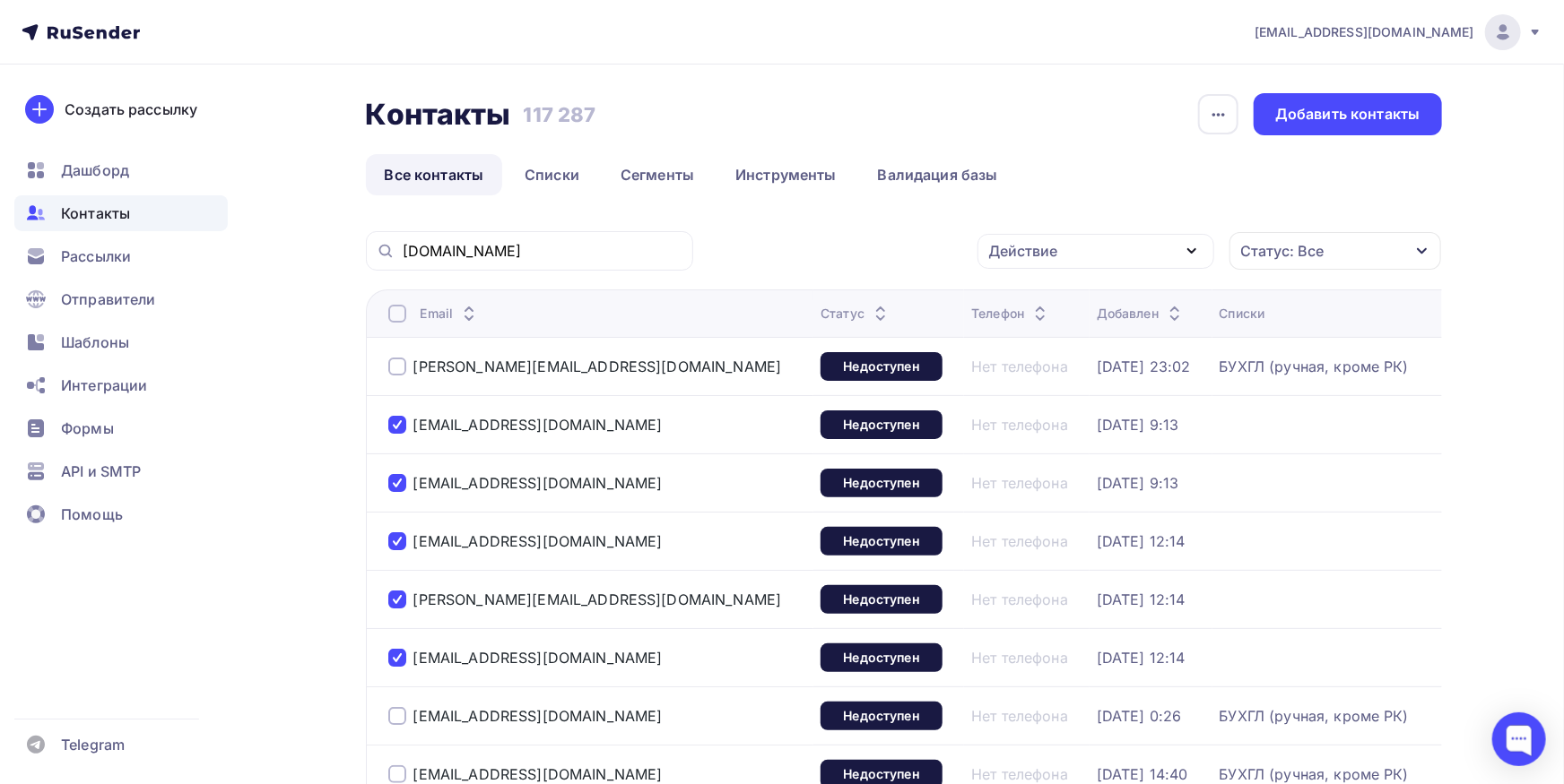
click at [1022, 250] on div "Действие" at bounding box center [1023, 252] width 69 height 22
click at [1038, 306] on div "Добавить в списки" at bounding box center [1068, 304] width 138 height 22
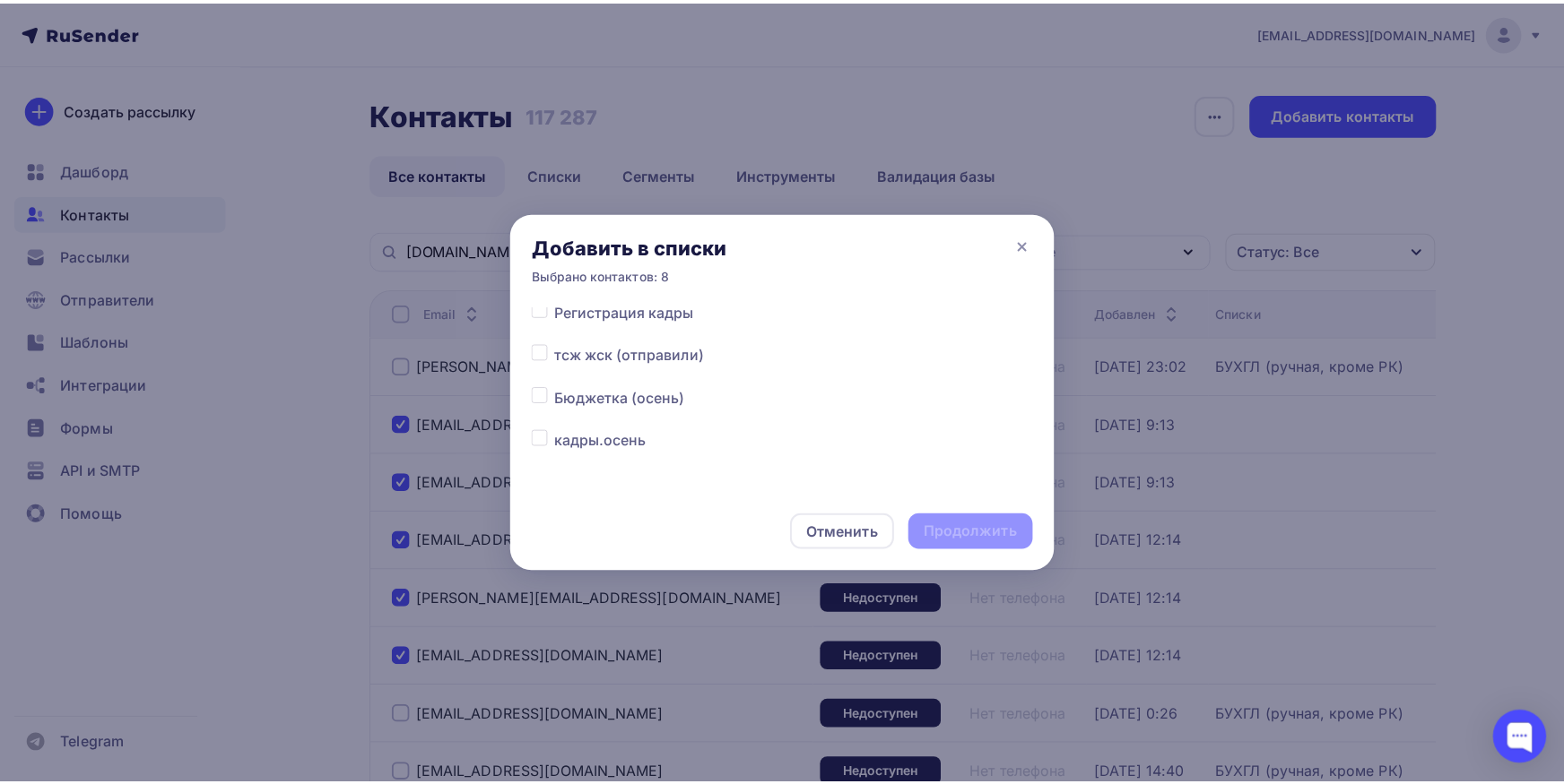
scroll to position [93, 0]
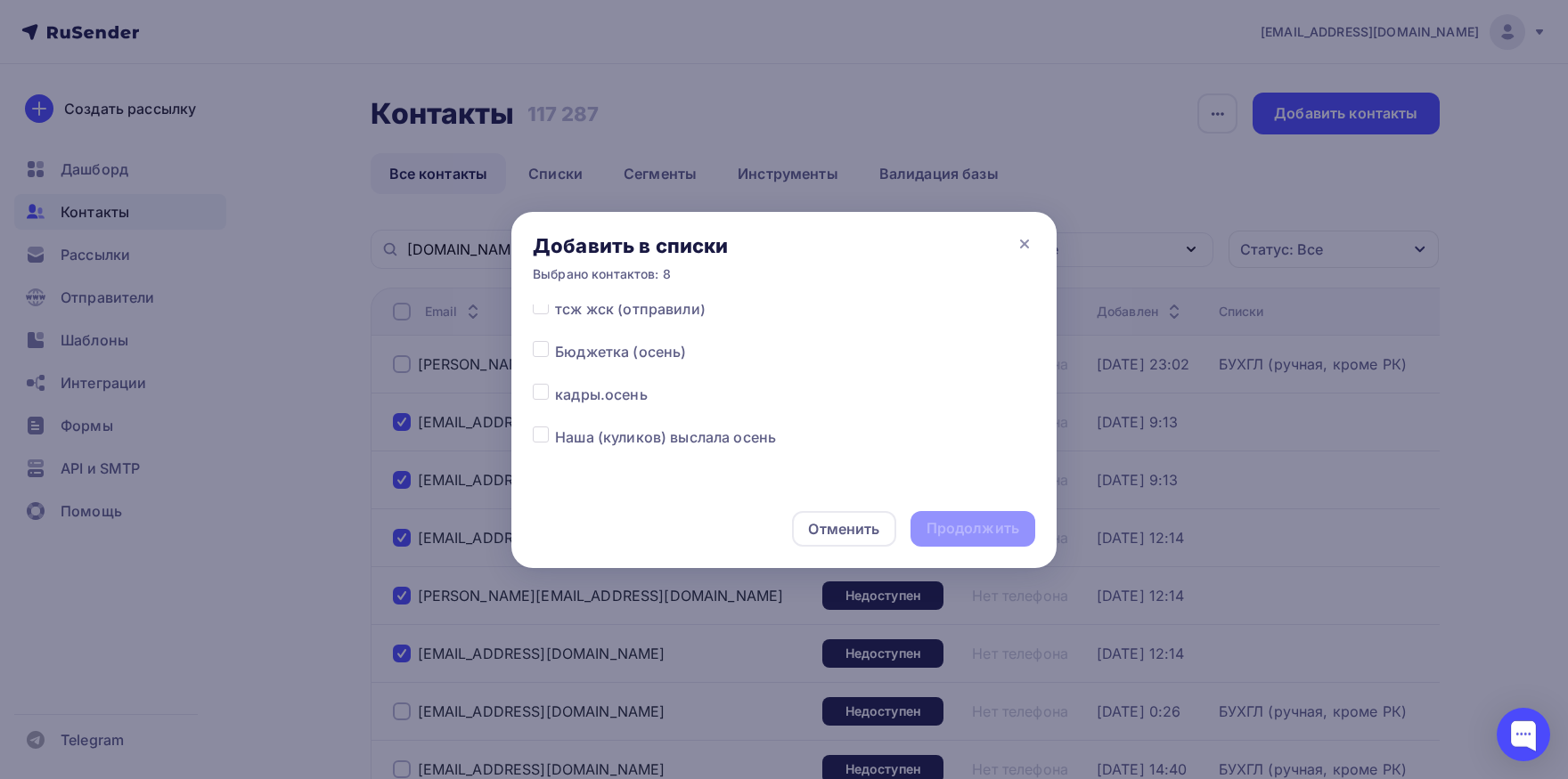
click at [555, 384] on label at bounding box center [555, 384] width 0 height 0
click at [537, 394] on input "checkbox" at bounding box center [541, 392] width 16 height 16
checkbox input "true"
click at [982, 525] on div "Продолжить" at bounding box center [972, 528] width 92 height 21
